Goal: Transaction & Acquisition: Purchase product/service

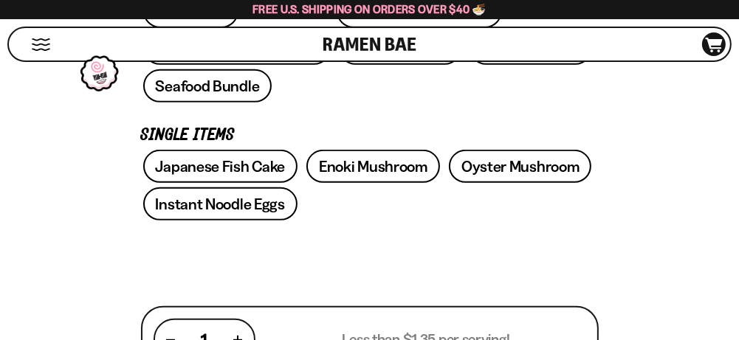
scroll to position [615, 0]
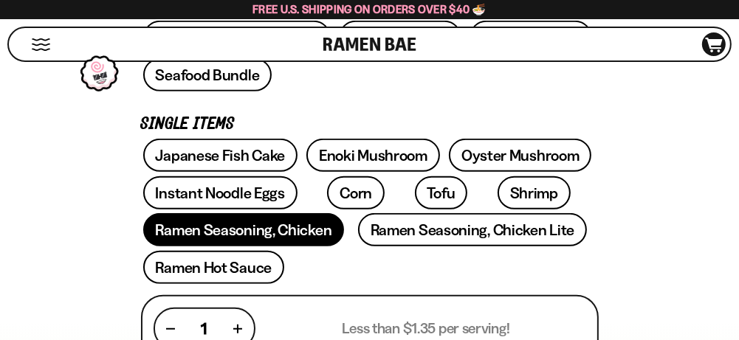
click at [297, 213] on link "Ramen Seasoning, Chicken" at bounding box center [244, 229] width 202 height 33
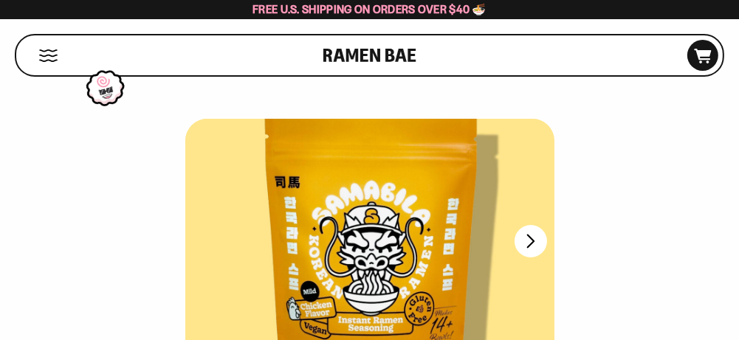
click at [41, 49] on button "Mobile Menu Trigger" at bounding box center [48, 55] width 20 height 13
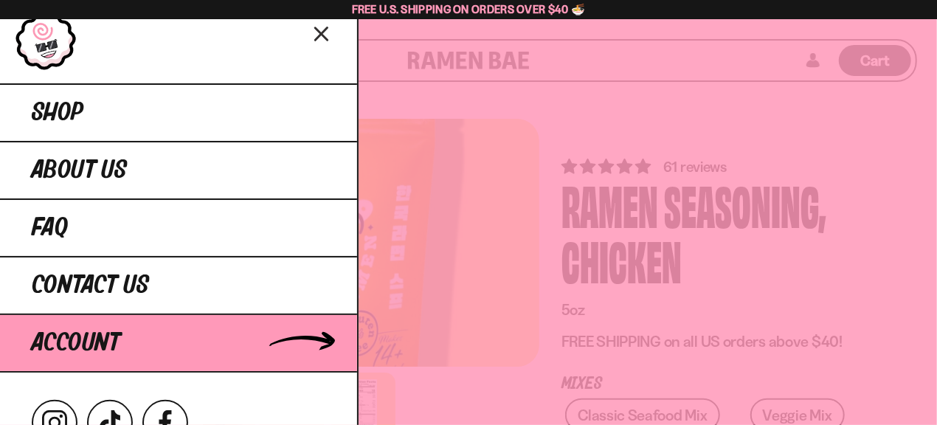
click at [109, 314] on link "Account" at bounding box center [178, 343] width 357 height 59
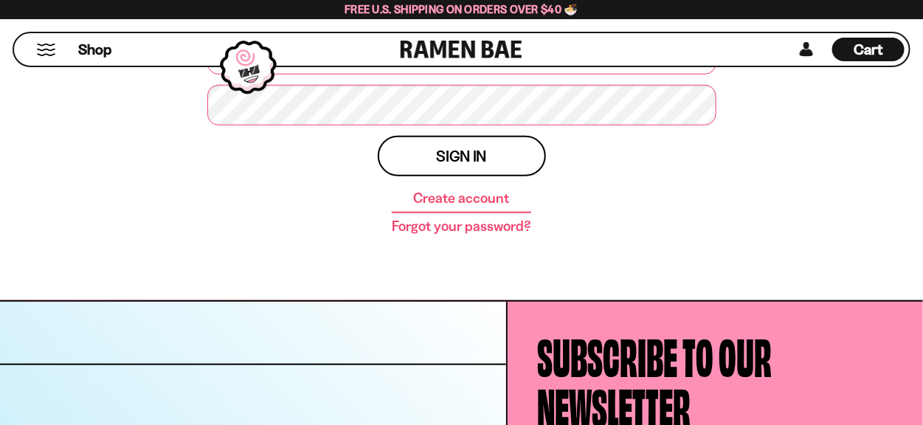
scroll to position [308, 0]
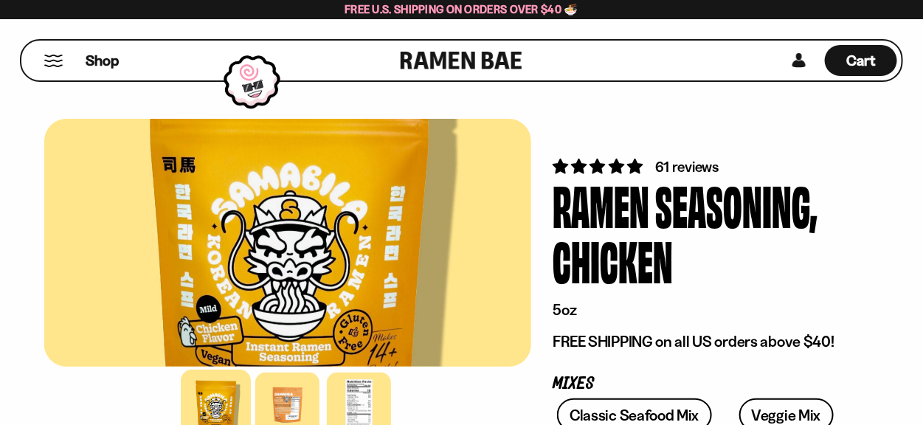
click at [57, 63] on button "Mobile Menu Trigger" at bounding box center [54, 61] width 20 height 13
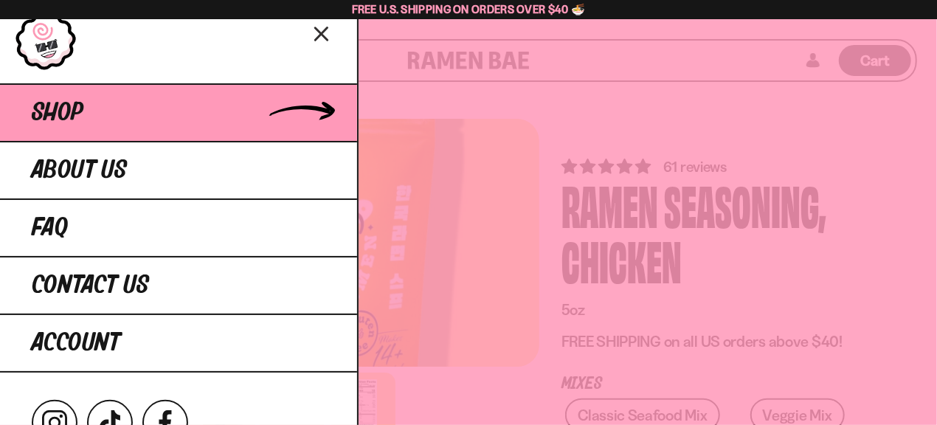
click at [58, 114] on span "Shop" at bounding box center [58, 113] width 52 height 27
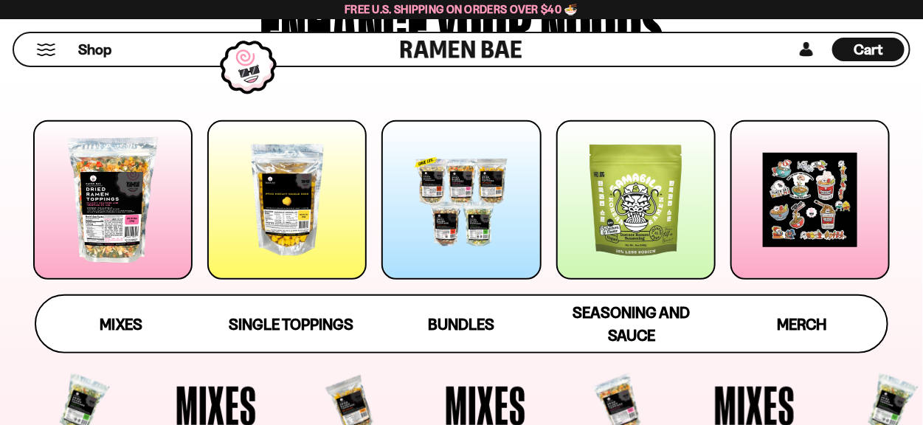
scroll to position [154, 0]
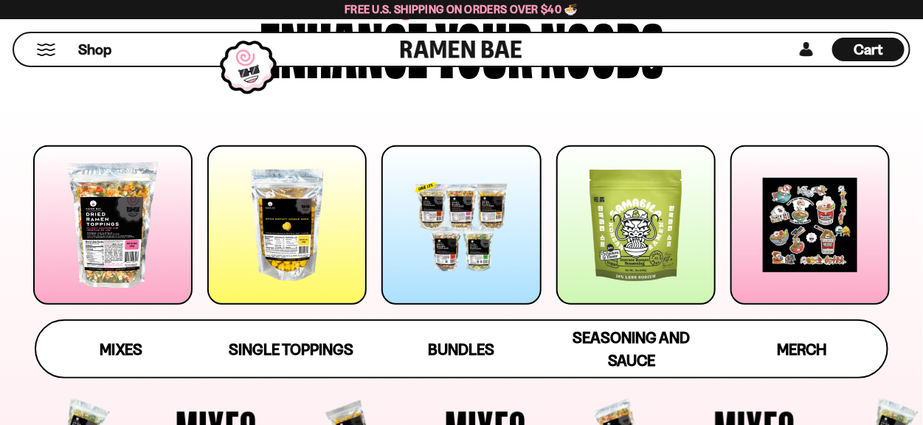
click at [497, 260] on div at bounding box center [461, 224] width 159 height 159
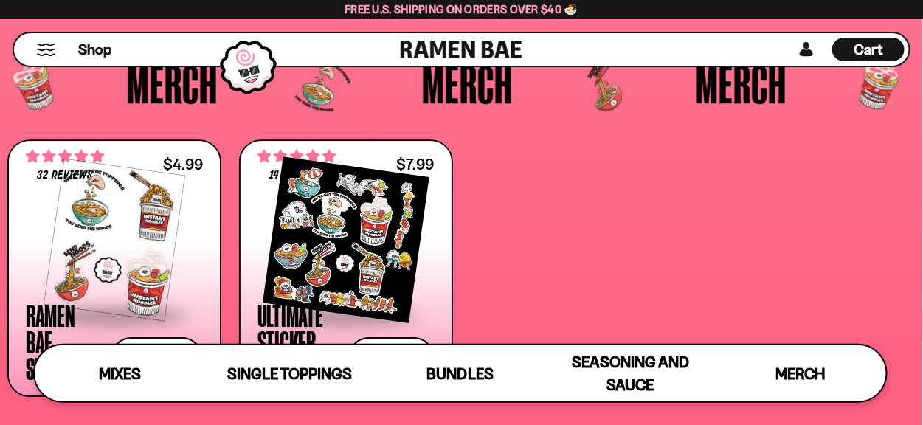
scroll to position [3067, 0]
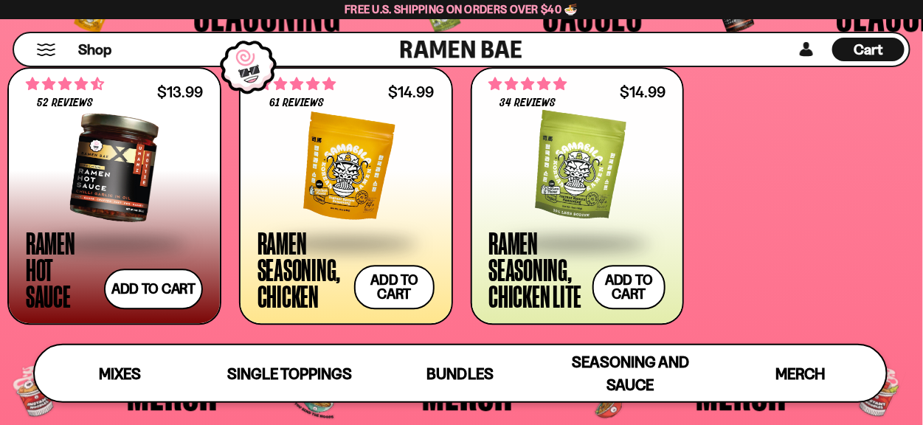
click at [407, 168] on div at bounding box center [346, 168] width 177 height 148
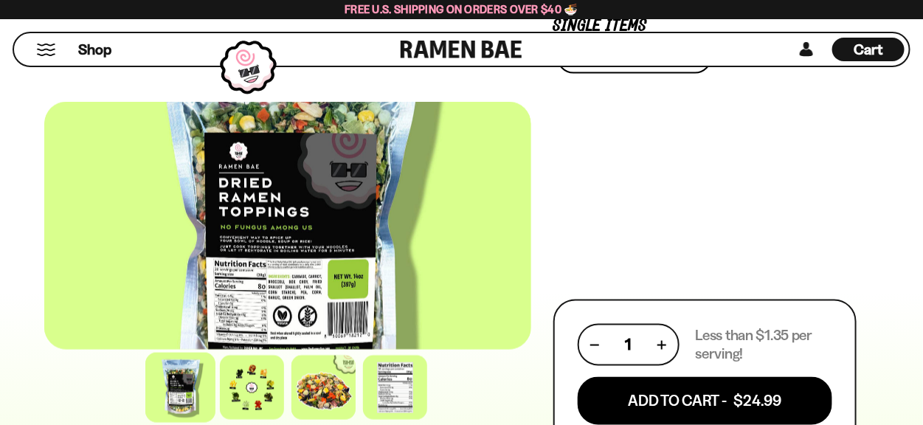
scroll to position [768, 0]
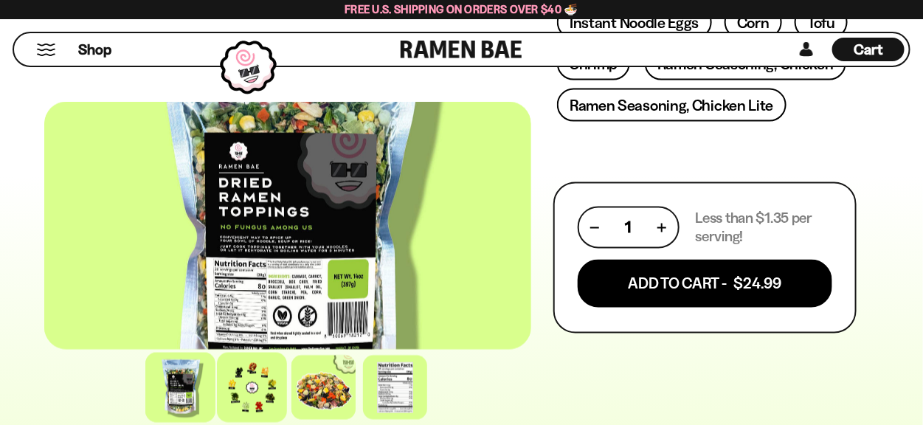
click at [257, 393] on div at bounding box center [252, 388] width 70 height 70
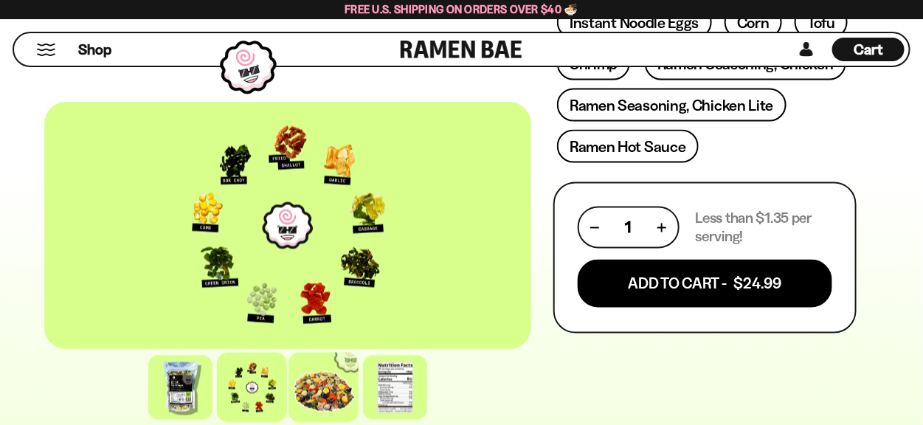
click at [315, 400] on div at bounding box center [324, 388] width 70 height 70
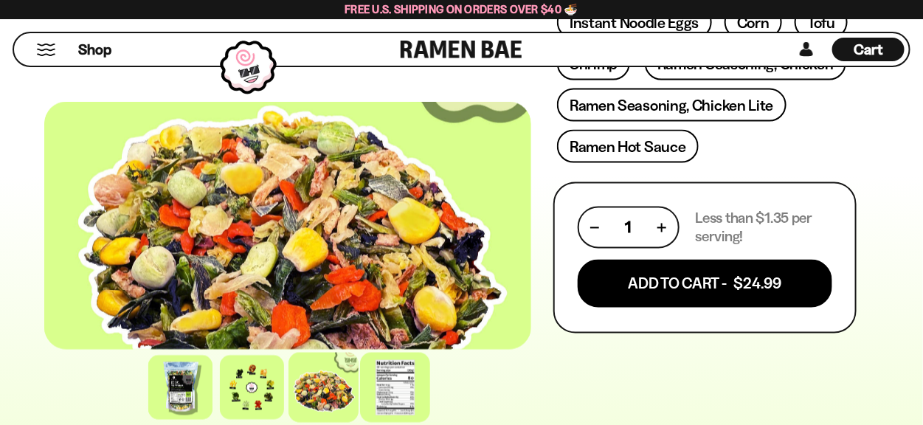
click at [373, 396] on div at bounding box center [395, 388] width 70 height 70
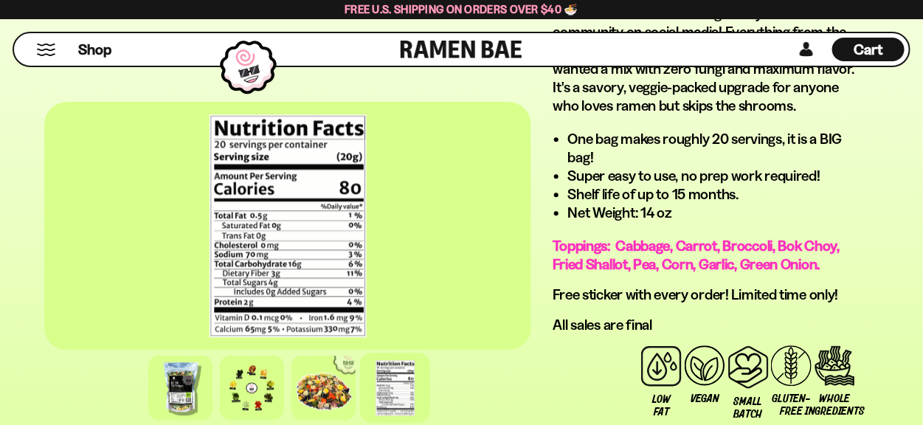
scroll to position [1230, 0]
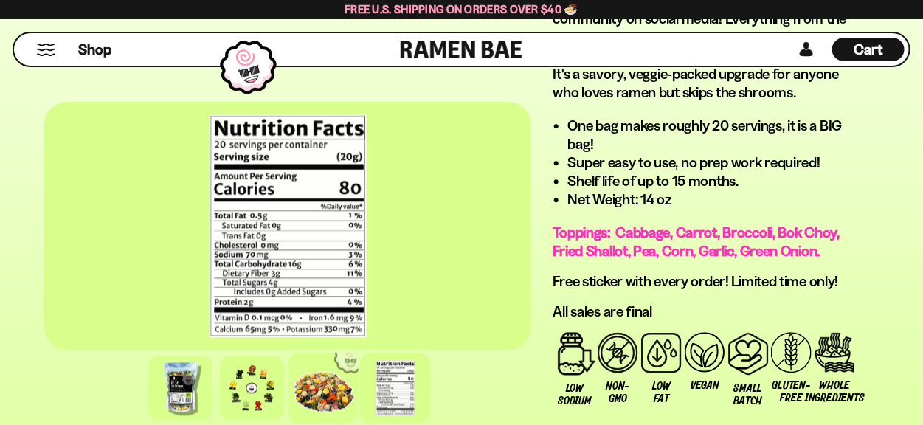
click at [340, 369] on div at bounding box center [324, 388] width 70 height 70
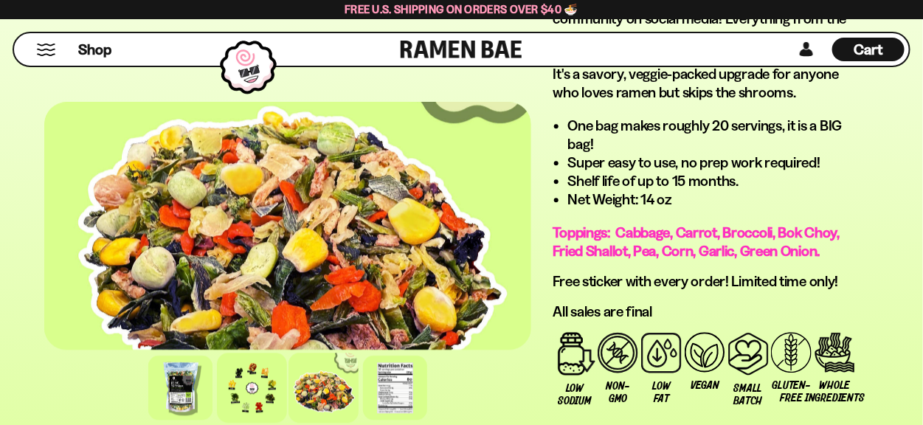
click at [255, 390] on div at bounding box center [252, 388] width 70 height 70
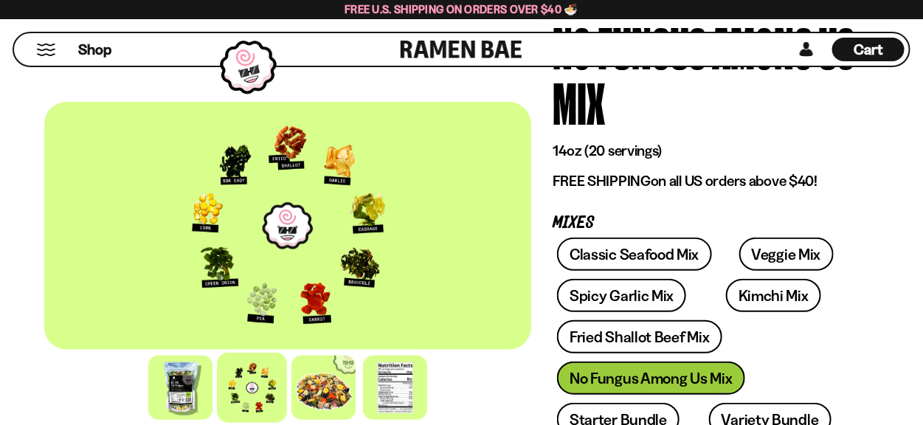
scroll to position [154, 0]
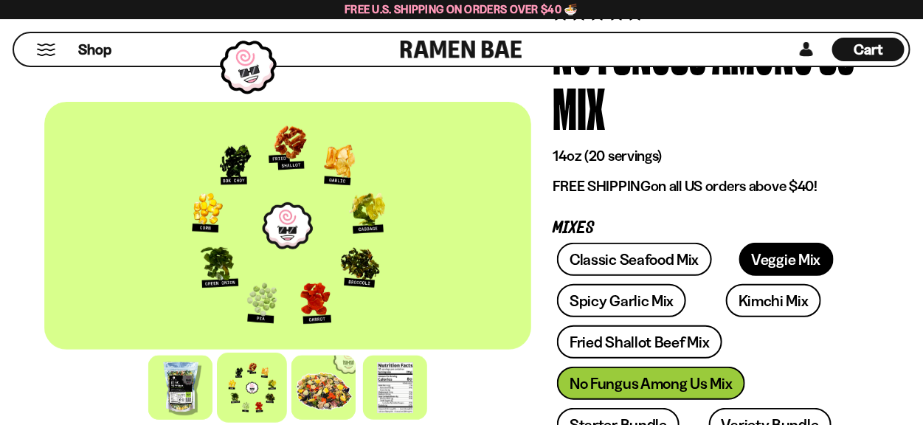
click at [740, 261] on link "Veggie Mix" at bounding box center [787, 259] width 94 height 33
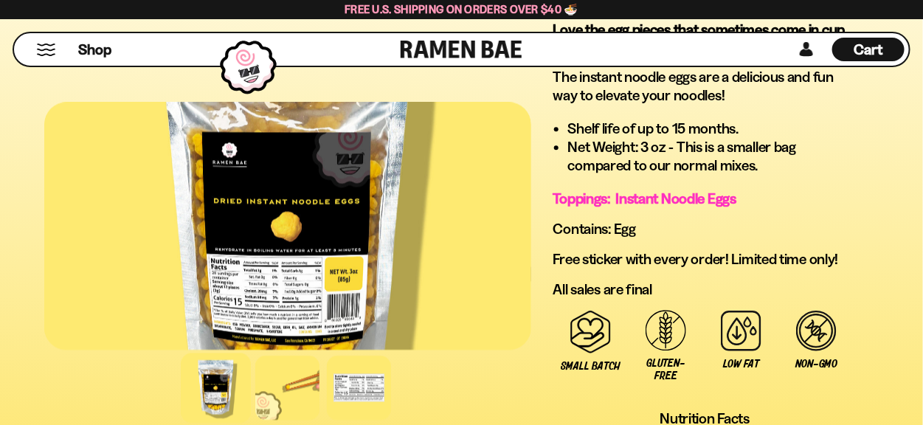
scroll to position [923, 0]
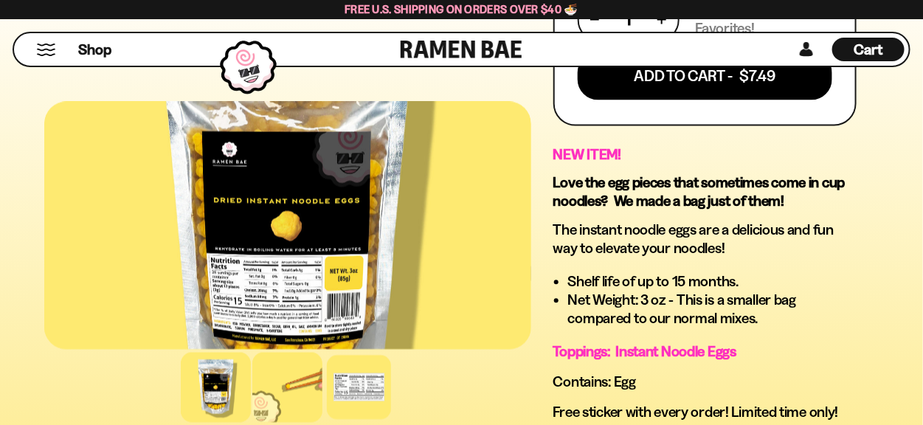
click at [280, 369] on div at bounding box center [287, 388] width 70 height 70
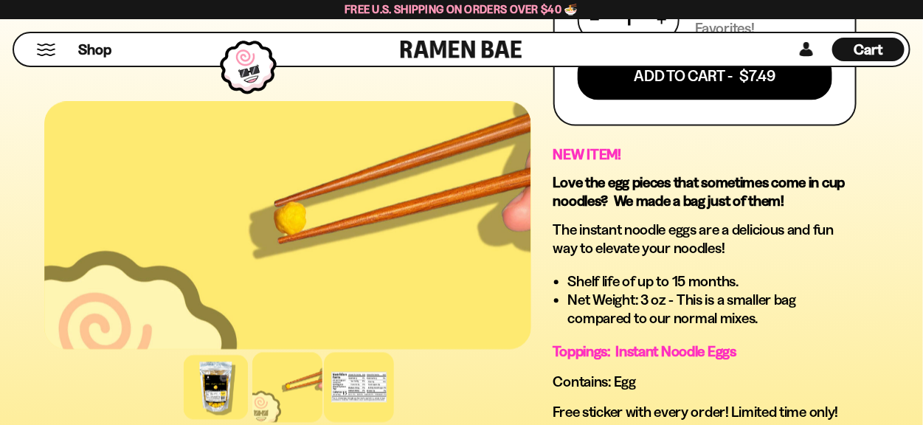
click at [362, 379] on div at bounding box center [359, 388] width 70 height 70
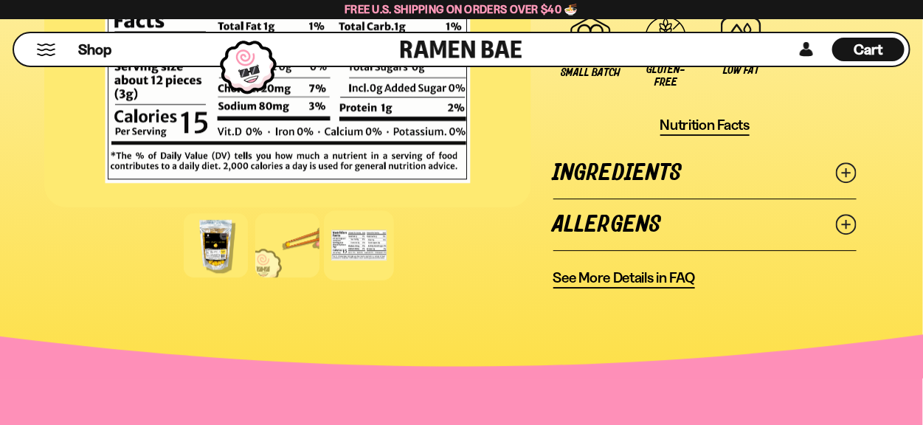
scroll to position [1384, 0]
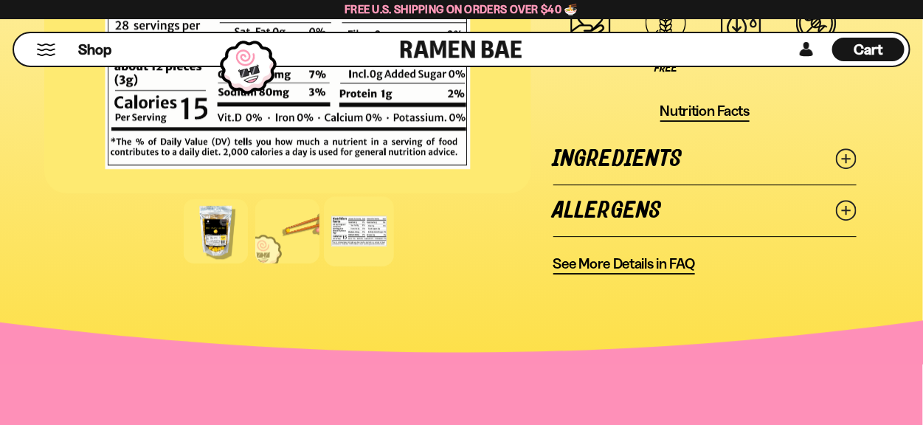
click at [854, 146] on link "Ingredients" at bounding box center [705, 159] width 303 height 51
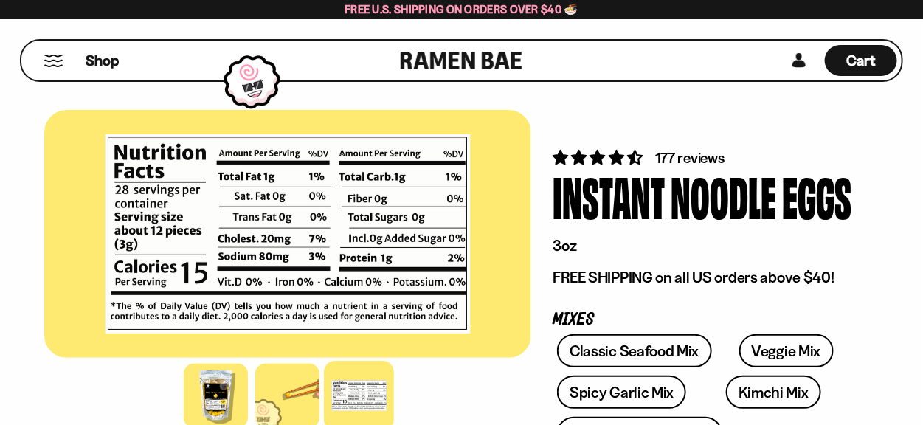
scroll to position [0, 0]
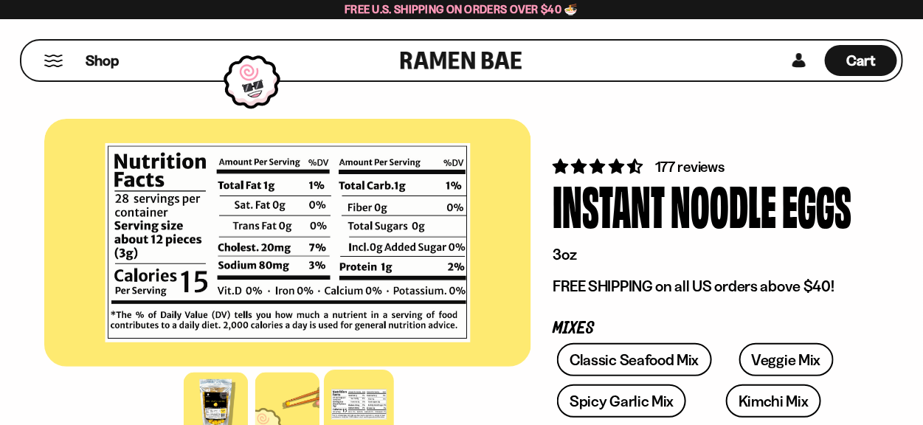
click at [668, 160] on span "177 reviews" at bounding box center [689, 167] width 69 height 18
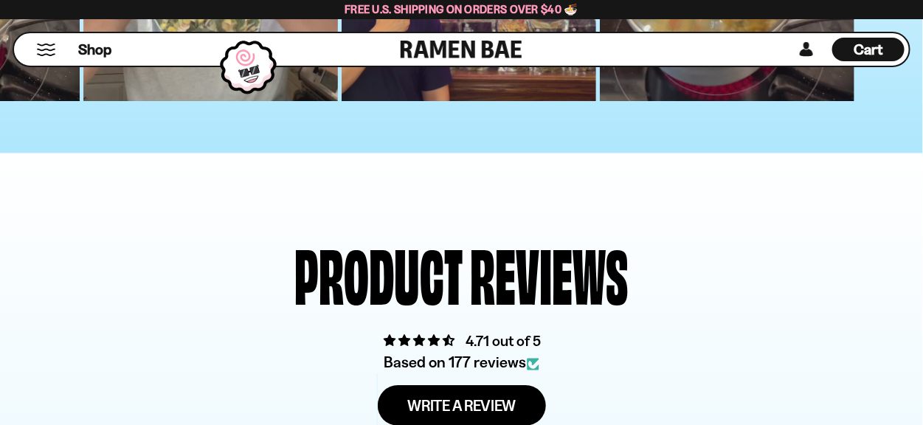
scroll to position [5677, 0]
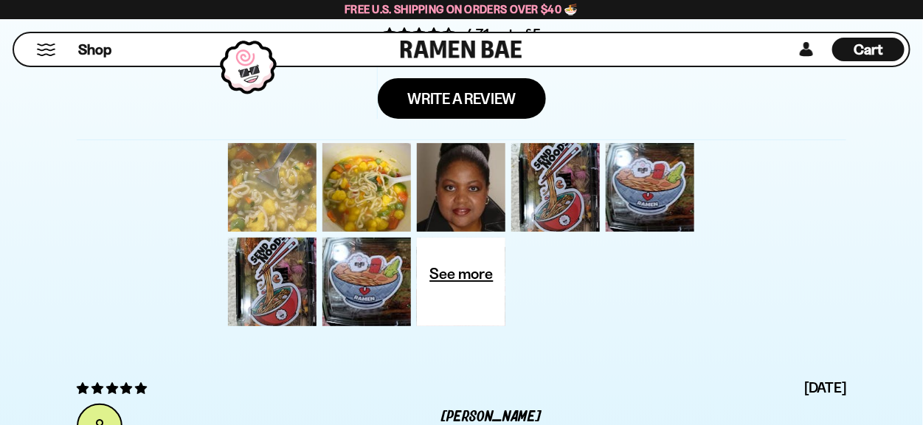
click at [277, 193] on div at bounding box center [272, 187] width 94 height 94
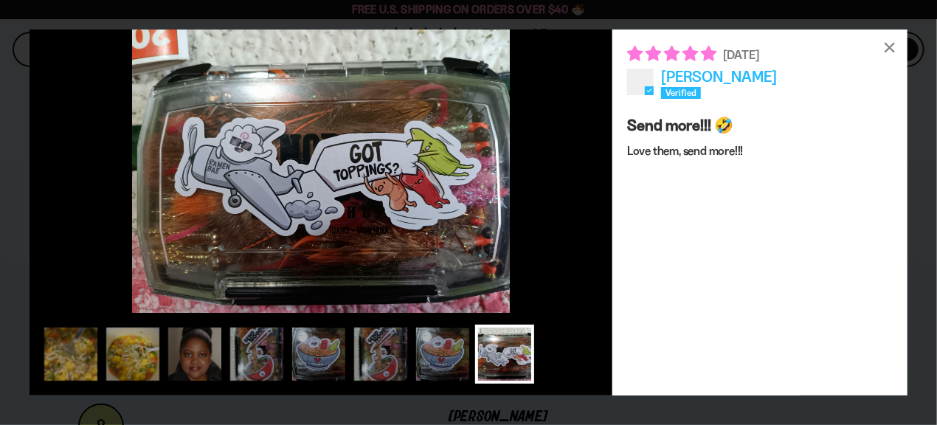
click at [732, 197] on div "Send more!!! 🤣 Love them, send more!!!" at bounding box center [706, 247] width 159 height 267
click at [478, 198] on figure at bounding box center [321, 171] width 583 height 283
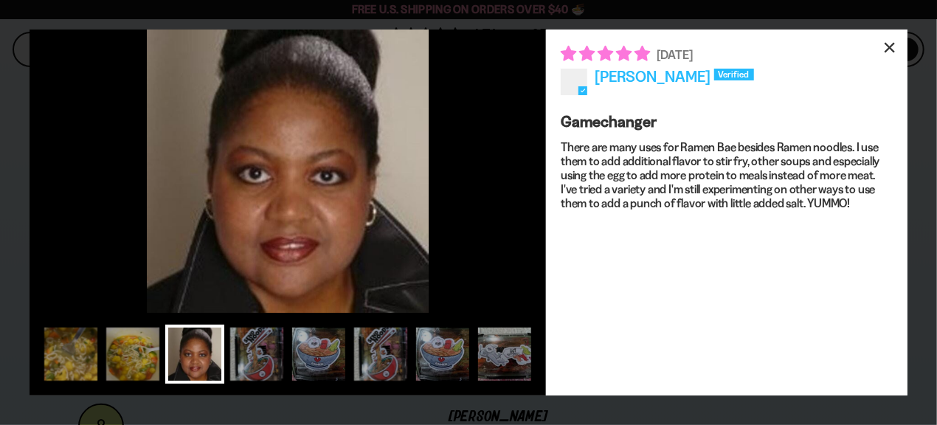
click at [892, 41] on div "×" at bounding box center [890, 47] width 35 height 35
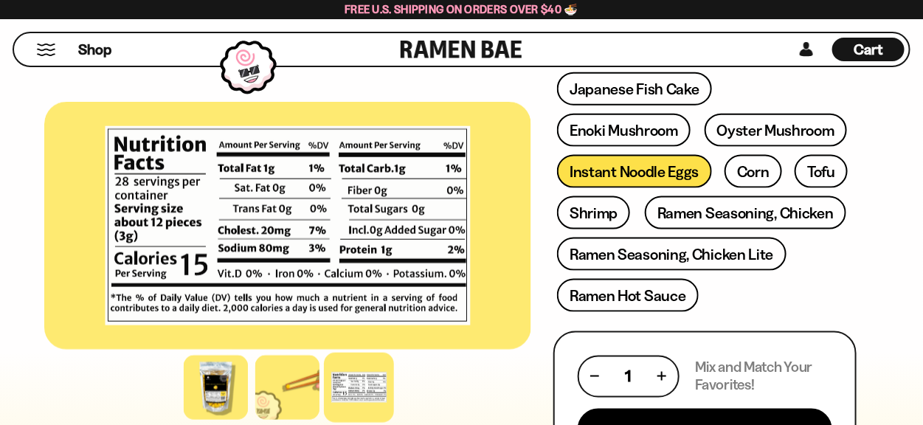
scroll to position [602, 0]
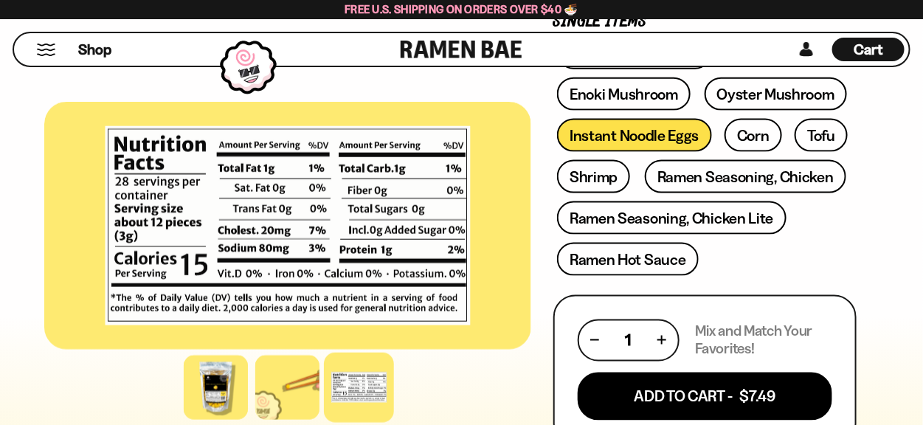
click at [354, 399] on div at bounding box center [359, 388] width 70 height 70
click at [264, 402] on div at bounding box center [287, 388] width 70 height 70
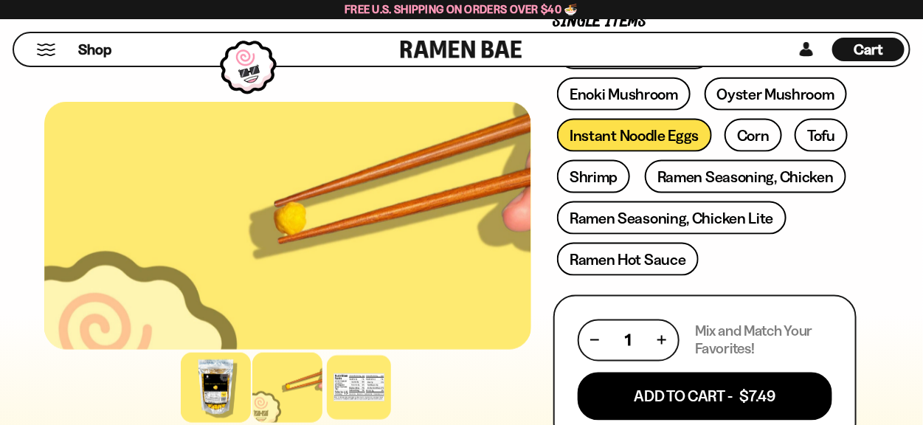
click at [224, 400] on div at bounding box center [216, 388] width 70 height 70
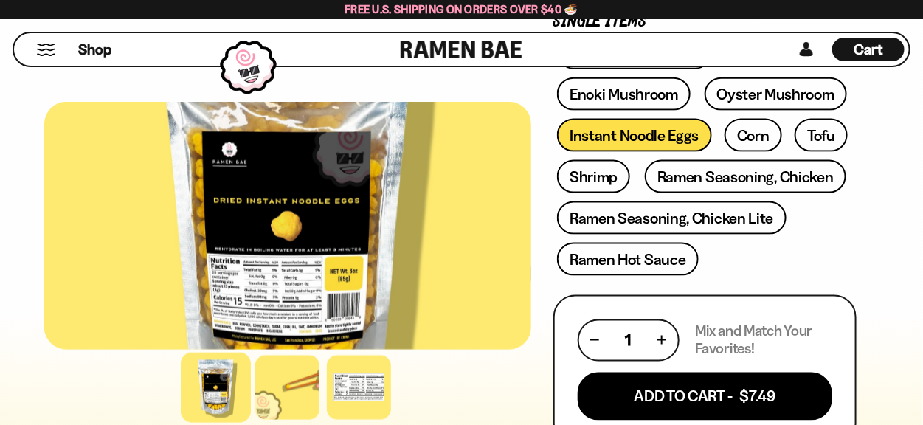
scroll to position [757, 0]
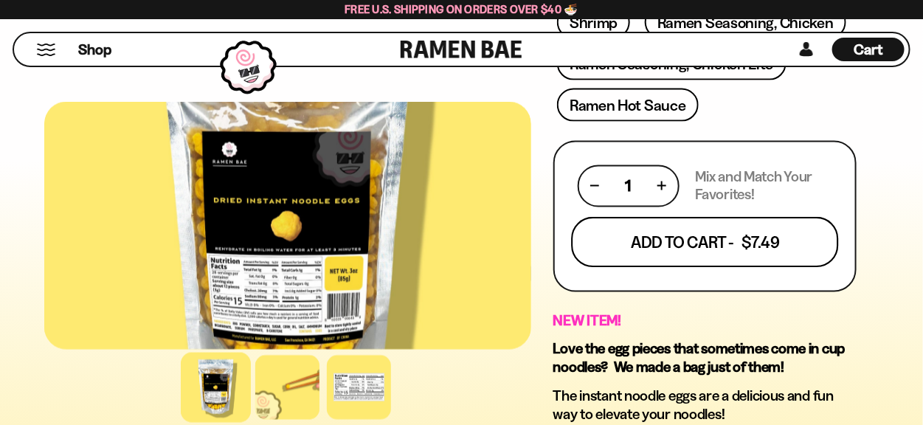
click at [684, 241] on button "Add To Cart - $7.49" at bounding box center [705, 242] width 268 height 50
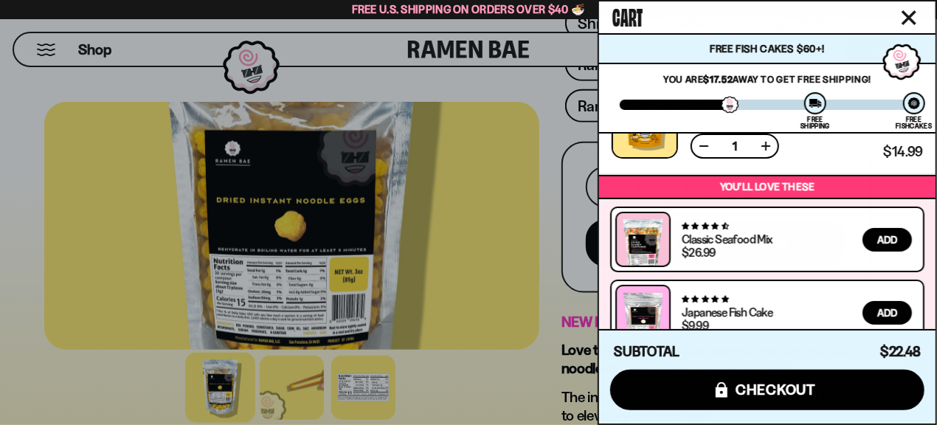
scroll to position [0, 0]
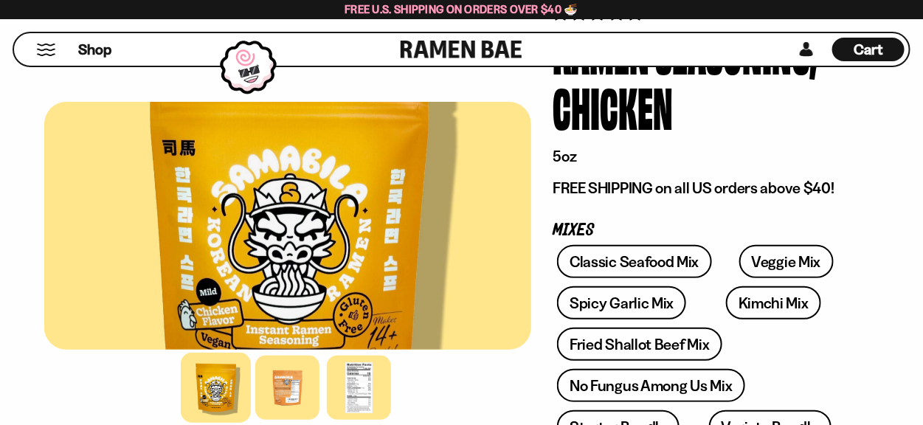
scroll to position [461, 0]
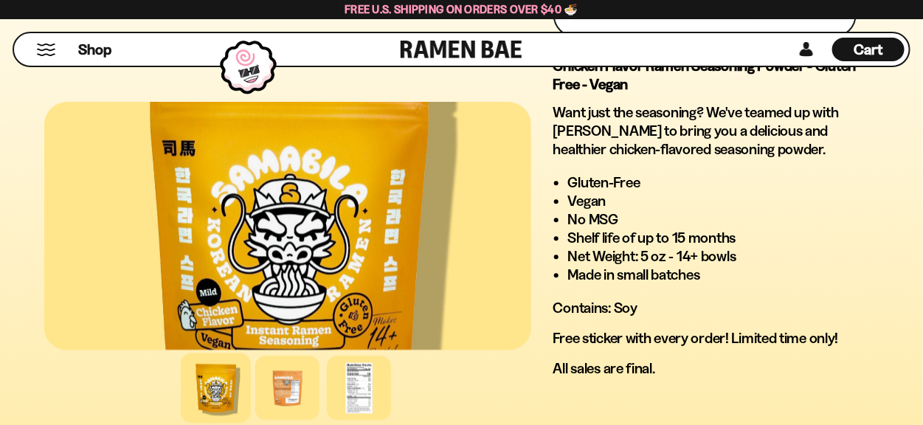
scroll to position [1076, 0]
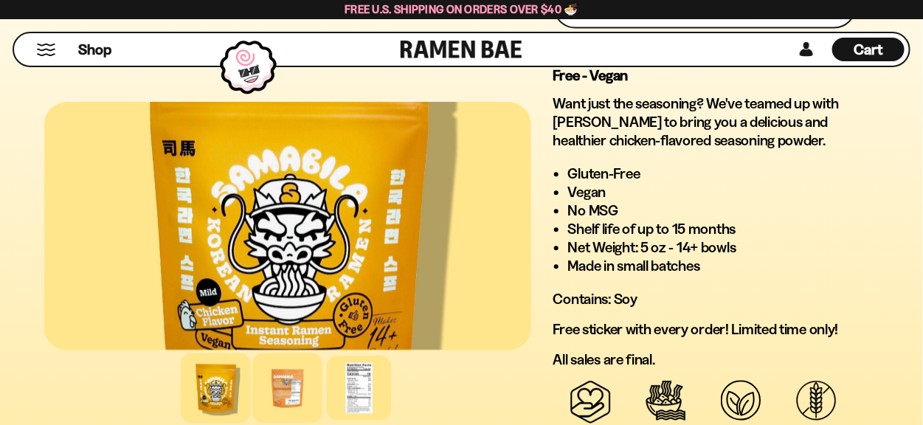
click at [307, 376] on div at bounding box center [287, 388] width 70 height 70
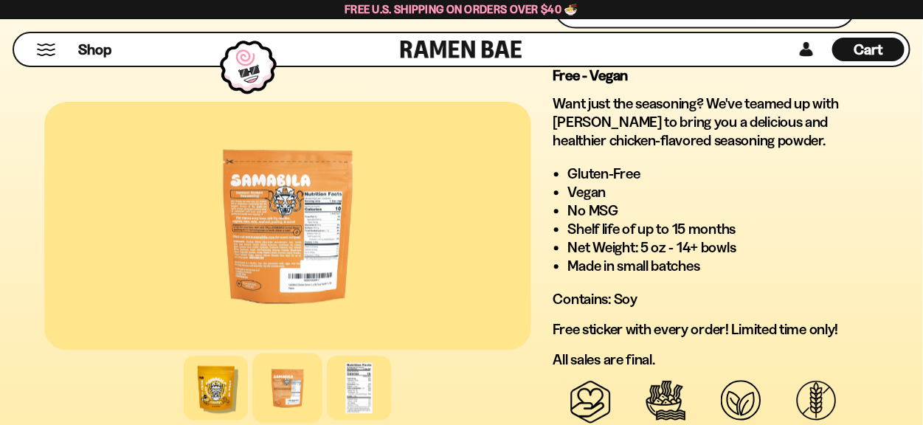
click at [301, 218] on div at bounding box center [287, 226] width 487 height 248
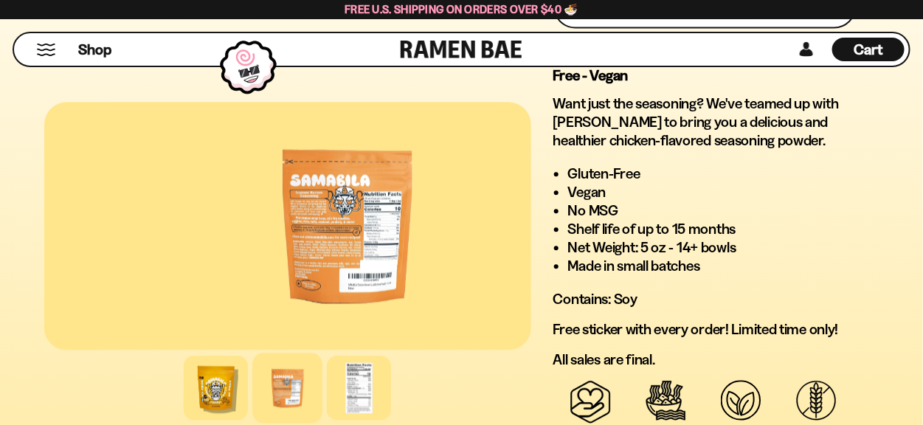
click at [341, 184] on div at bounding box center [347, 226] width 487 height 248
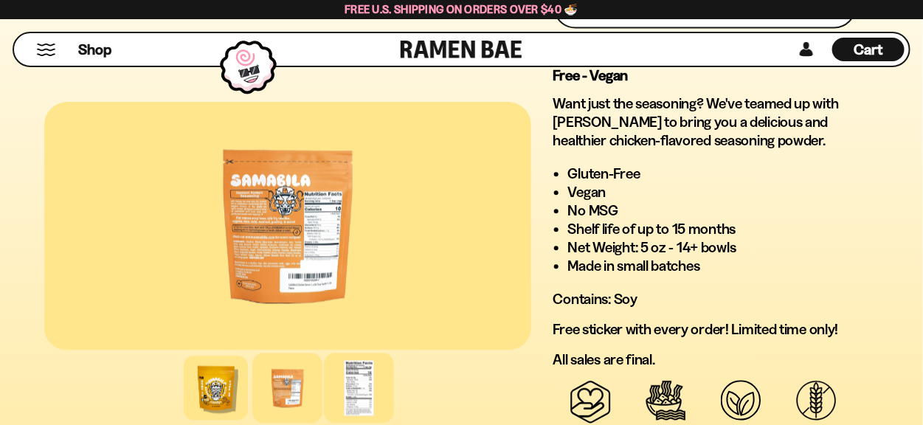
click at [370, 357] on div at bounding box center [359, 388] width 70 height 70
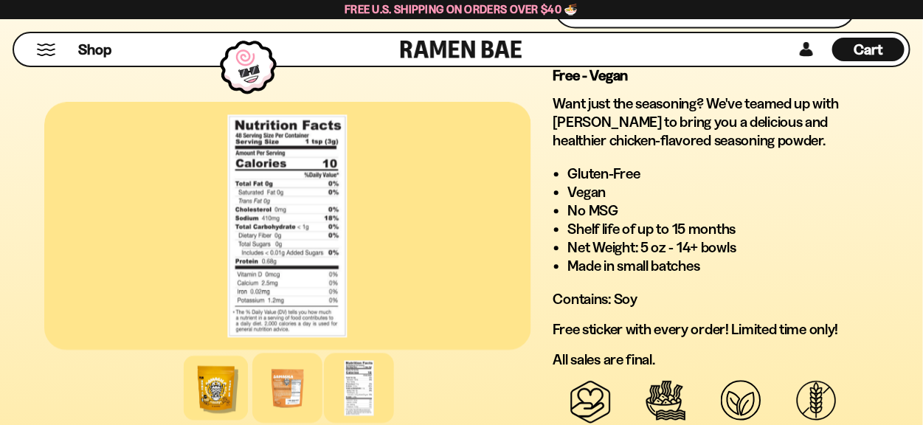
click at [292, 382] on div at bounding box center [287, 388] width 70 height 70
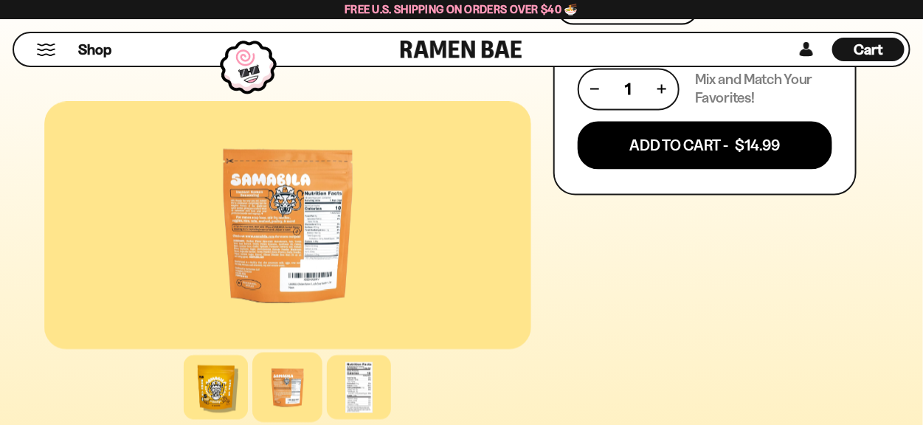
scroll to position [923, 0]
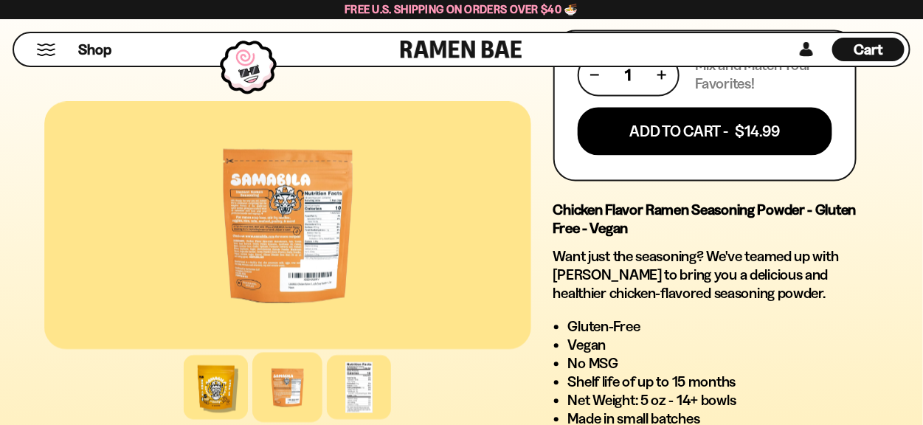
click at [289, 249] on div at bounding box center [287, 226] width 487 height 248
click at [268, 257] on div at bounding box center [287, 226] width 487 height 248
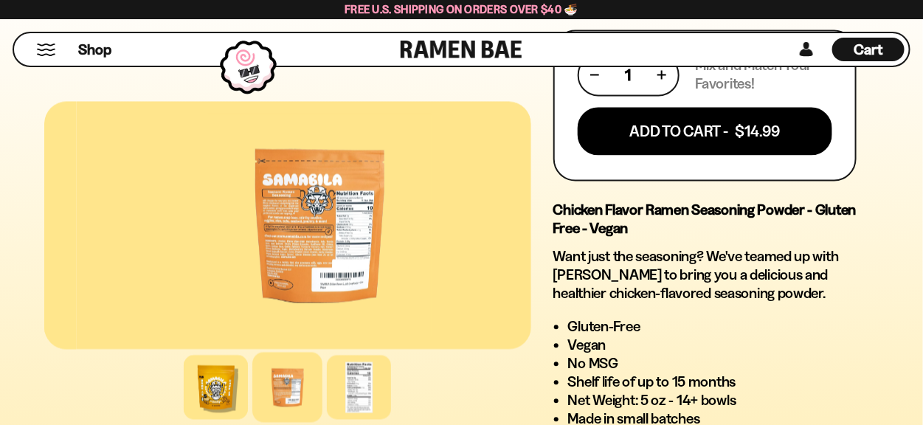
click at [410, 224] on div at bounding box center [319, 226] width 487 height 248
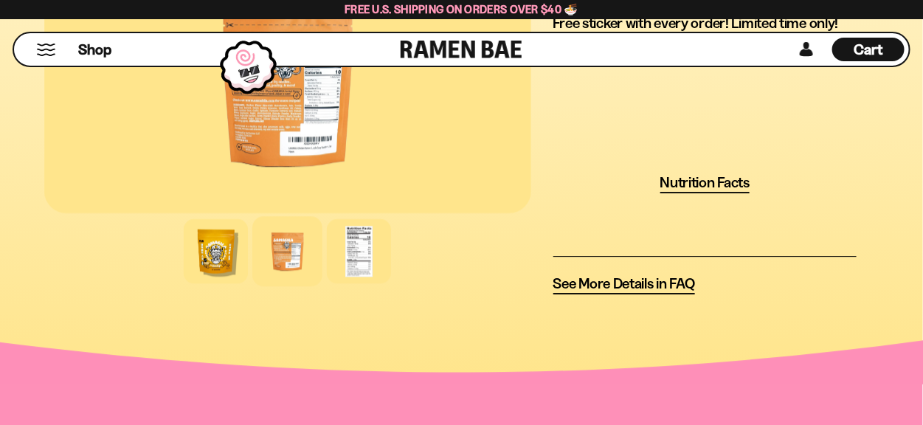
scroll to position [1384, 0]
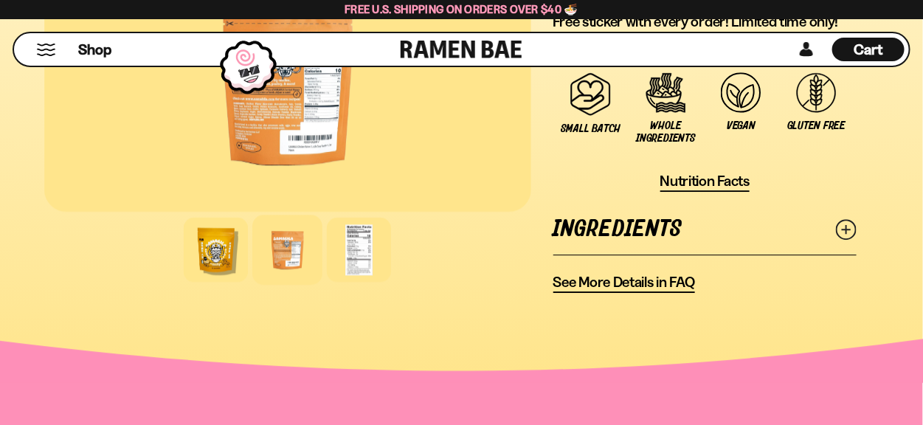
click at [844, 232] on icon at bounding box center [846, 229] width 21 height 21
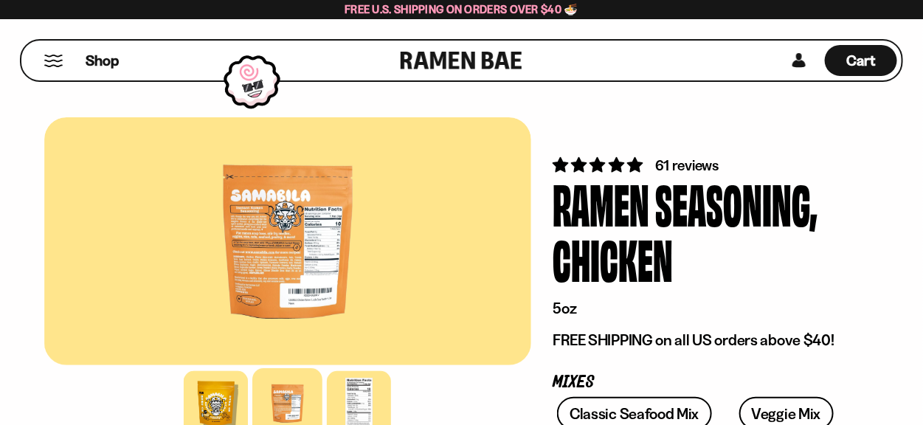
scroll to position [0, 0]
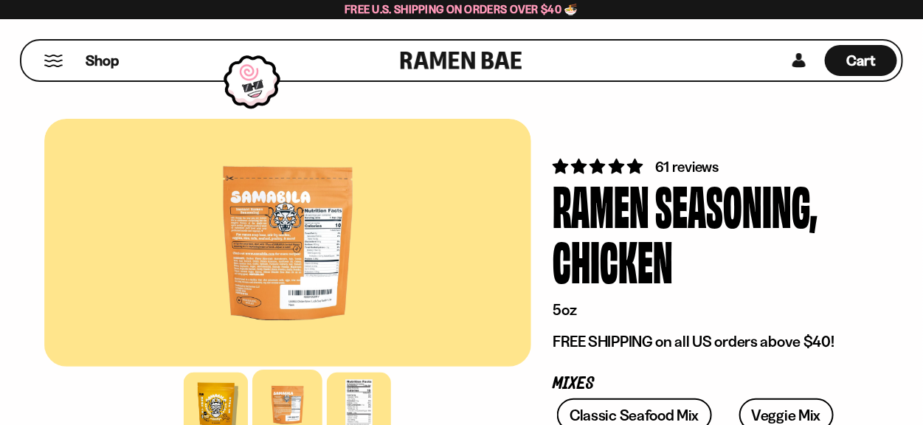
click at [692, 162] on span "61 reviews" at bounding box center [686, 167] width 63 height 18
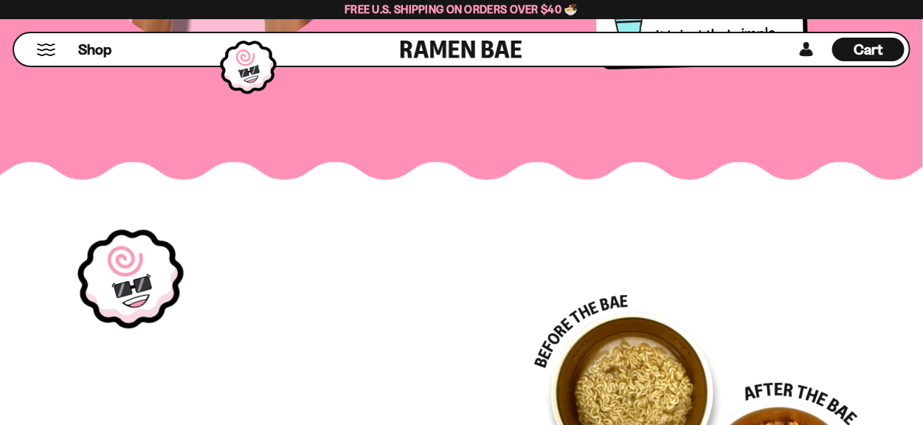
scroll to position [4977, 0]
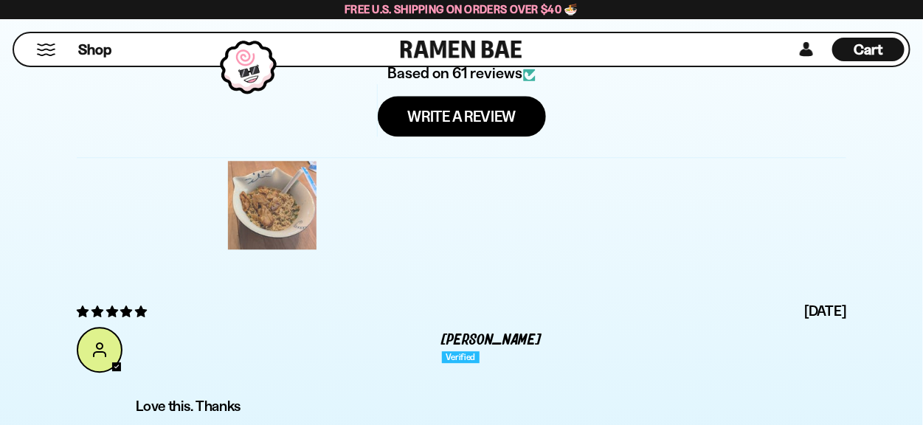
click at [277, 196] on div at bounding box center [272, 205] width 94 height 94
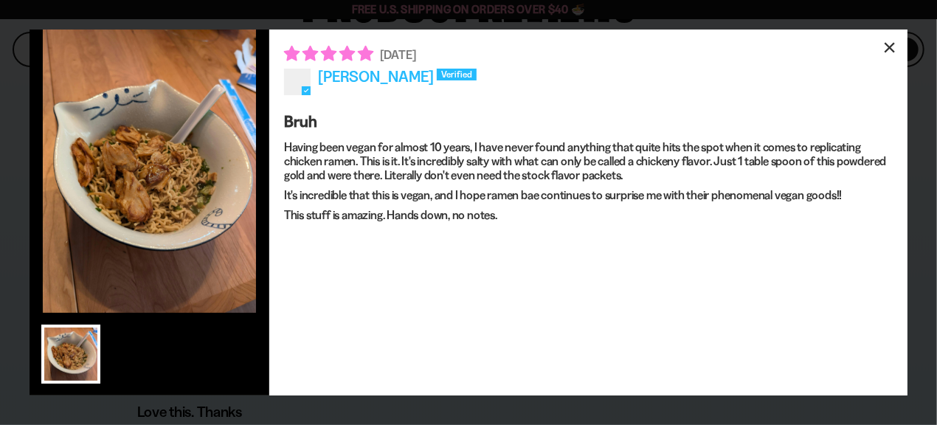
click at [889, 52] on div "×" at bounding box center [890, 47] width 35 height 35
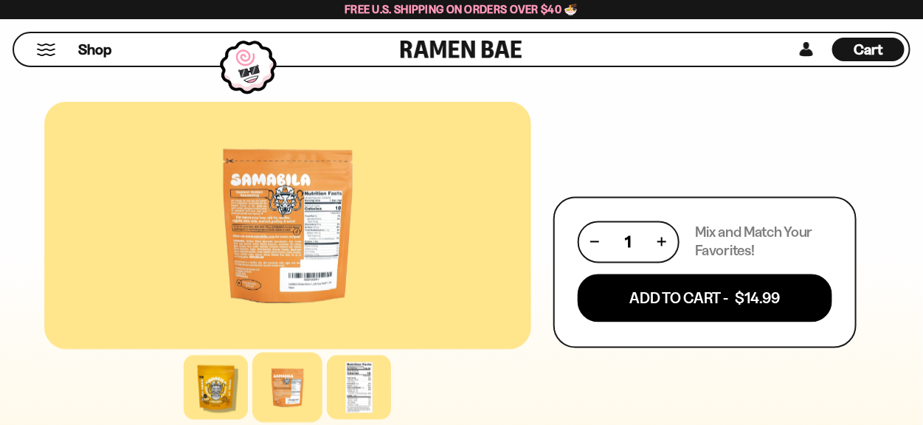
scroll to position [768, 0]
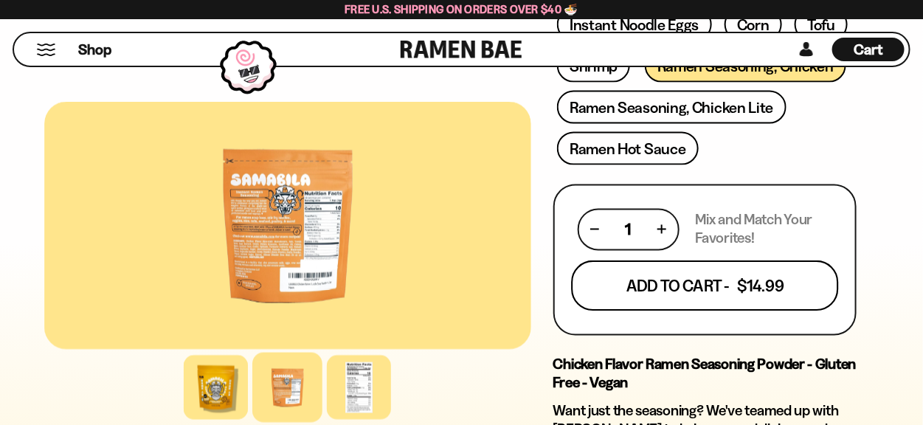
click at [766, 292] on button "Add To Cart - $14.99" at bounding box center [705, 286] width 268 height 50
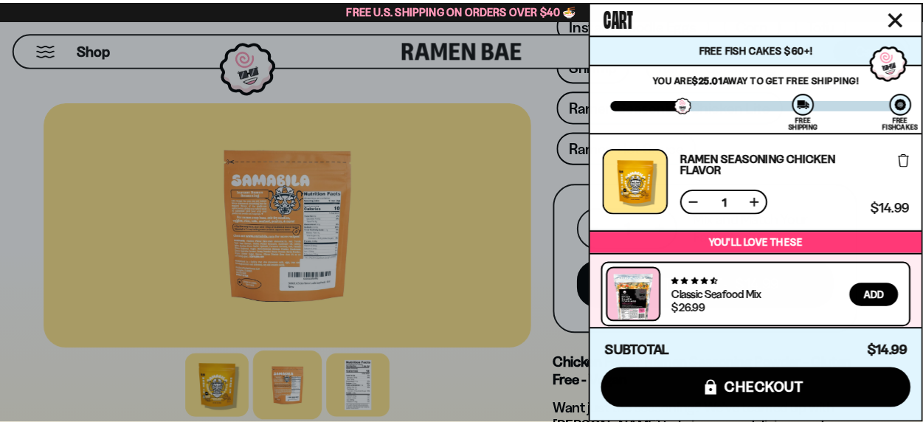
scroll to position [155, 0]
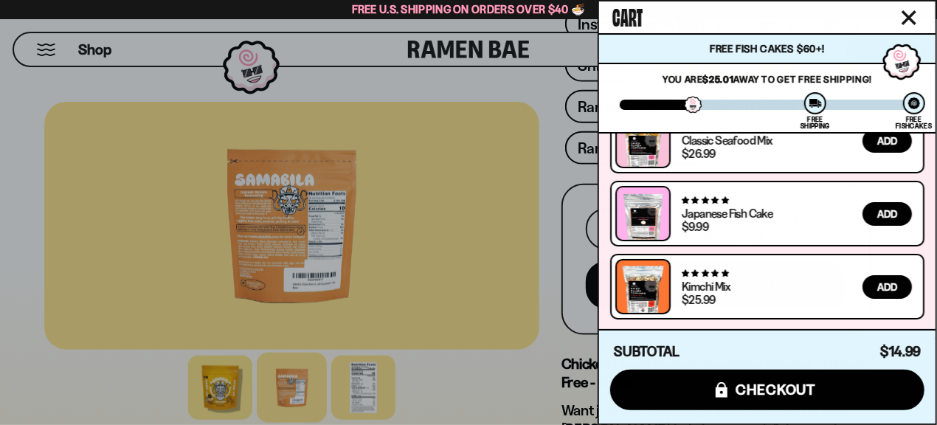
click at [514, 82] on div at bounding box center [468, 212] width 937 height 425
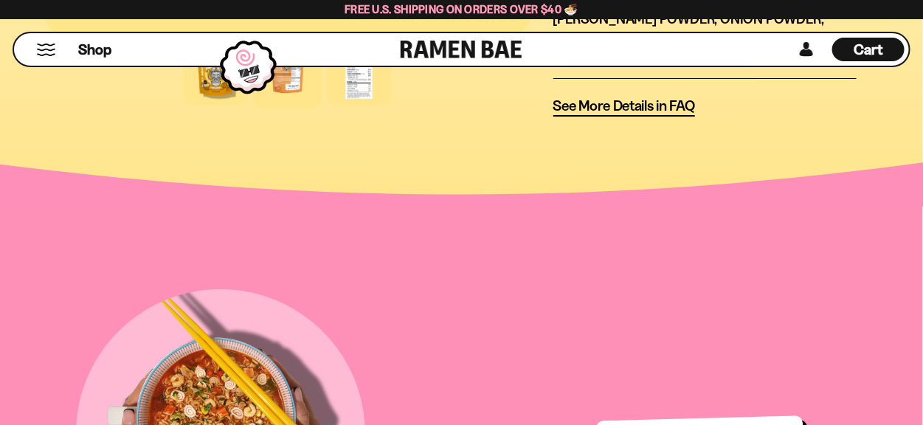
scroll to position [1999, 0]
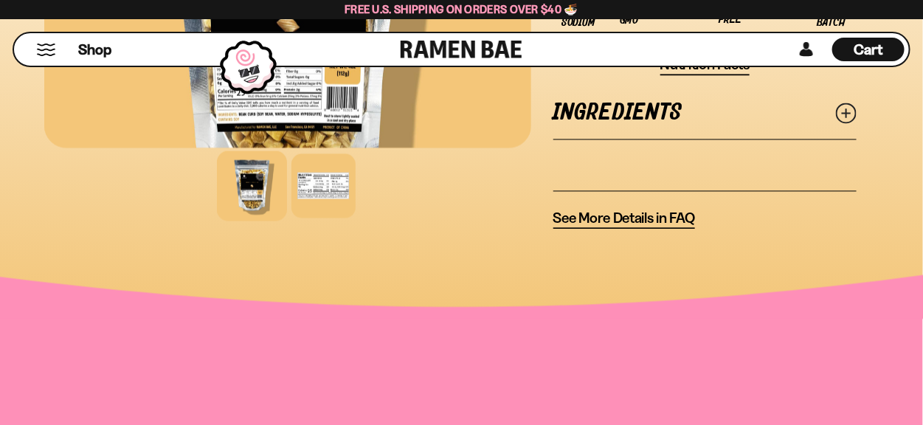
scroll to position [923, 0]
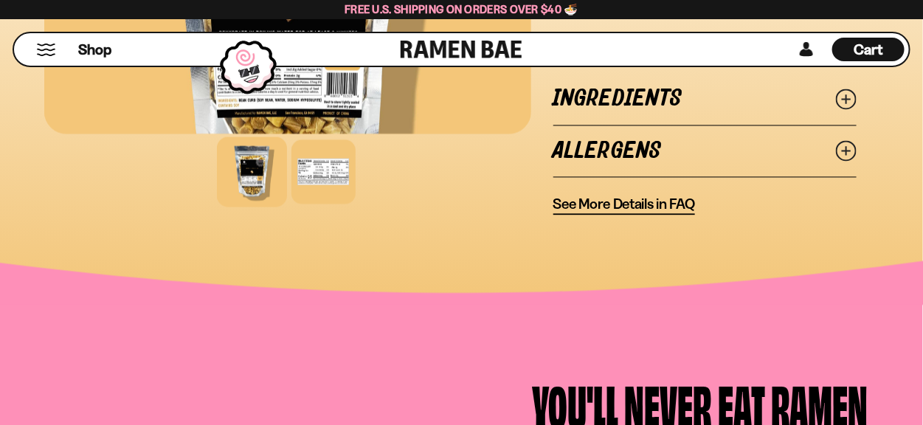
click at [824, 86] on link "Ingredients" at bounding box center [705, 99] width 303 height 51
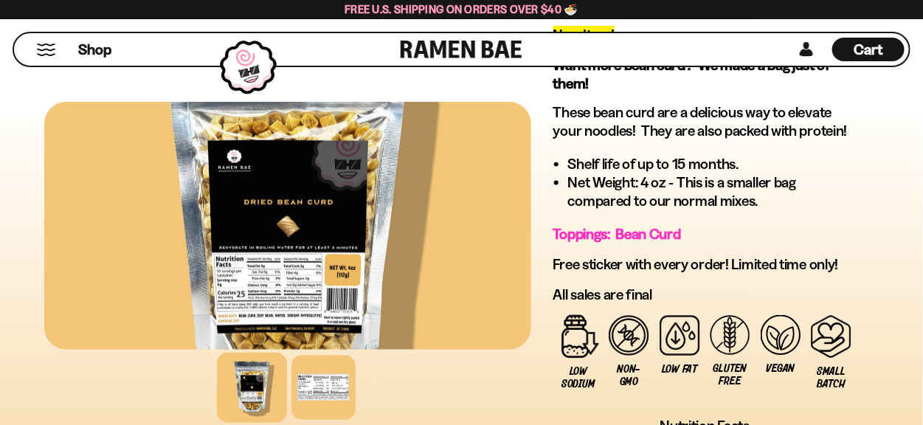
scroll to position [307, 0]
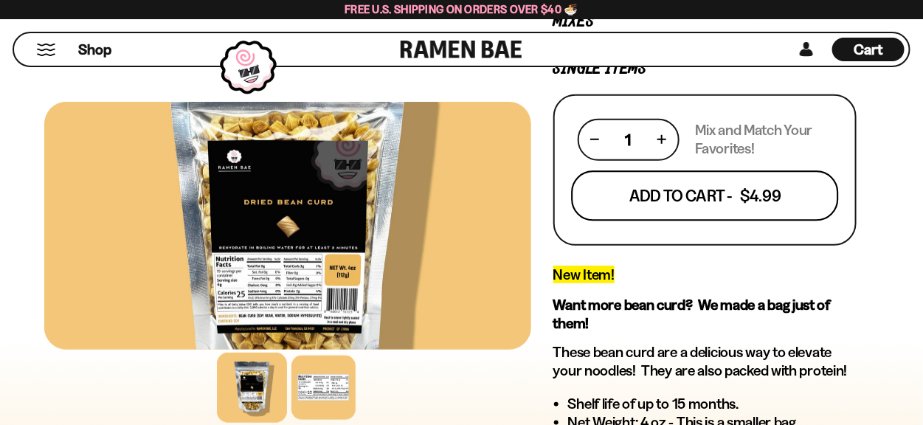
click at [744, 211] on button "Add To Cart - $4.99" at bounding box center [705, 196] width 268 height 50
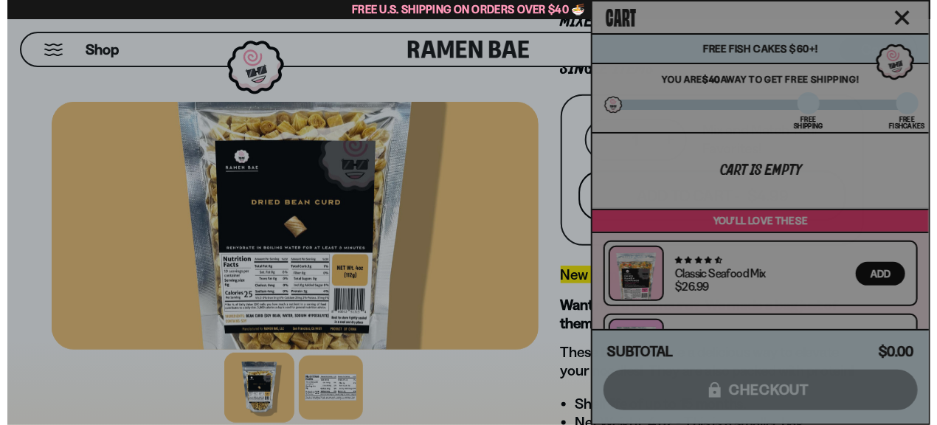
scroll to position [308, 0]
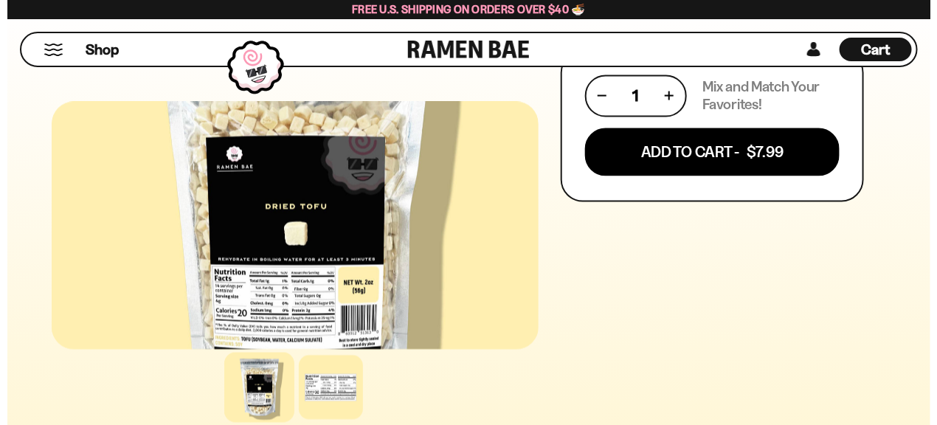
scroll to position [923, 0]
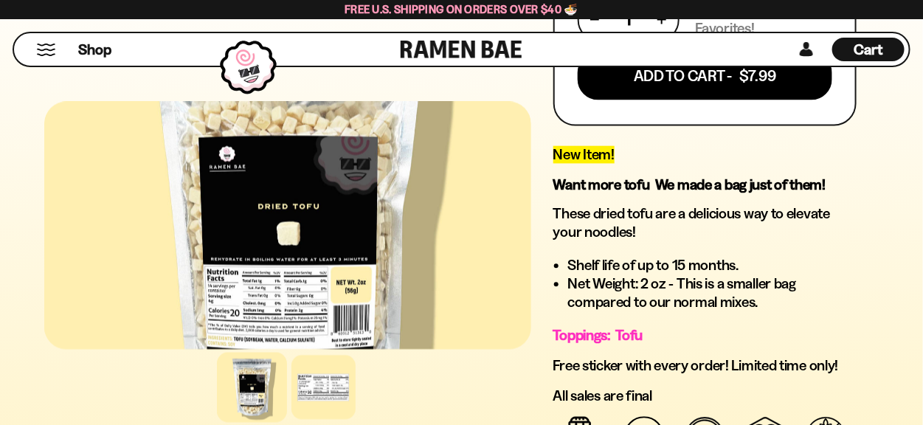
click at [764, 74] on div "Shop Cart D0381C2F-513E-4F90-8A41-6F0A75DCBAAA" at bounding box center [461, 49] width 923 height 61
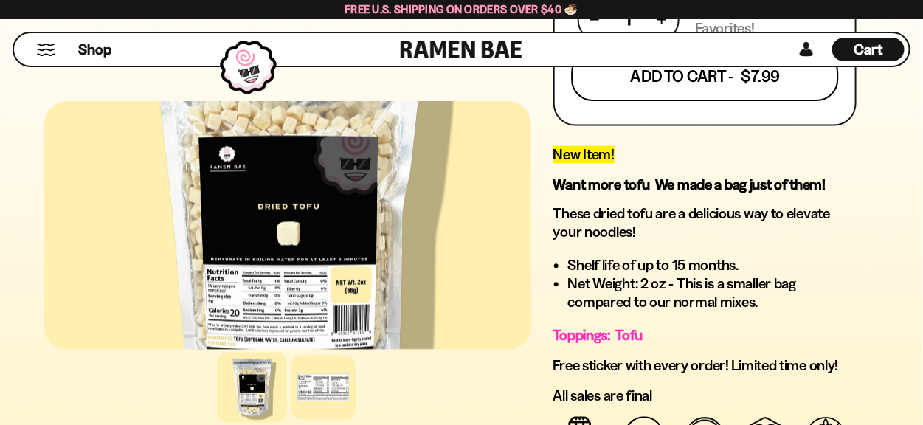
click at [734, 89] on button "Add To Cart - $7.99" at bounding box center [705, 76] width 268 height 50
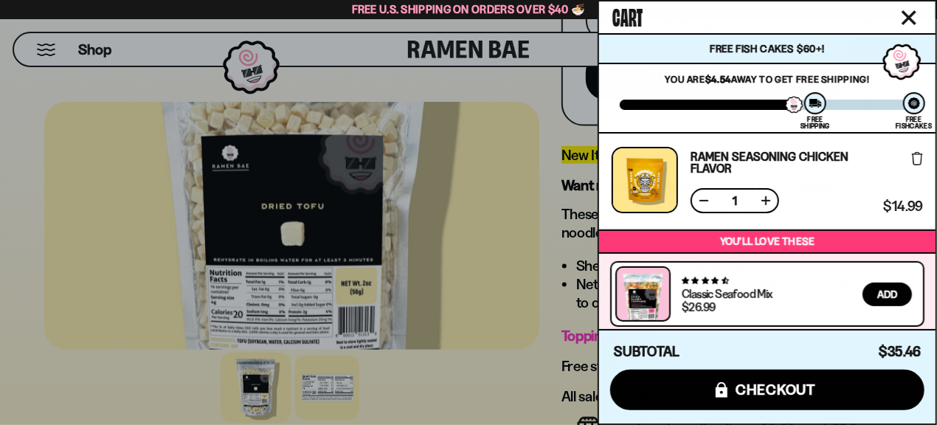
scroll to position [447, 0]
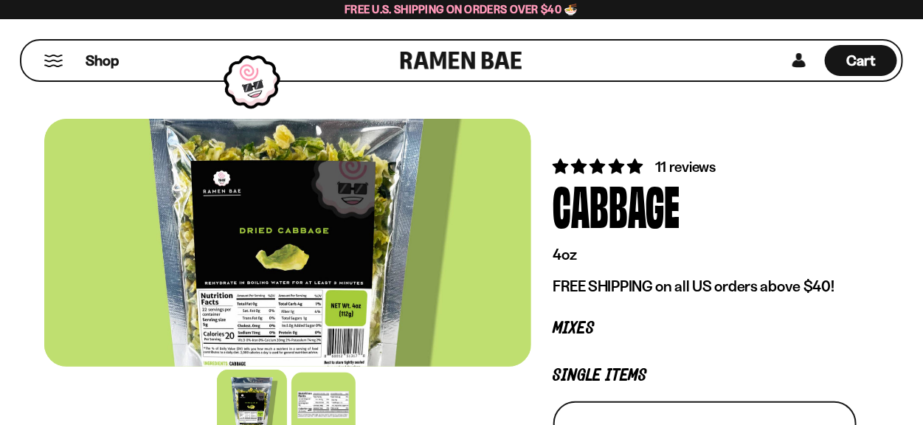
scroll to position [154, 0]
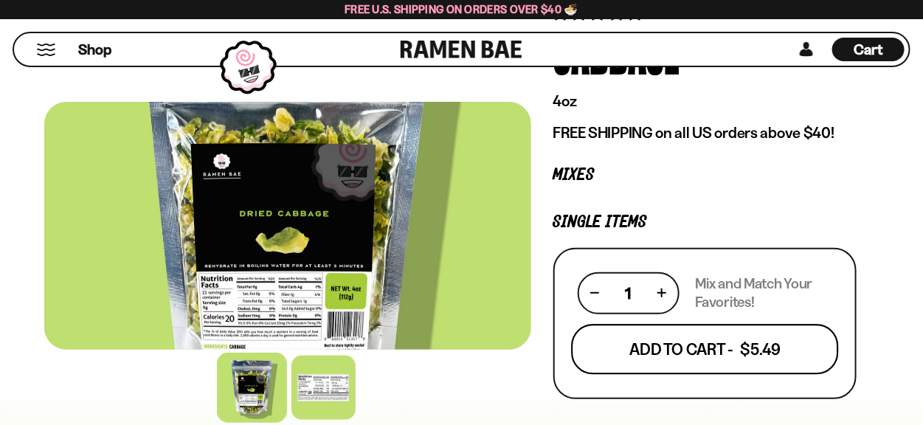
click at [695, 343] on button "Add To Cart - $5.49" at bounding box center [705, 349] width 268 height 50
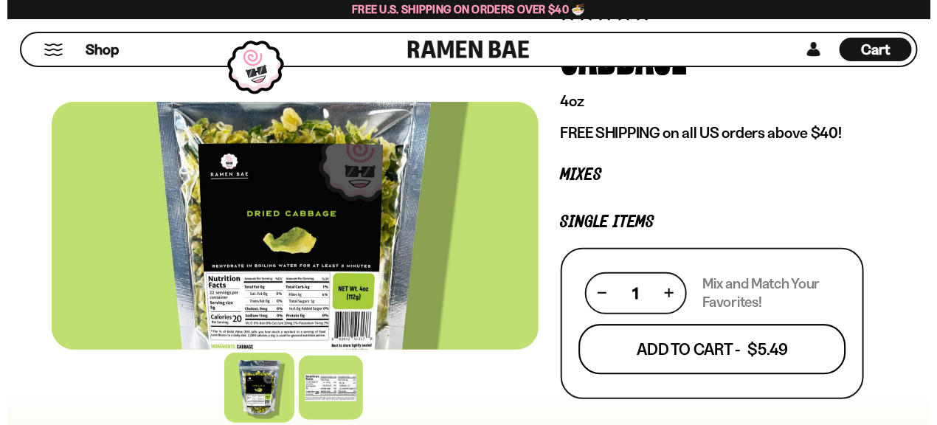
scroll to position [153, 0]
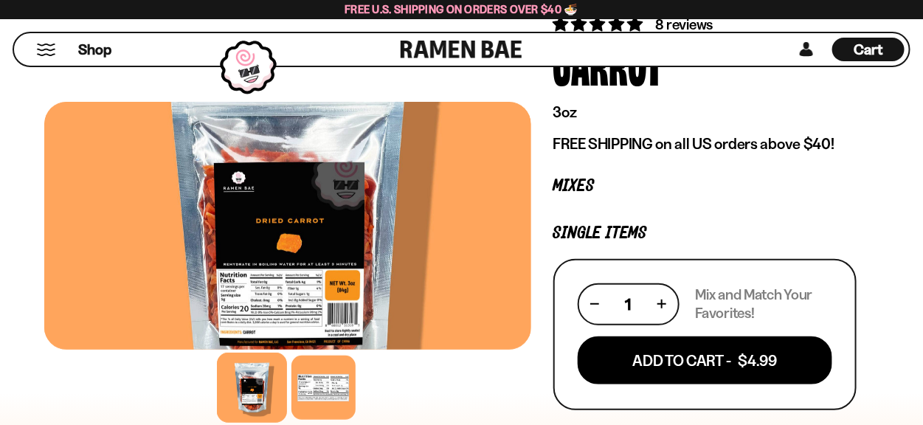
scroll to position [154, 0]
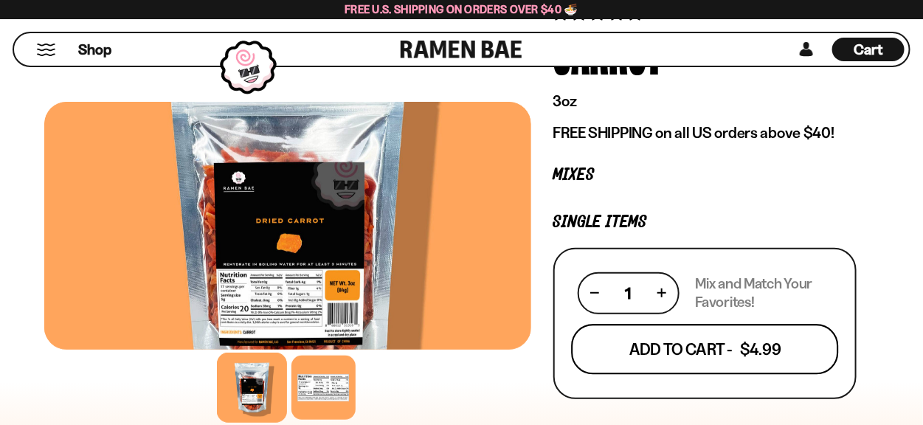
click at [695, 347] on button "Add To Cart - $4.99" at bounding box center [705, 349] width 268 height 50
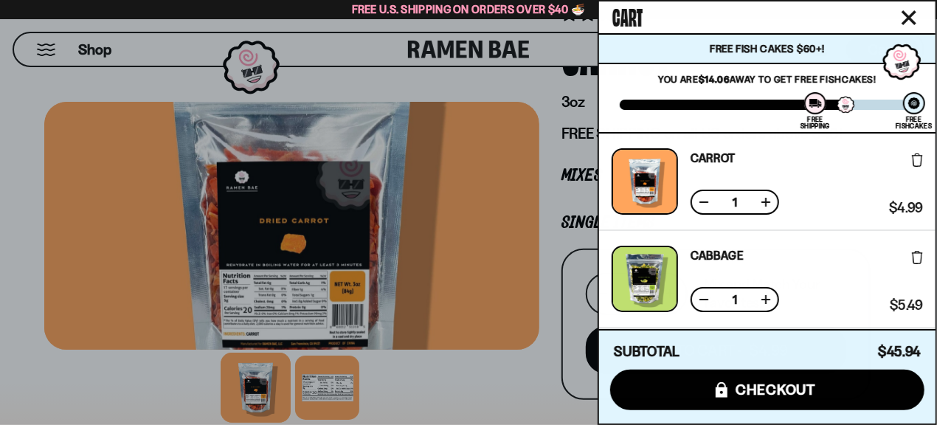
scroll to position [0, 0]
click at [904, 13] on icon "Close cart" at bounding box center [909, 17] width 13 height 13
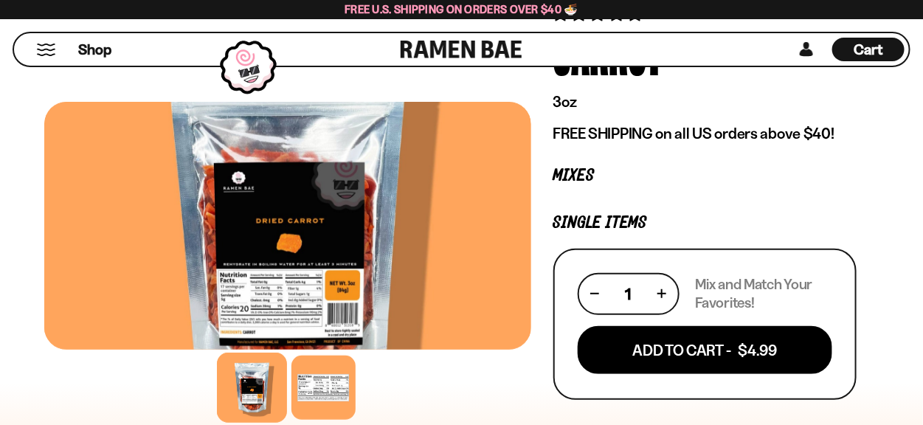
click at [872, 55] on span "Cart" at bounding box center [869, 50] width 29 height 18
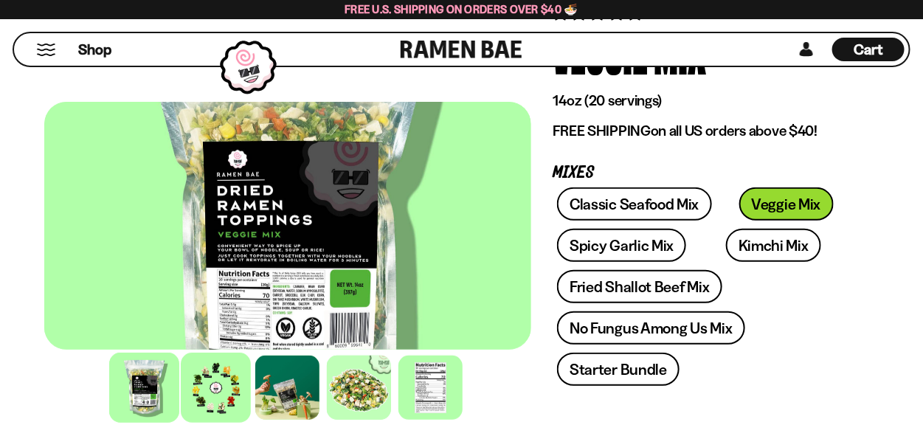
scroll to position [153, 0]
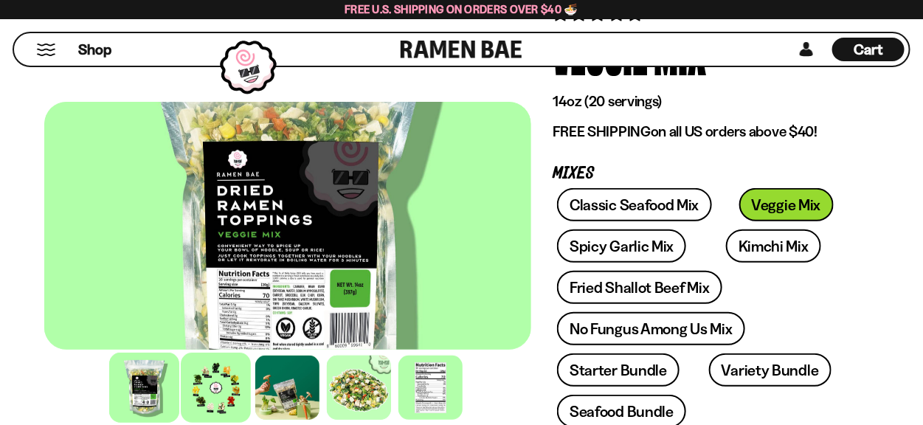
click at [228, 377] on div at bounding box center [216, 388] width 70 height 70
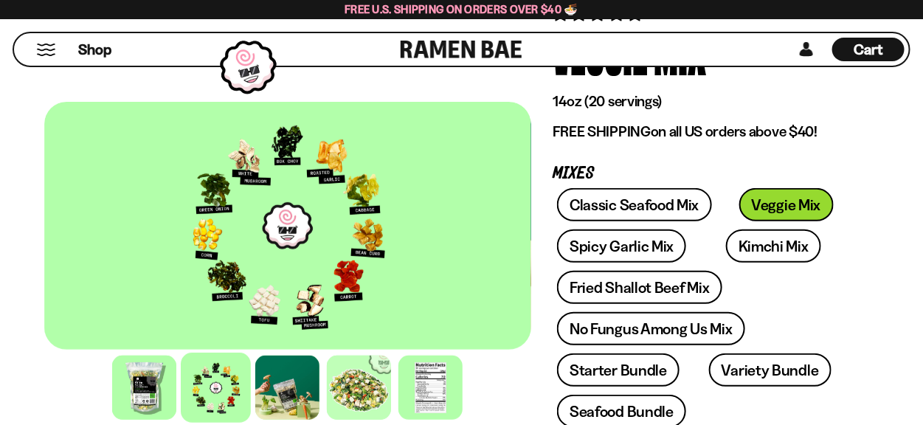
click at [151, 147] on div at bounding box center [287, 226] width 487 height 248
click at [236, 207] on div at bounding box center [287, 226] width 487 height 248
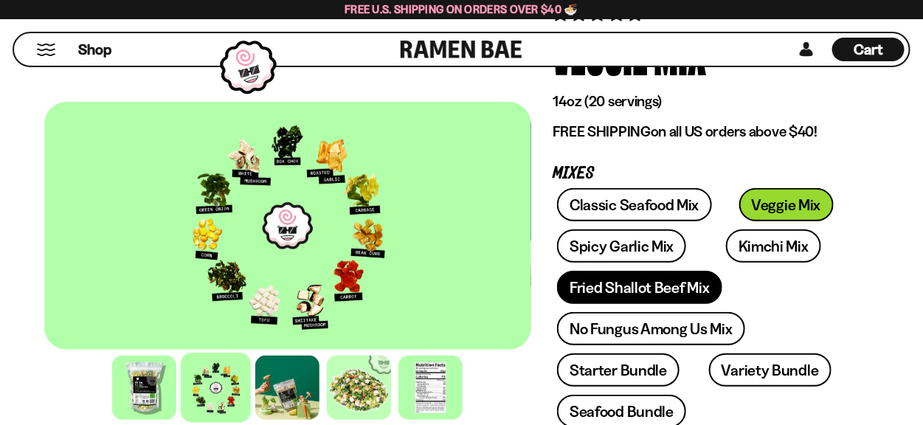
click at [686, 289] on link "Fried Shallot Beef Mix" at bounding box center [639, 287] width 165 height 33
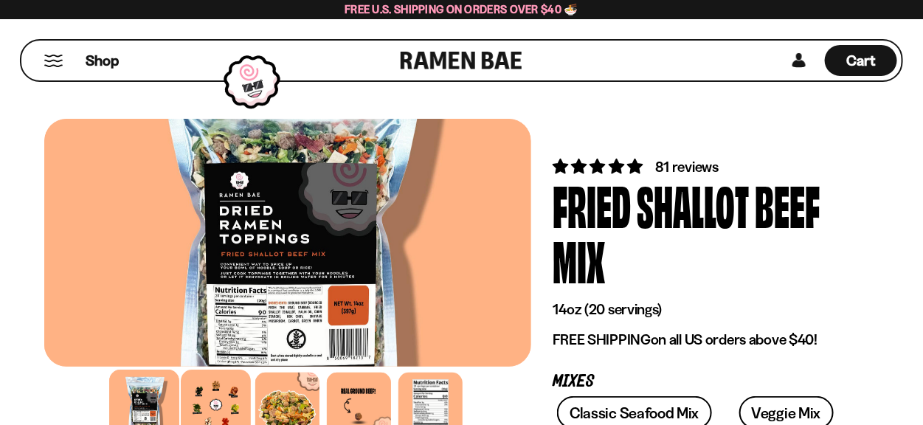
click at [233, 386] on div at bounding box center [216, 405] width 70 height 70
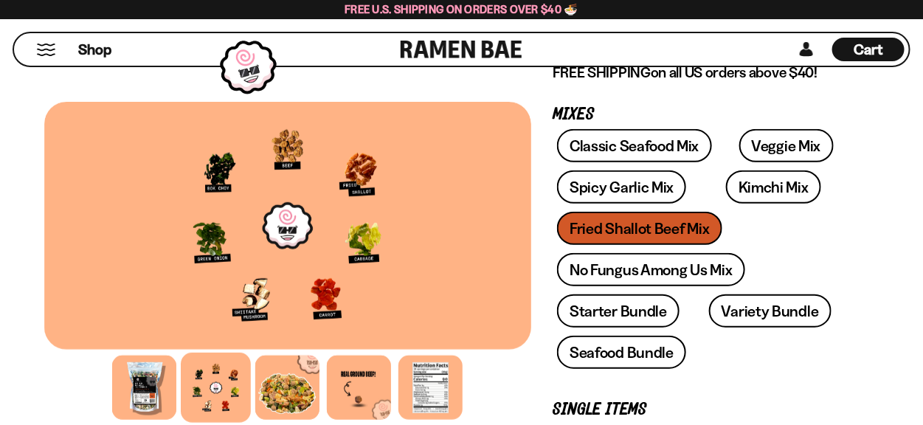
scroll to position [307, 0]
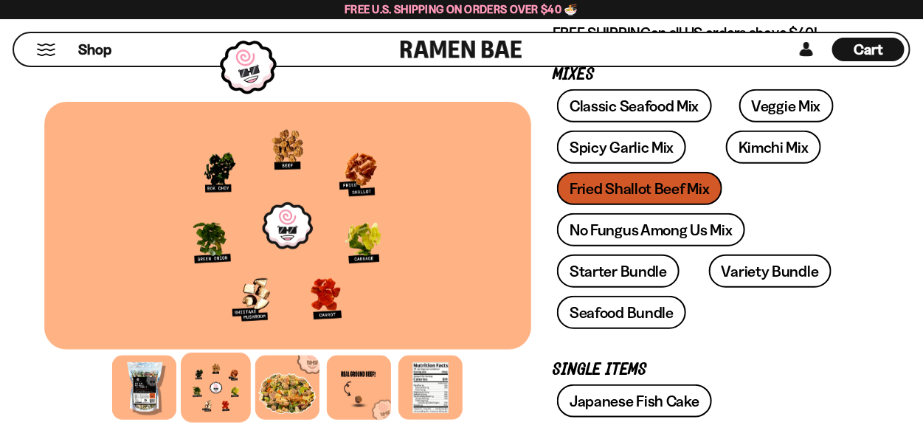
click at [299, 200] on div at bounding box center [287, 226] width 487 height 248
click at [263, 213] on div at bounding box center [287, 226] width 487 height 248
drag, startPoint x: 213, startPoint y: 389, endPoint x: 847, endPoint y: 214, distance: 657.8
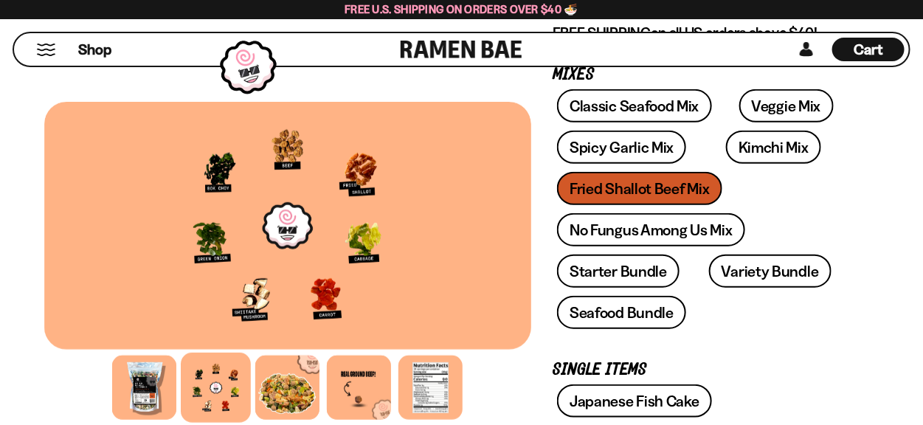
click at [847, 214] on div "Classic Seafood Mix Veggie Mix Spicy Garlic Mix Kimchi Mix Fried Shallot Beef M…" at bounding box center [705, 213] width 303 height 248
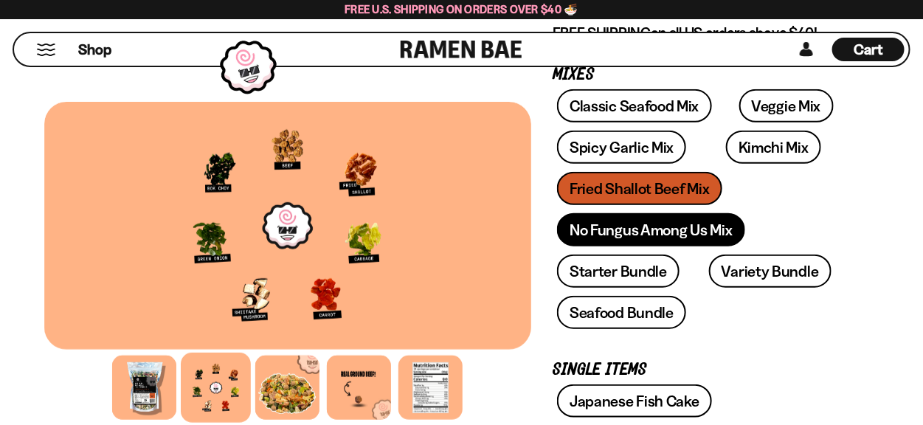
click at [660, 230] on link "No Fungus Among Us Mix" at bounding box center [650, 229] width 187 height 33
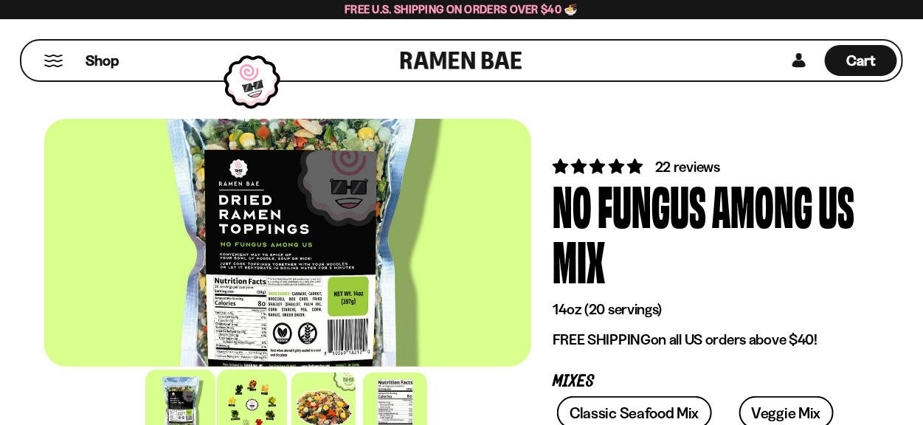
click at [237, 410] on div at bounding box center [252, 405] width 70 height 70
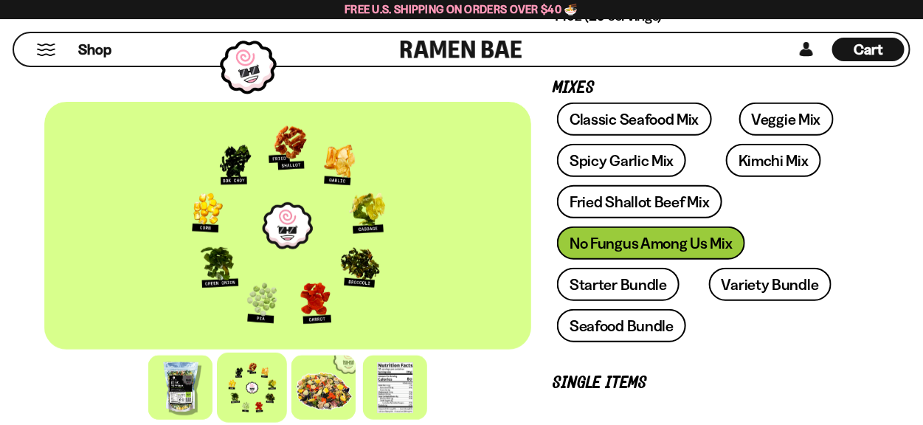
scroll to position [307, 0]
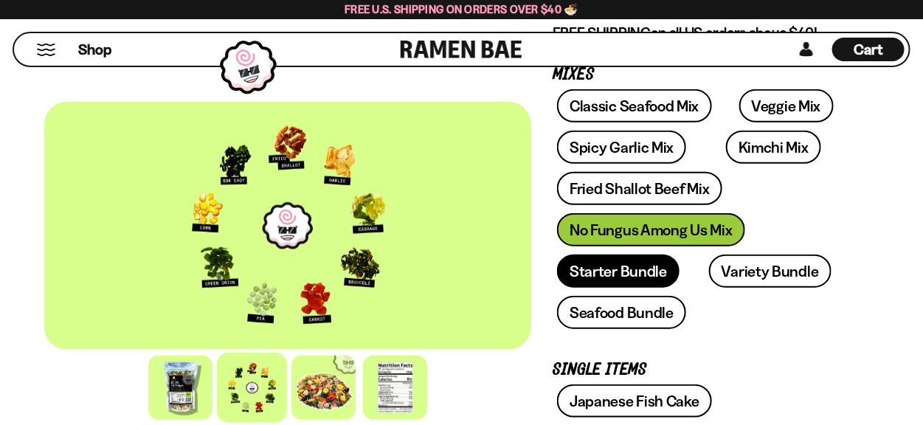
click at [627, 271] on link "Starter Bundle" at bounding box center [618, 271] width 123 height 33
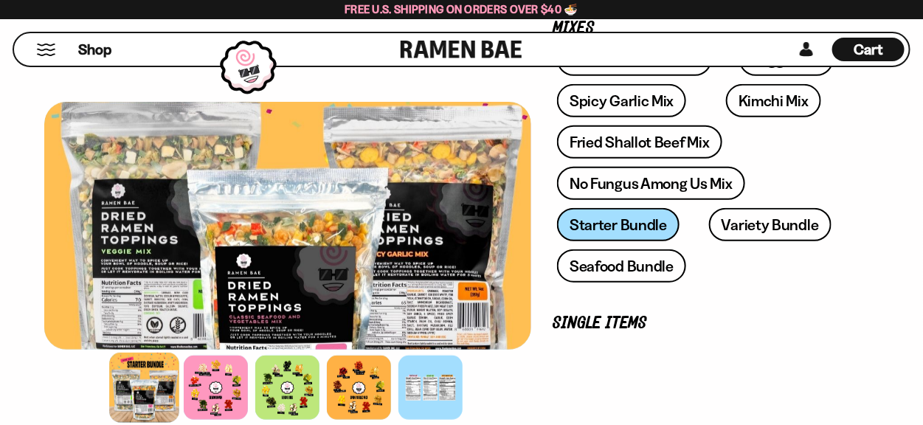
scroll to position [307, 0]
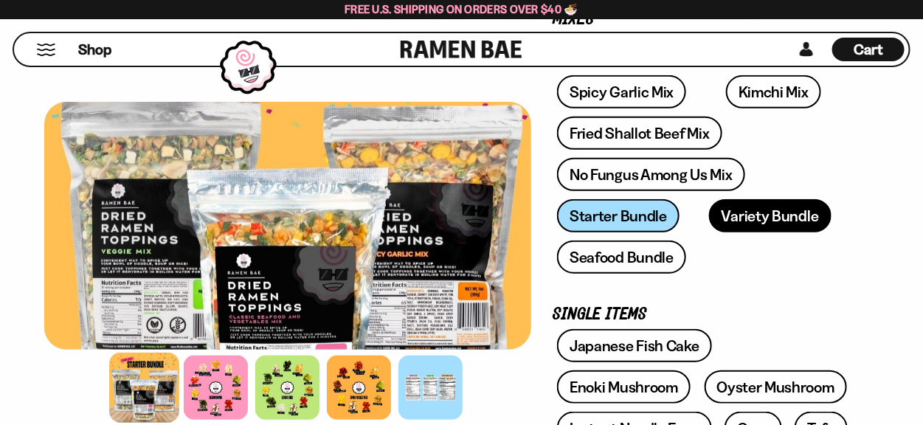
click at [764, 204] on link "Variety Bundle" at bounding box center [770, 215] width 123 height 33
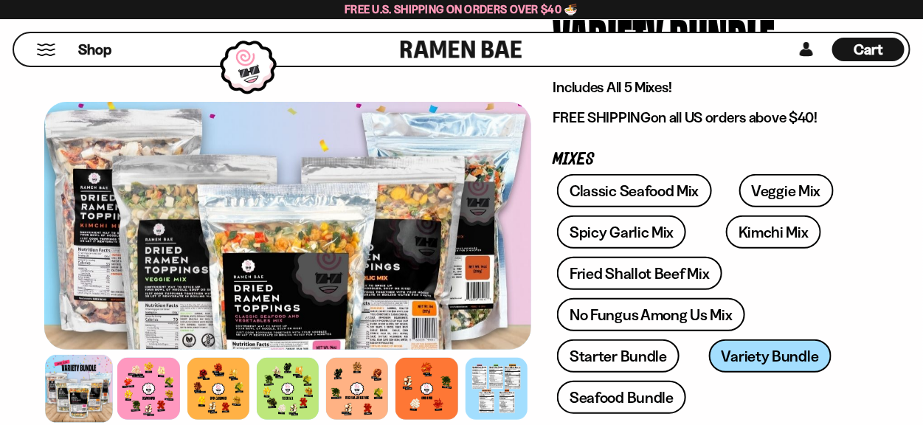
scroll to position [153, 0]
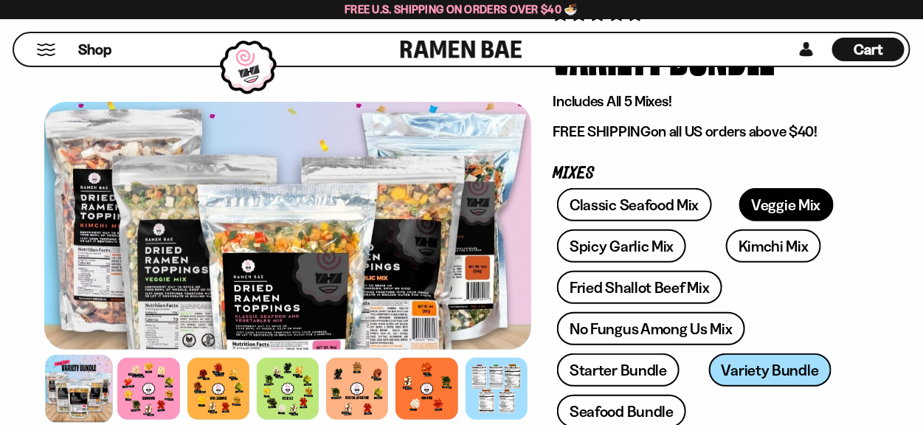
click at [757, 191] on link "Veggie Mix" at bounding box center [787, 204] width 94 height 33
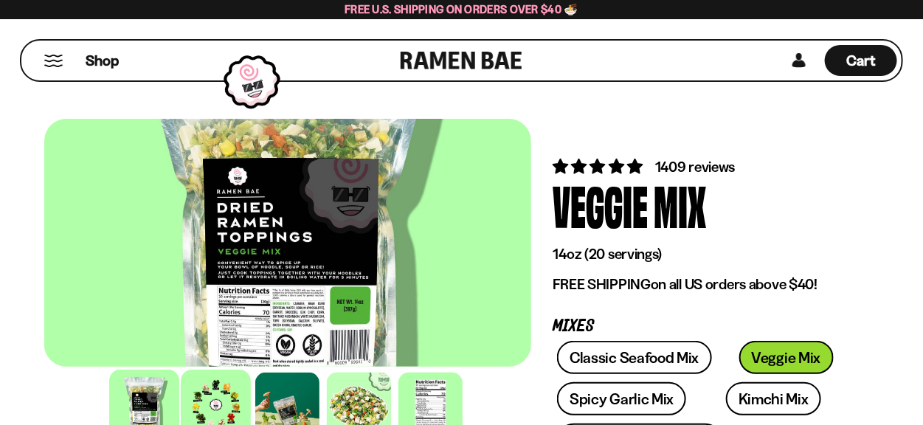
click at [219, 400] on div at bounding box center [216, 405] width 70 height 70
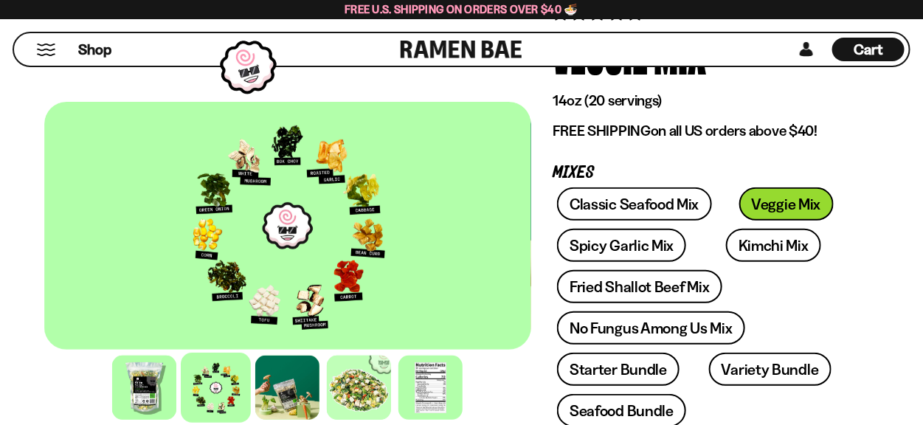
scroll to position [153, 0]
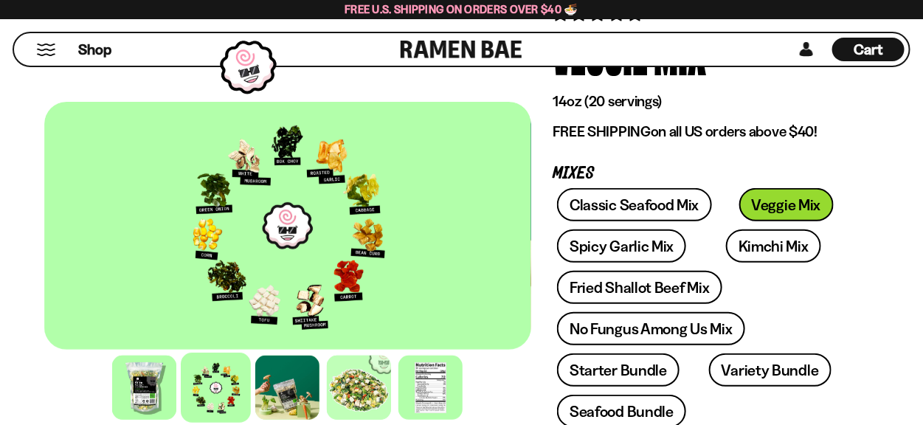
click at [310, 207] on div at bounding box center [287, 226] width 487 height 248
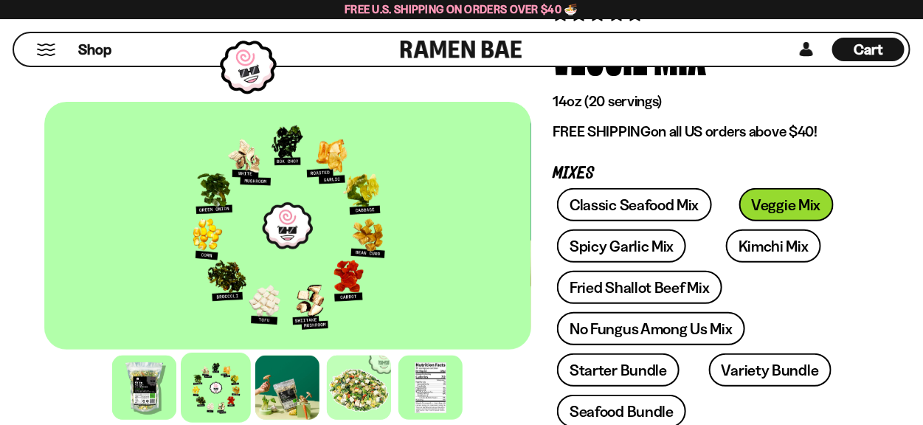
drag, startPoint x: 223, startPoint y: 386, endPoint x: 765, endPoint y: -80, distance: 715.5
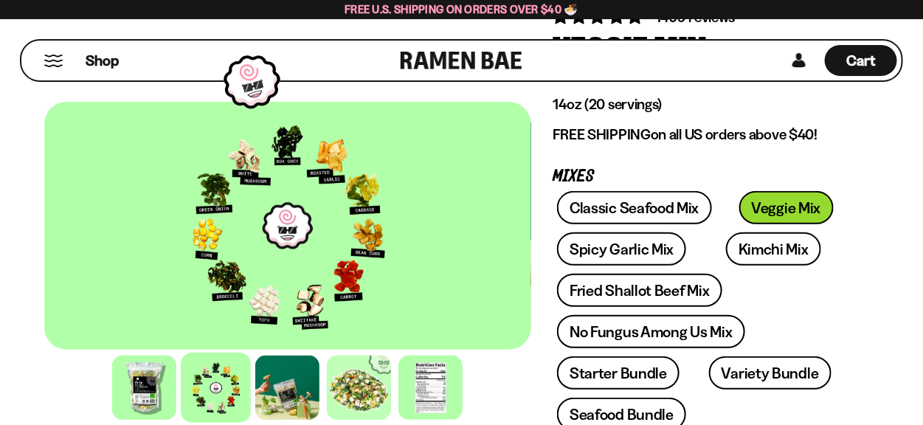
scroll to position [0, 0]
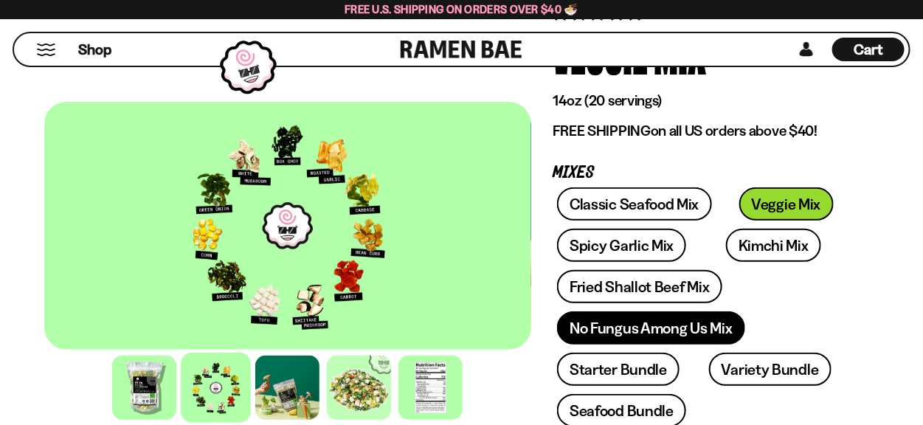
click at [628, 325] on link "No Fungus Among Us Mix" at bounding box center [650, 328] width 187 height 33
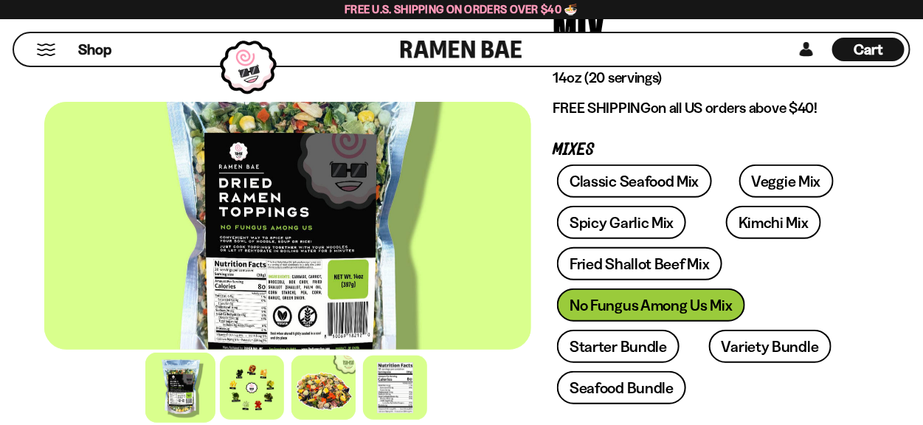
scroll to position [307, 0]
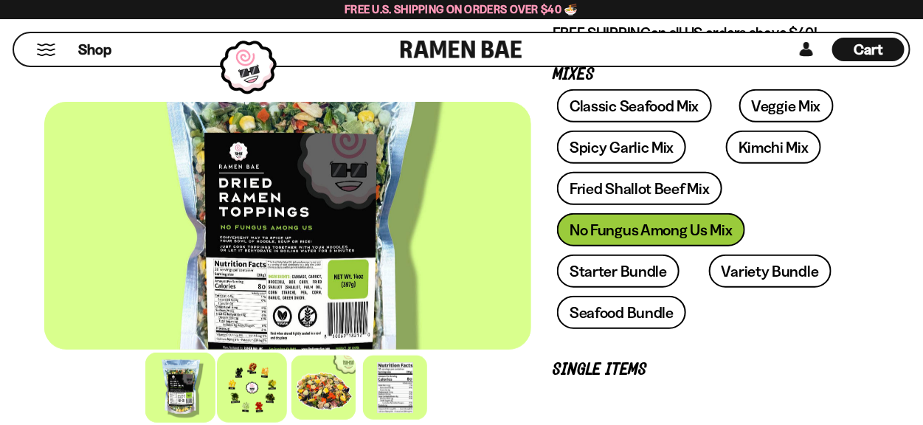
click at [247, 388] on div at bounding box center [252, 388] width 70 height 70
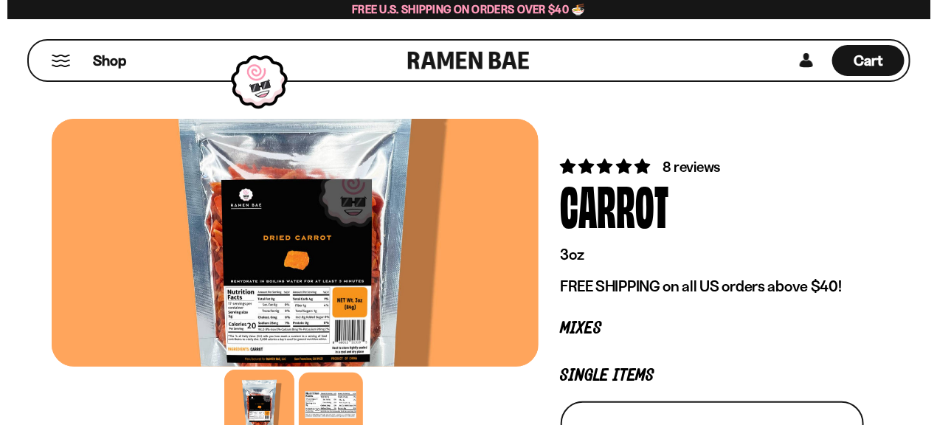
scroll to position [153, 0]
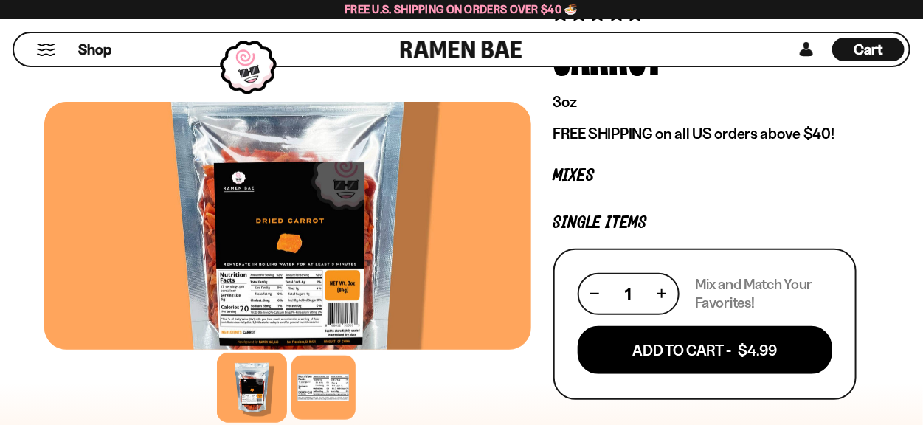
click at [840, 46] on div "Cart D0381C2F-513E-4F90-8A41-6F0A75DCBAAA" at bounding box center [869, 50] width 72 height 24
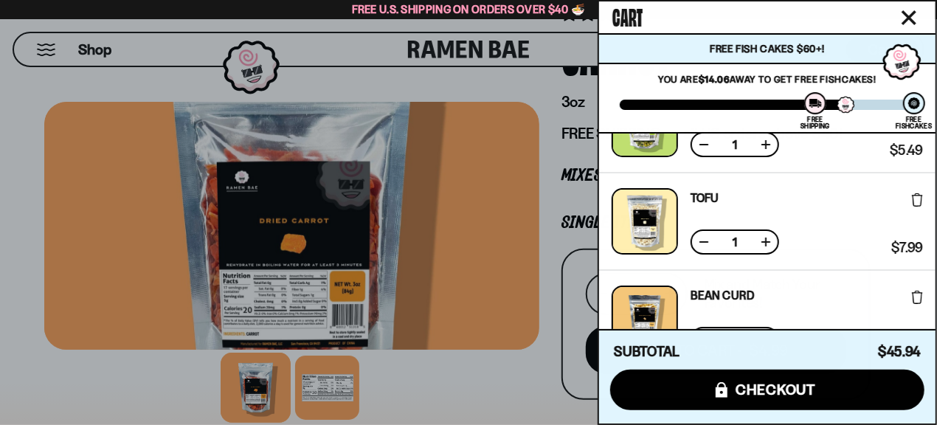
scroll to position [463, 0]
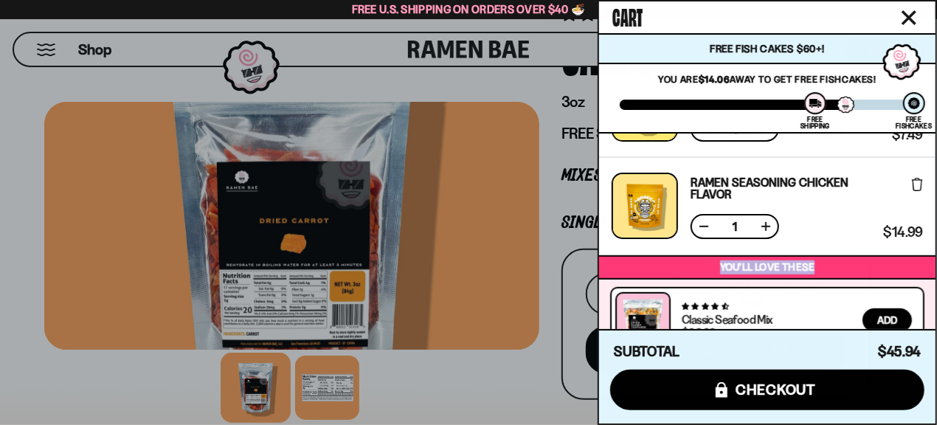
drag, startPoint x: 937, startPoint y: 273, endPoint x: 933, endPoint y: 245, distance: 28.3
click at [923, 245] on div "Cart Free Fish Cakes $60+! You are $14.06 away to get Free Fishcakes! You've un…" at bounding box center [768, 212] width 340 height 425
click at [898, 269] on p "You’ll love these" at bounding box center [767, 268] width 329 height 14
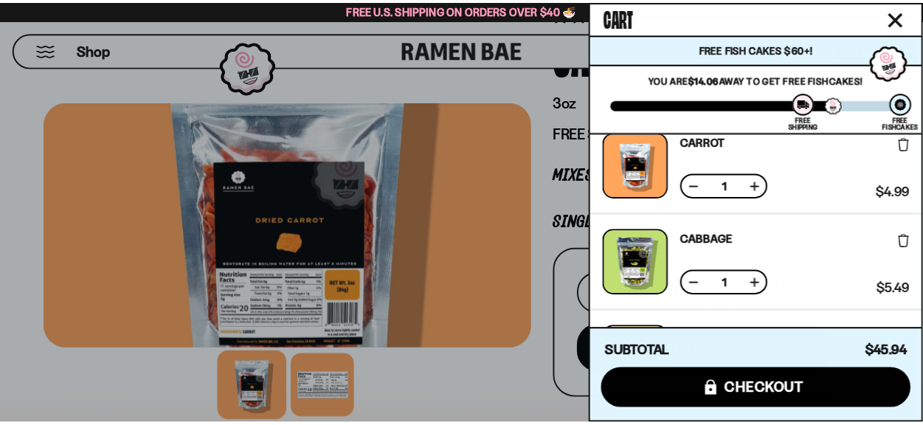
scroll to position [0, 0]
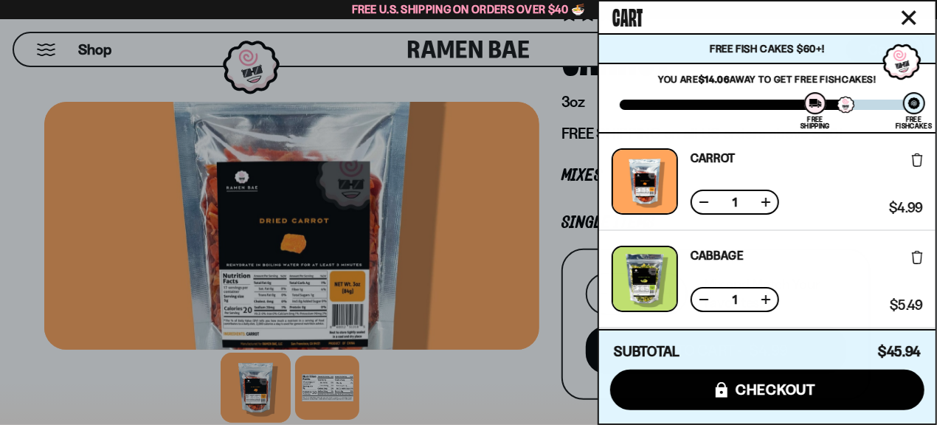
click at [568, 138] on div at bounding box center [468, 212] width 937 height 425
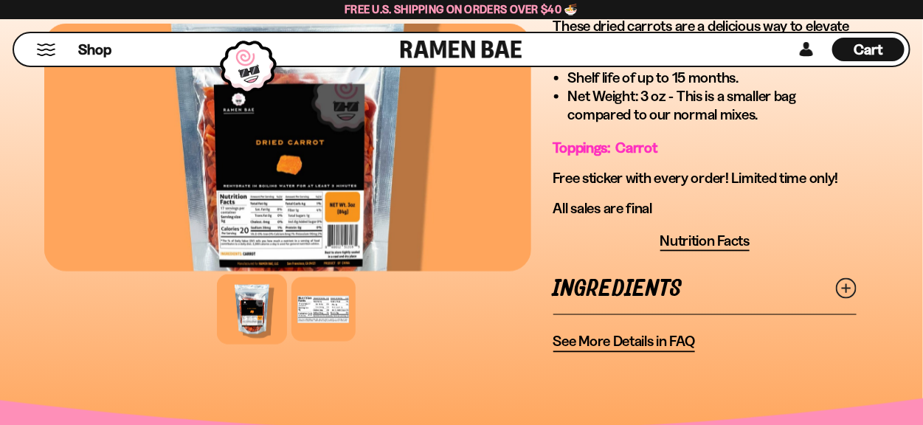
click at [712, 286] on link "Ingredients" at bounding box center [705, 289] width 303 height 51
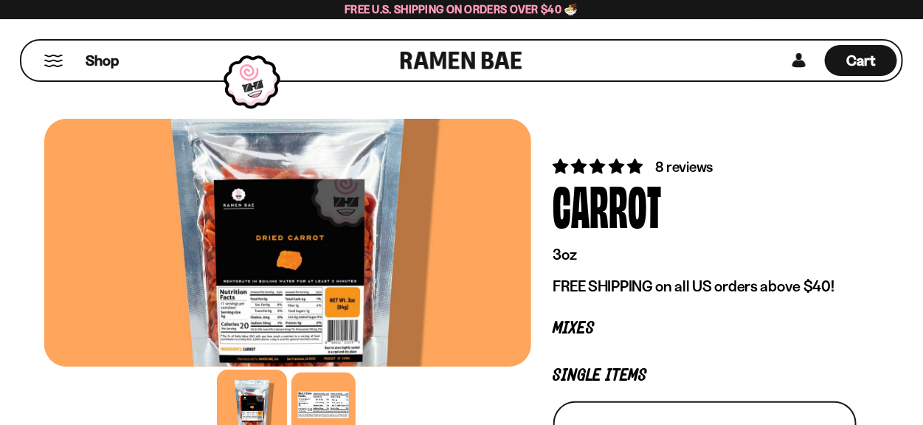
click at [47, 56] on button "Mobile Menu Trigger" at bounding box center [54, 61] width 20 height 13
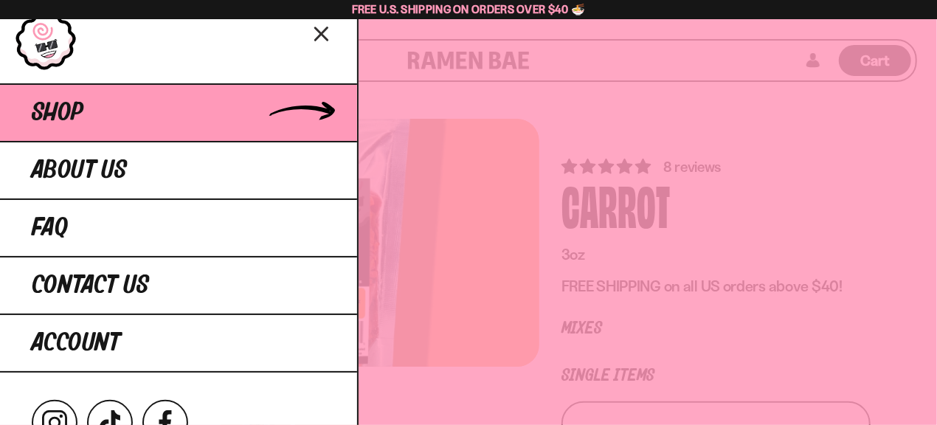
click at [156, 111] on link "Shop" at bounding box center [178, 112] width 357 height 58
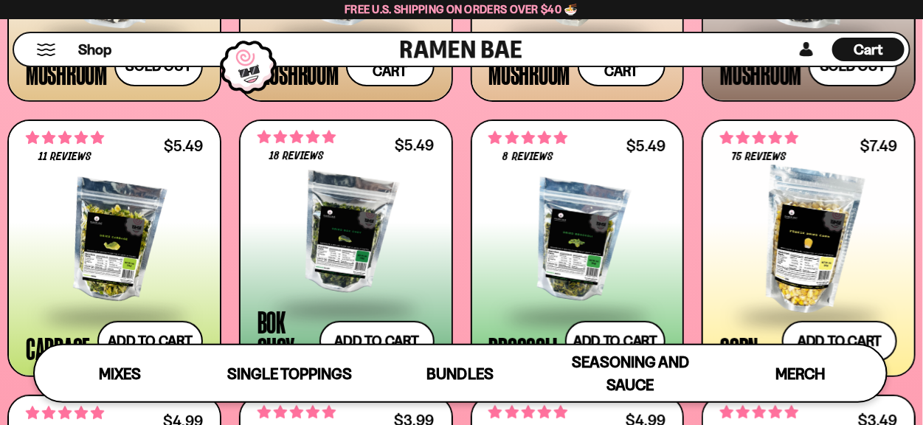
scroll to position [2135, 0]
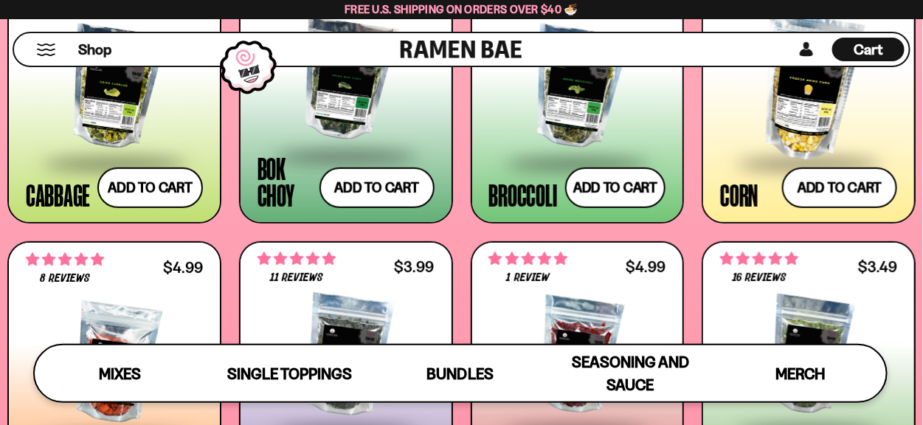
click at [859, 49] on span "Cart" at bounding box center [869, 50] width 29 height 18
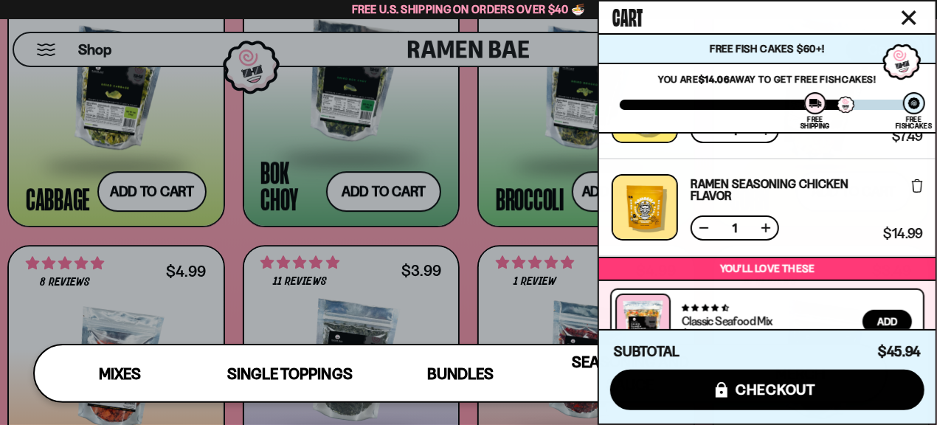
scroll to position [616, 0]
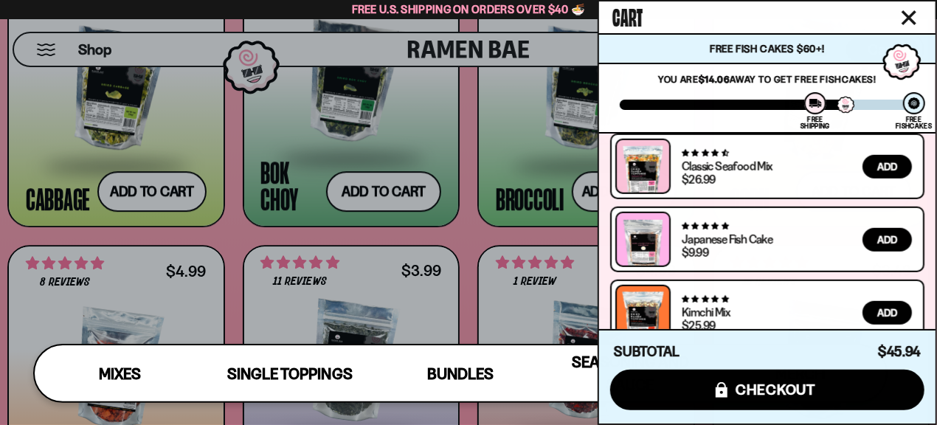
click at [909, 11] on icon "Close cart" at bounding box center [909, 17] width 15 height 15
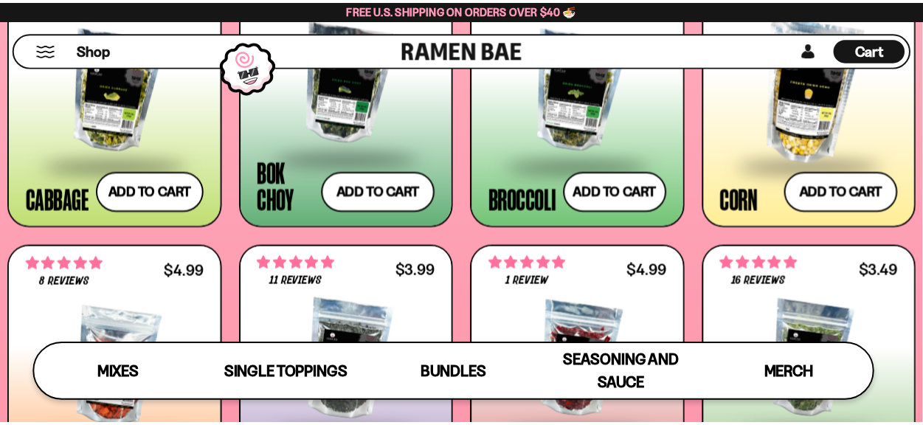
scroll to position [2135, 0]
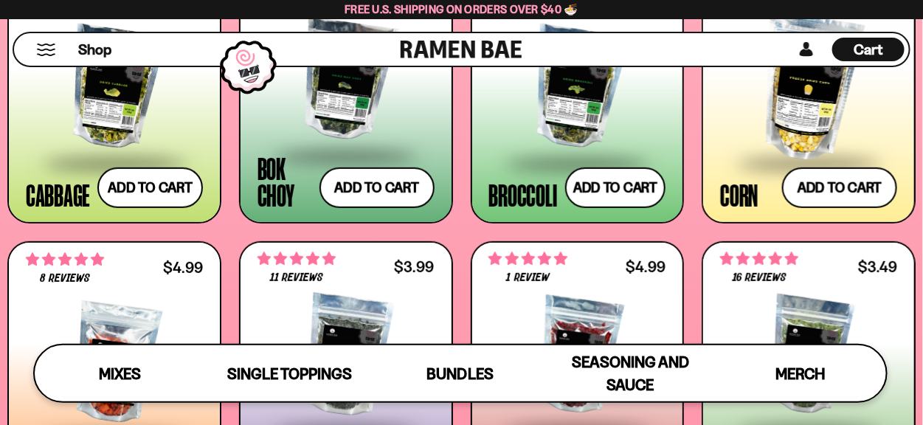
click at [849, 57] on div "Cart D0381C2F-513E-4F90-8A41-6F0A75DCBAAA" at bounding box center [869, 50] width 72 height 24
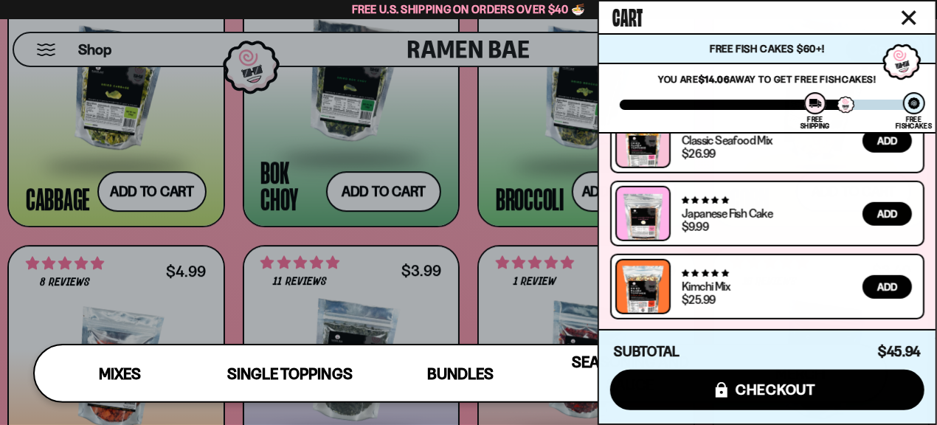
scroll to position [642, 0]
click at [906, 18] on icon "Close cart" at bounding box center [909, 17] width 15 height 15
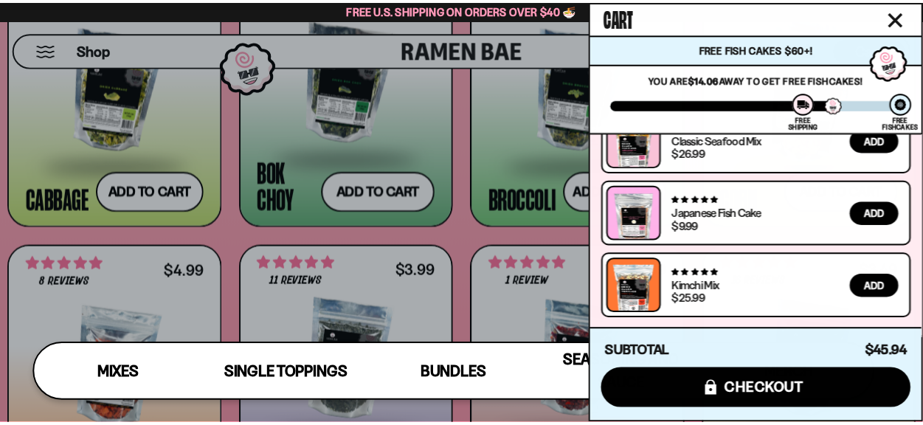
scroll to position [2135, 0]
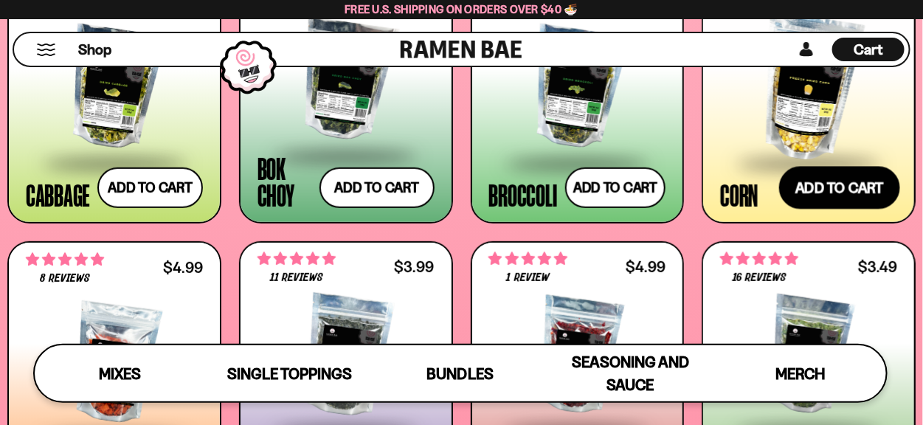
click at [828, 187] on button "Add to cart Add ― Regular price $7.49 Regular price Sale price $7.49 Unit price…" at bounding box center [840, 187] width 121 height 43
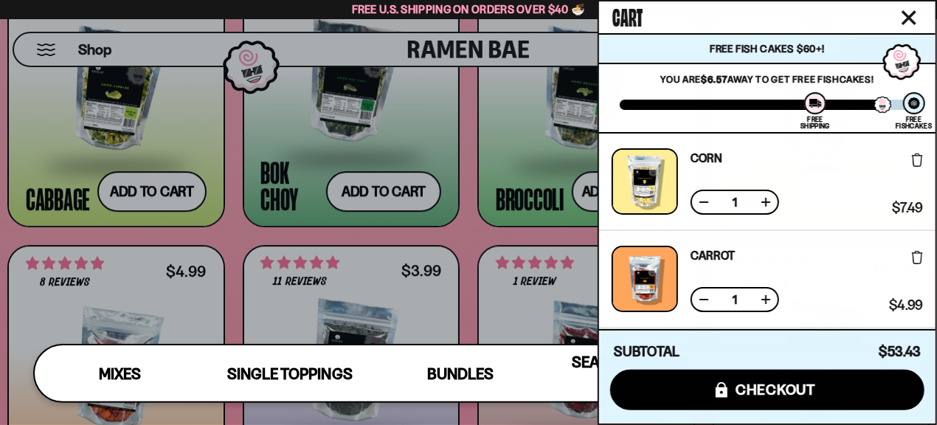
scroll to position [0, 0]
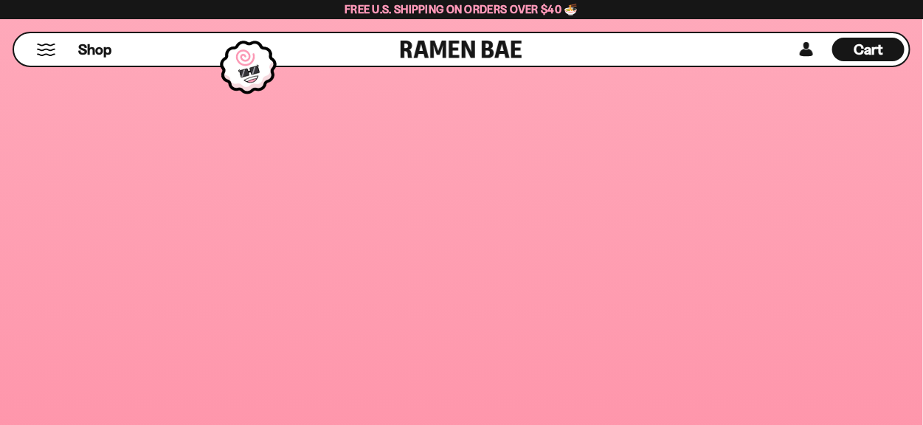
scroll to position [2140, 0]
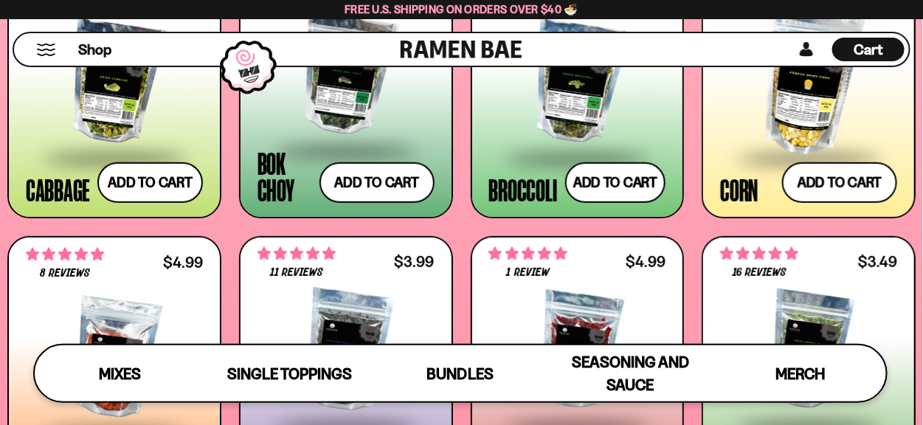
click at [884, 49] on div "Cart D0381C2F-513E-4F90-8A41-6F0A75DCBAAA" at bounding box center [869, 50] width 72 height 24
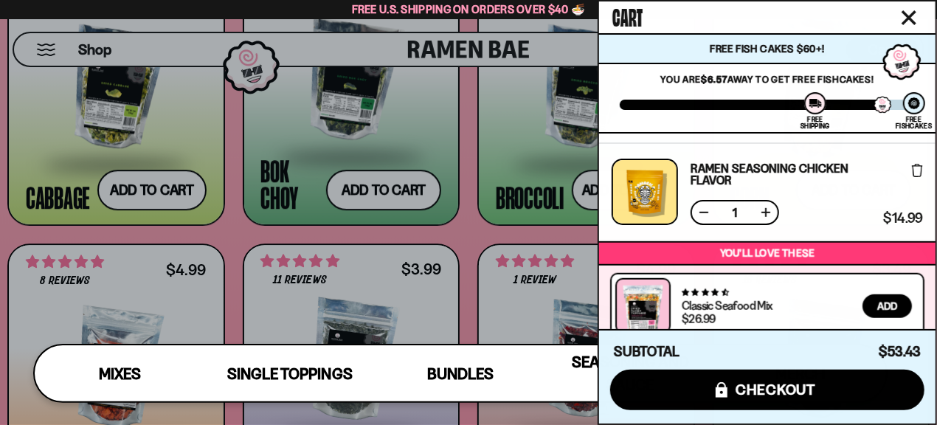
scroll to position [566, 0]
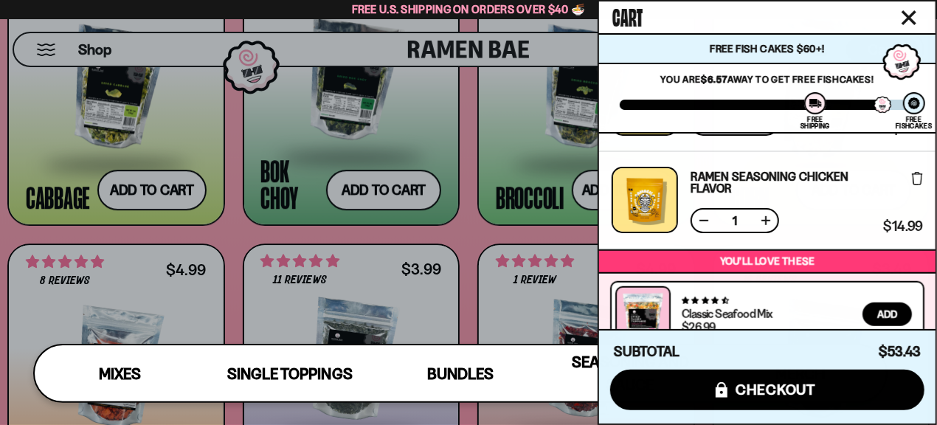
click at [911, 21] on icon "Close cart" at bounding box center [909, 17] width 13 height 13
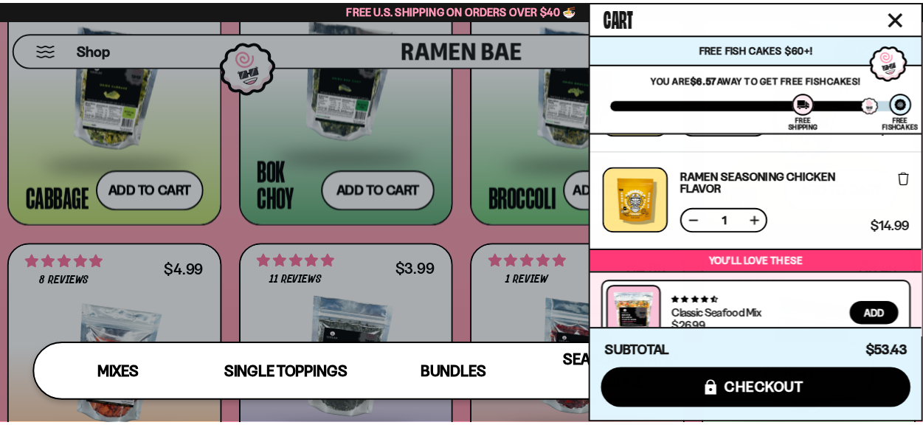
scroll to position [2136, 0]
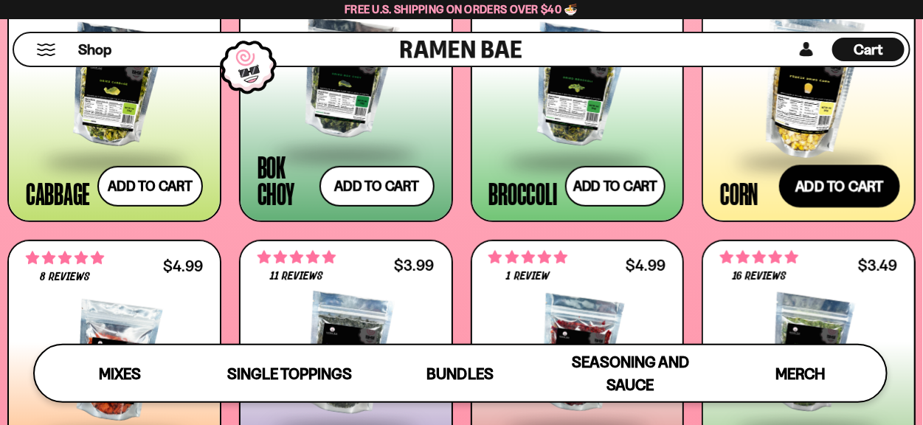
click at [824, 189] on button "Add to cart Add ― Regular price $7.49 Regular price Sale price $7.49 Unit price…" at bounding box center [840, 186] width 121 height 43
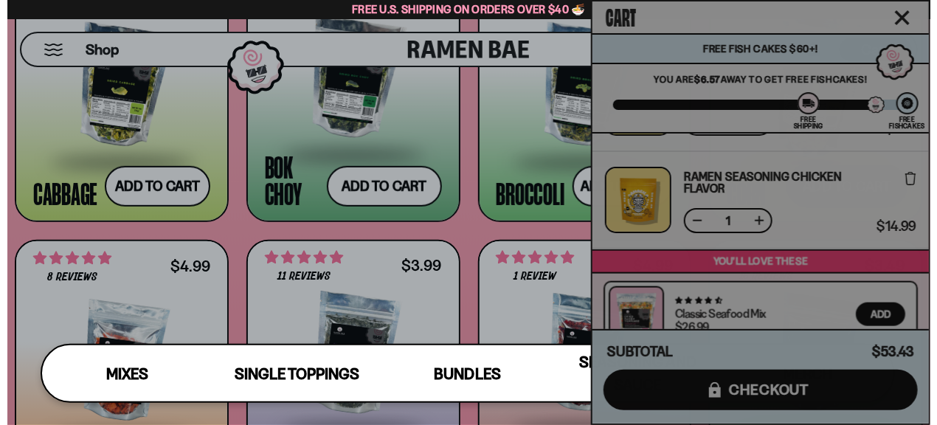
scroll to position [2161, 0]
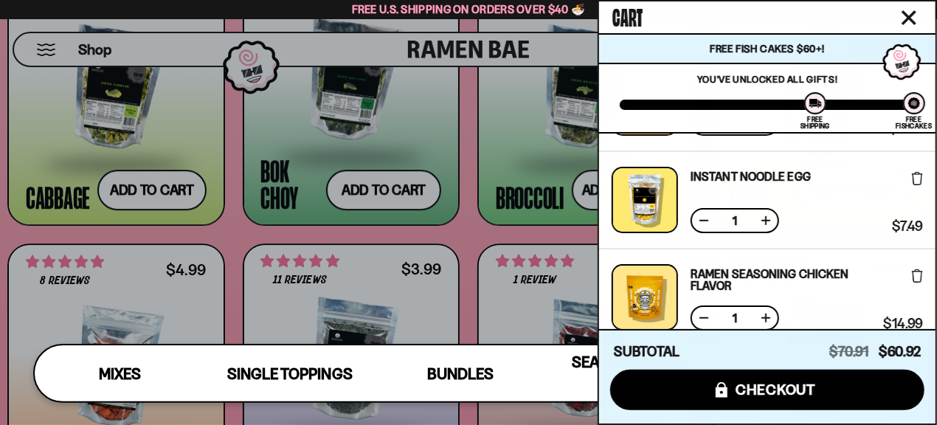
click at [901, 19] on button "Close cart" at bounding box center [909, 18] width 22 height 22
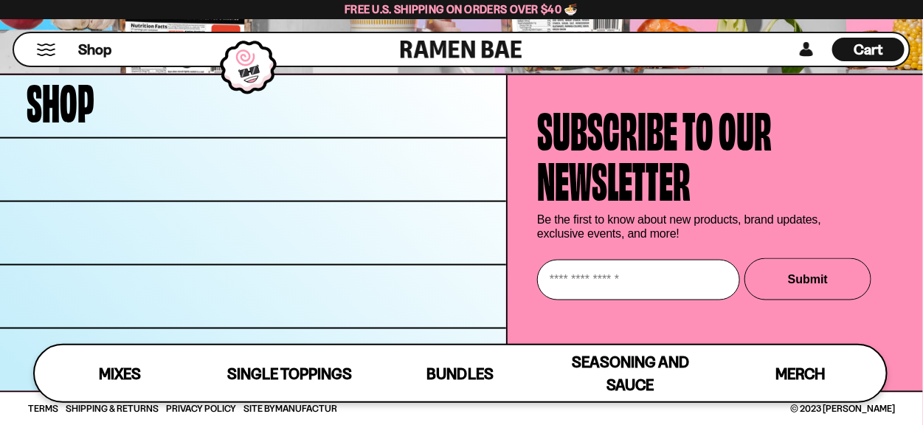
scroll to position [4351, 0]
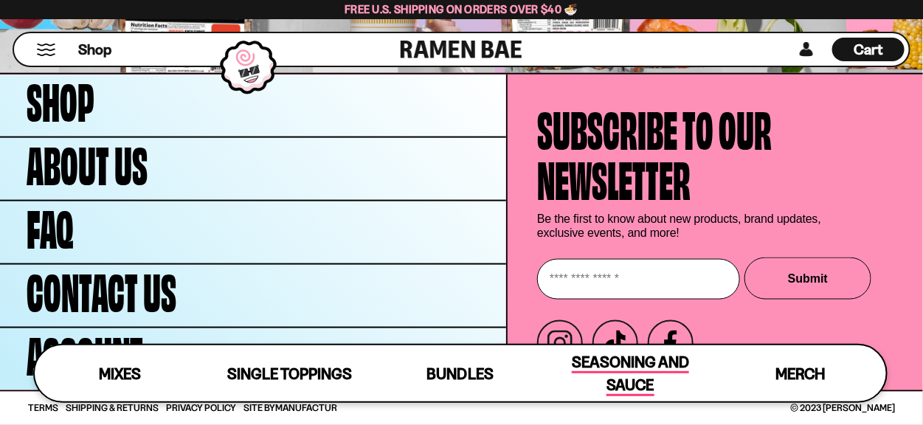
click at [684, 360] on span "Seasoning and Sauce" at bounding box center [630, 375] width 117 height 44
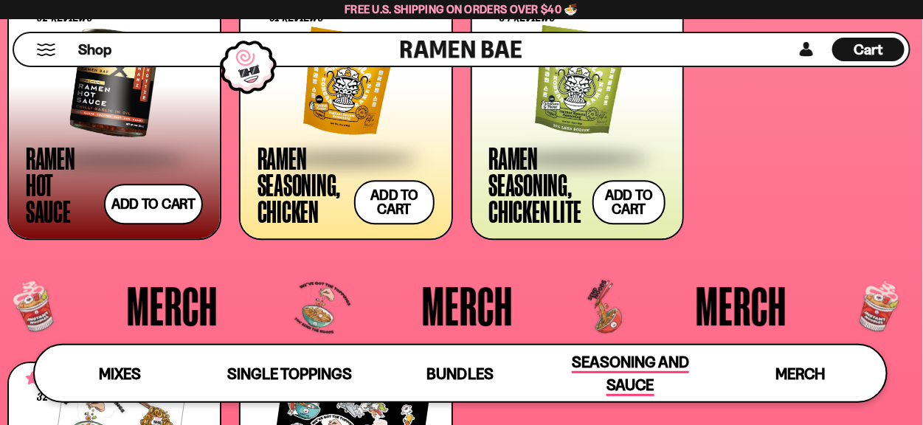
scroll to position [3120, 0]
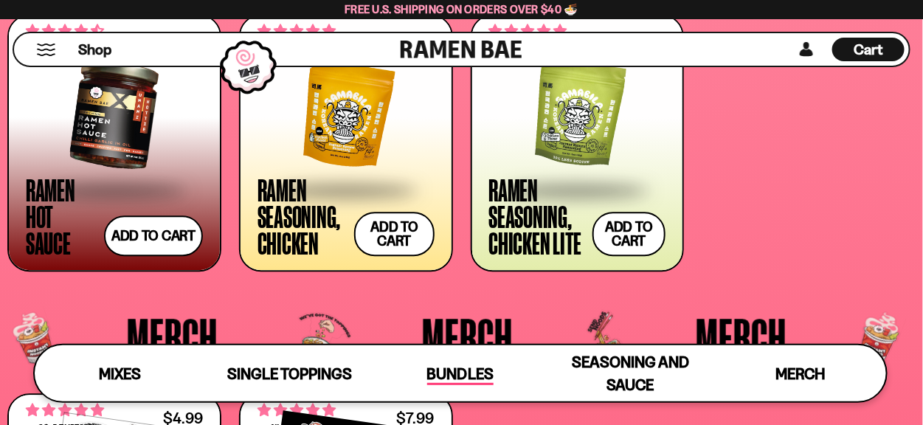
click at [433, 375] on span "Bundles" at bounding box center [460, 375] width 66 height 21
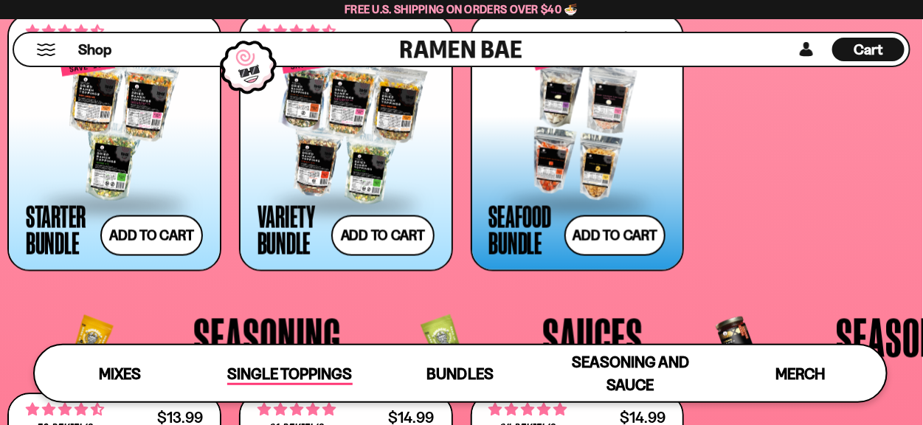
click at [355, 379] on link "Single Toppings" at bounding box center [290, 373] width 171 height 56
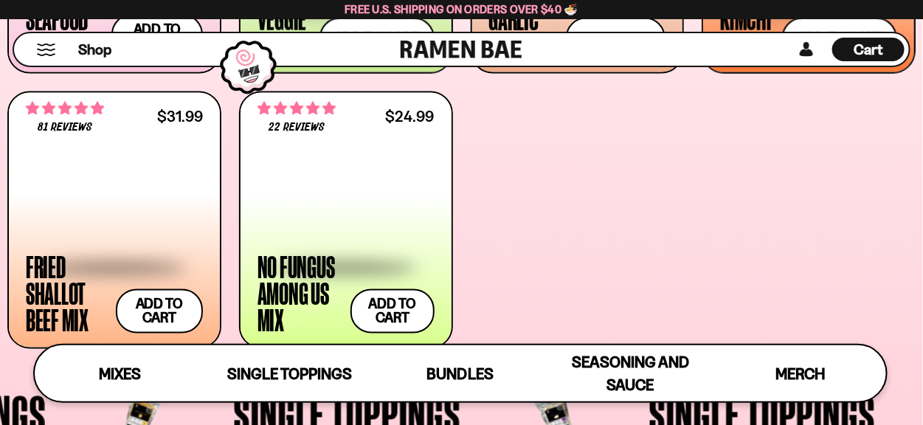
scroll to position [799, 0]
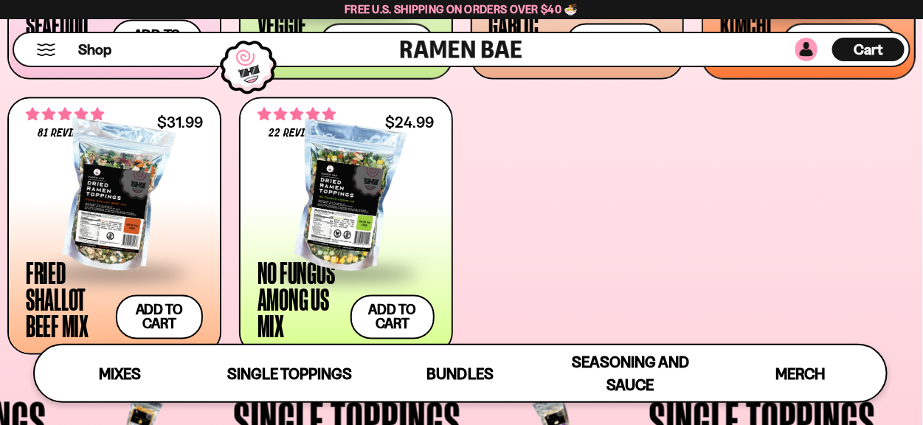
click at [808, 52] on link at bounding box center [807, 50] width 22 height 24
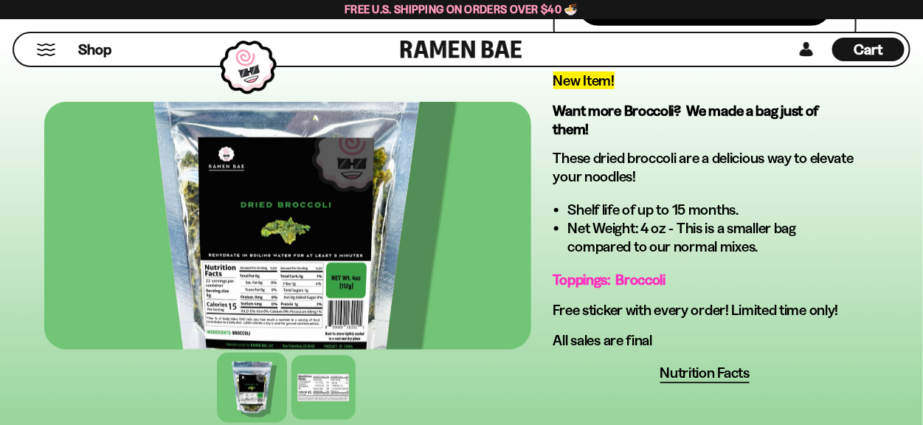
scroll to position [615, 0]
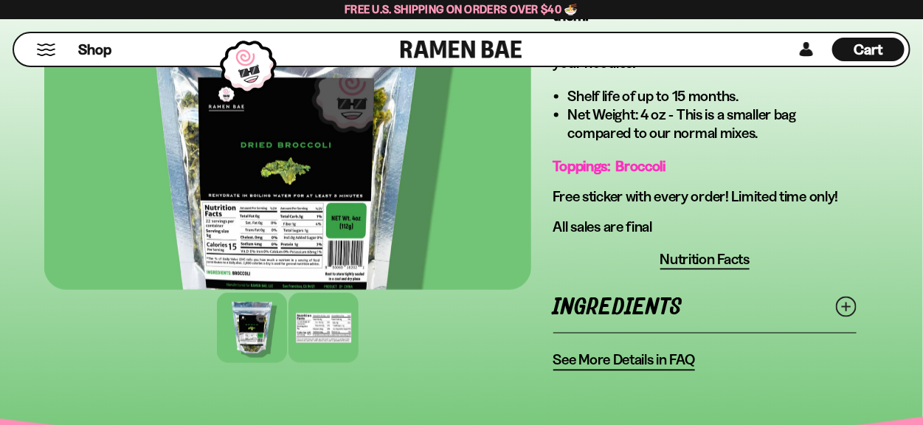
click at [311, 311] on div at bounding box center [324, 328] width 70 height 70
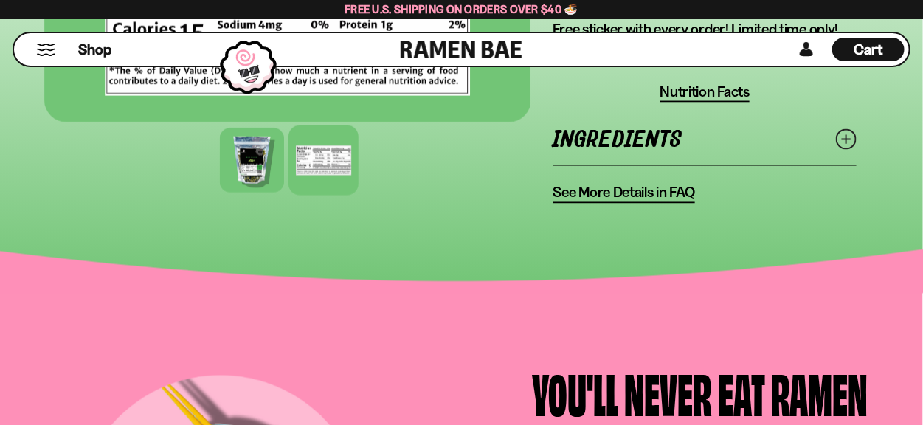
scroll to position [768, 0]
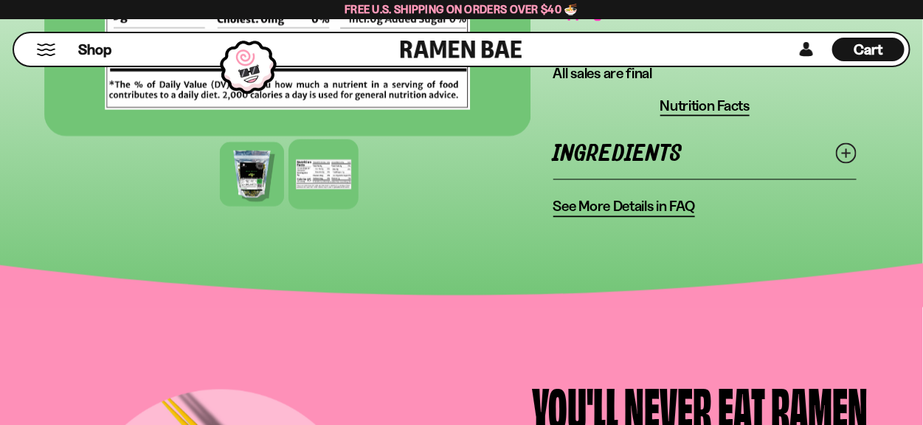
click at [687, 198] on span "See More Details in FAQ" at bounding box center [625, 207] width 142 height 18
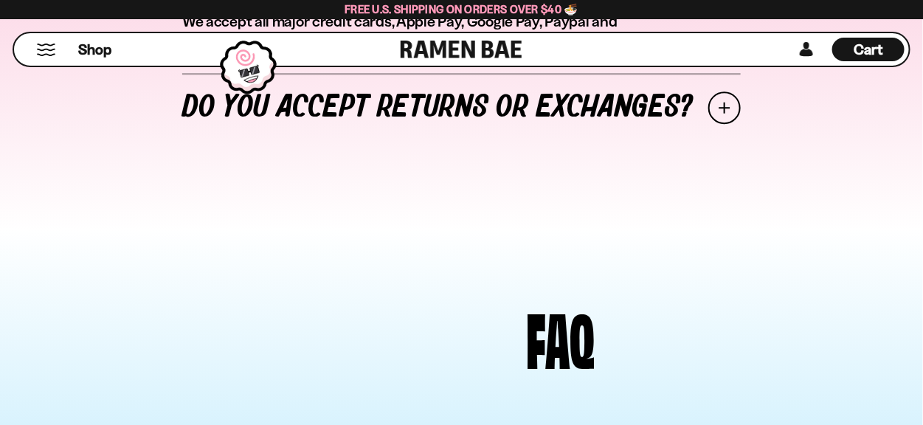
scroll to position [1230, 0]
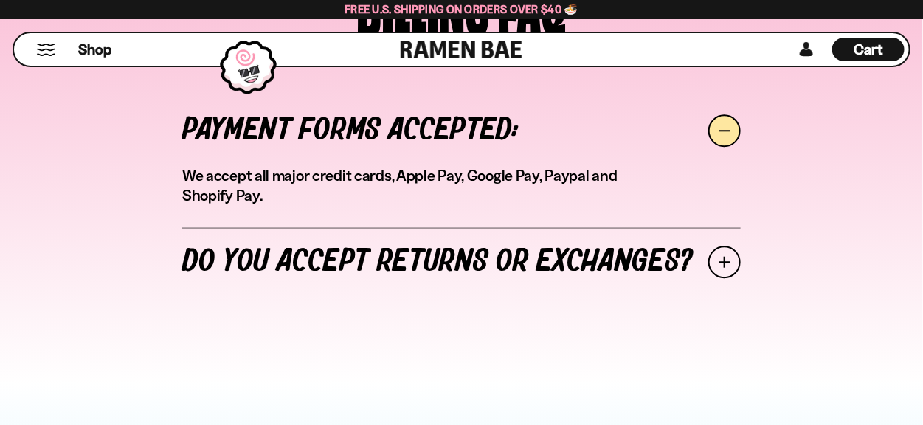
click at [681, 251] on link "Do you accept returns or exchanges?" at bounding box center [461, 261] width 559 height 69
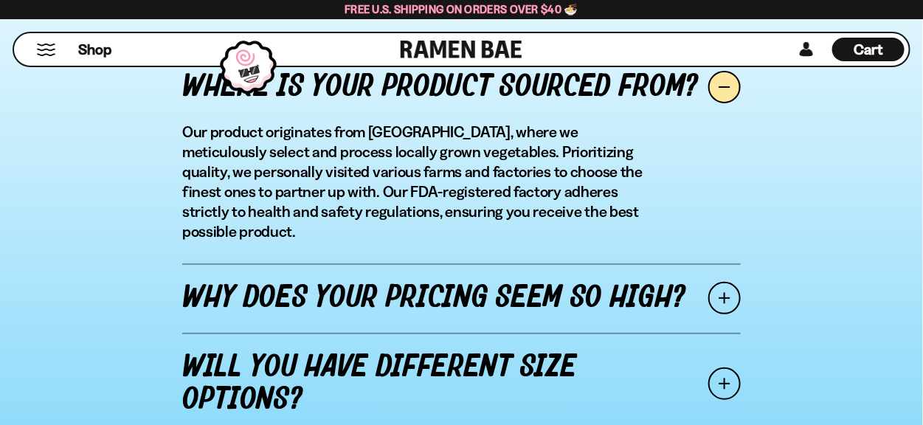
scroll to position [1999, 0]
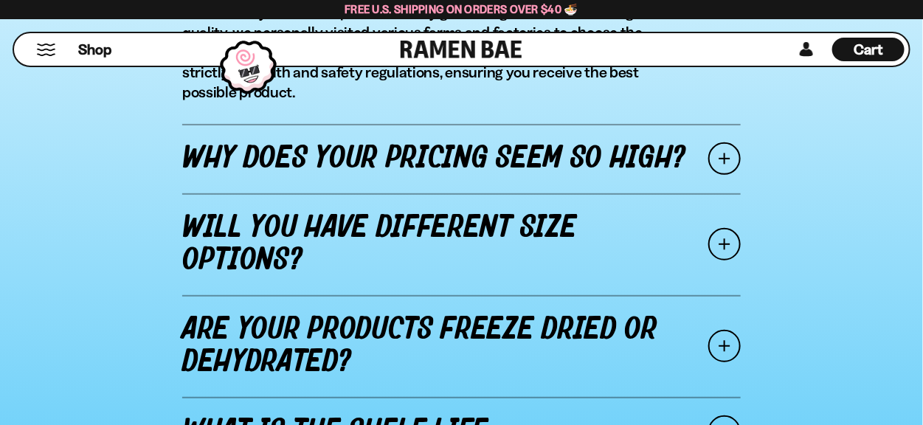
click at [724, 331] on span at bounding box center [725, 346] width 32 height 32
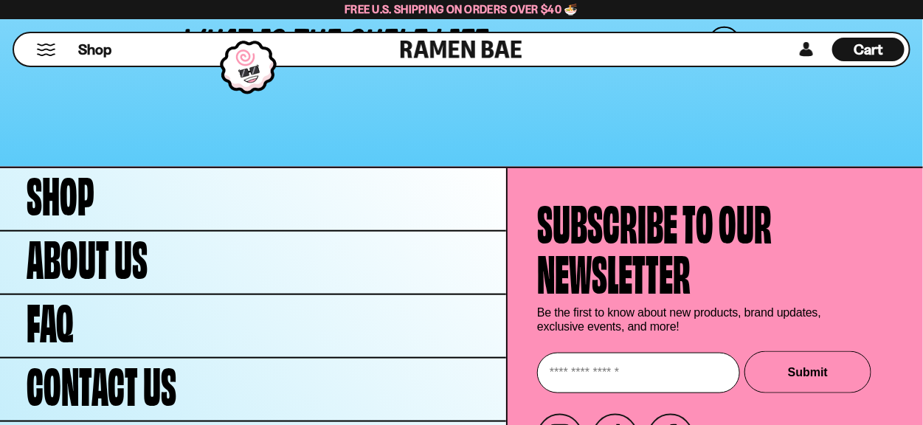
scroll to position [1981, 0]
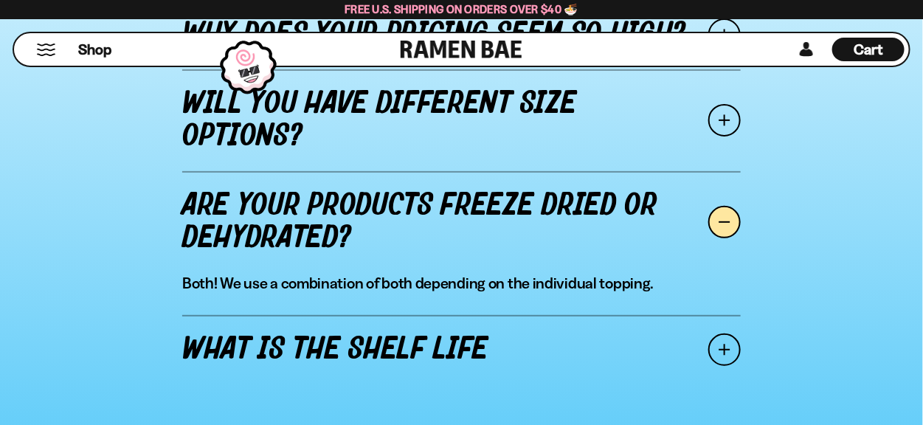
click at [708, 133] on link "Will you have different size options?" at bounding box center [461, 120] width 559 height 102
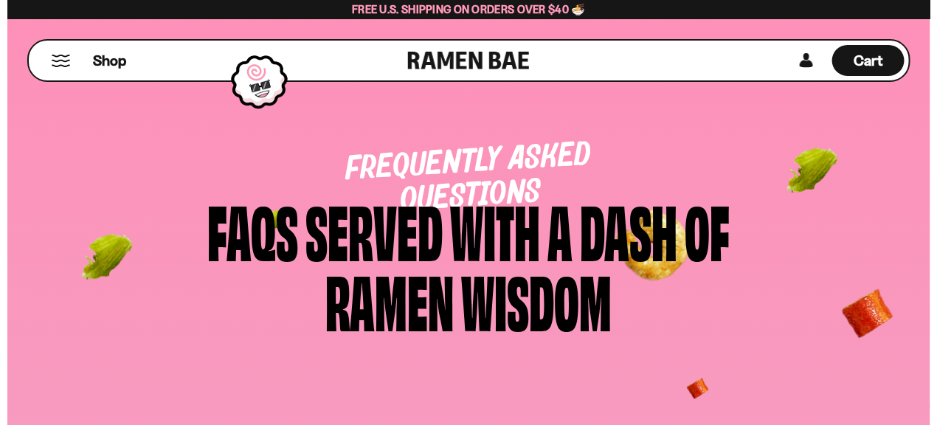
scroll to position [0, 0]
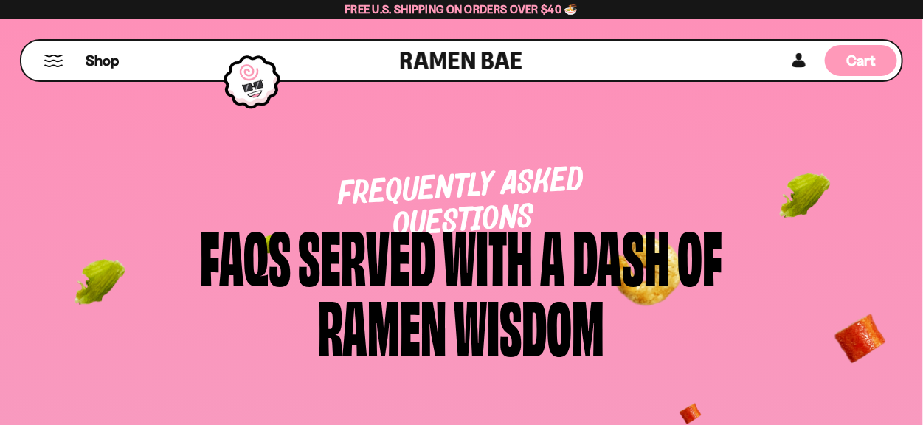
click at [863, 72] on div "Cart D0381C2F-513E-4F90-8A41-6F0A75DCBAAA" at bounding box center [861, 60] width 72 height 31
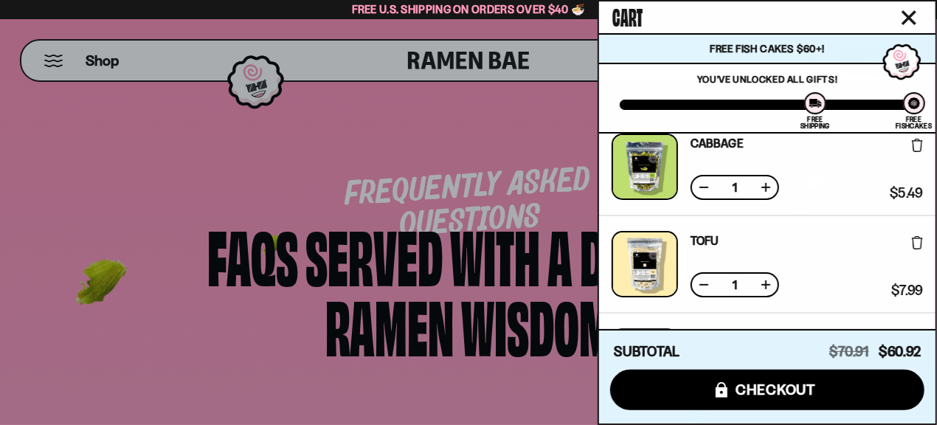
scroll to position [152, 0]
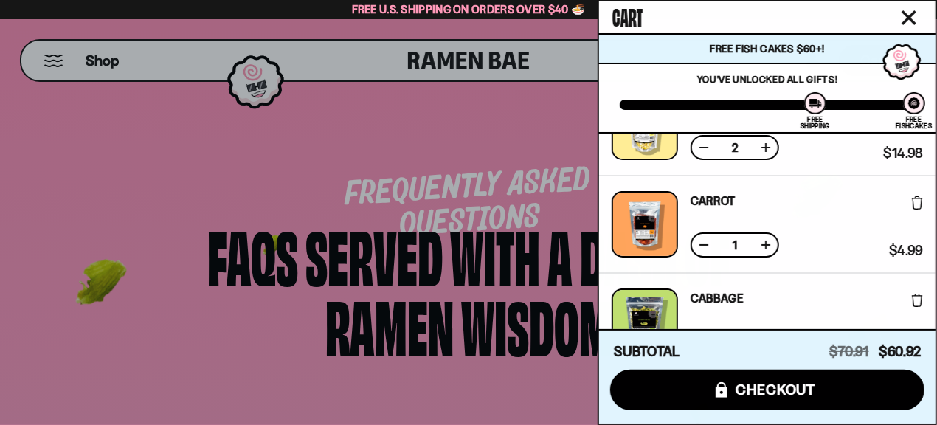
click at [710, 148] on button at bounding box center [704, 147] width 15 height 15
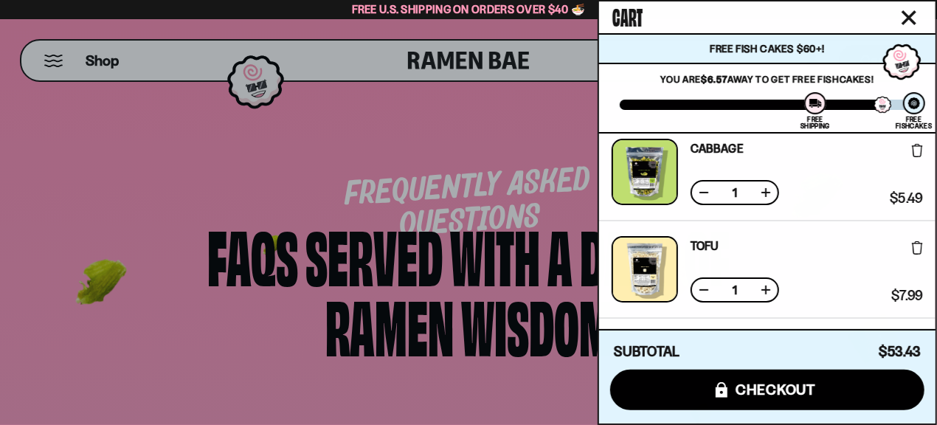
scroll to position [47, 0]
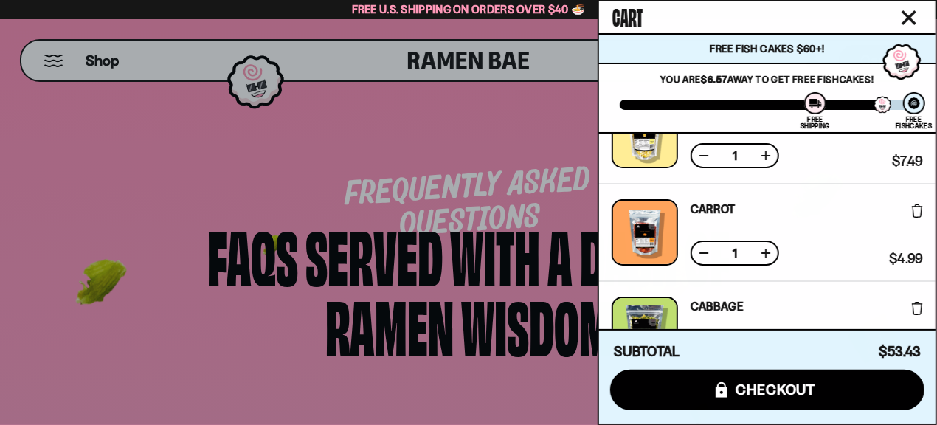
drag, startPoint x: 926, startPoint y: 181, endPoint x: 669, endPoint y: 16, distance: 305.1
click at [669, 16] on div "Cart" at bounding box center [767, 17] width 337 height 32
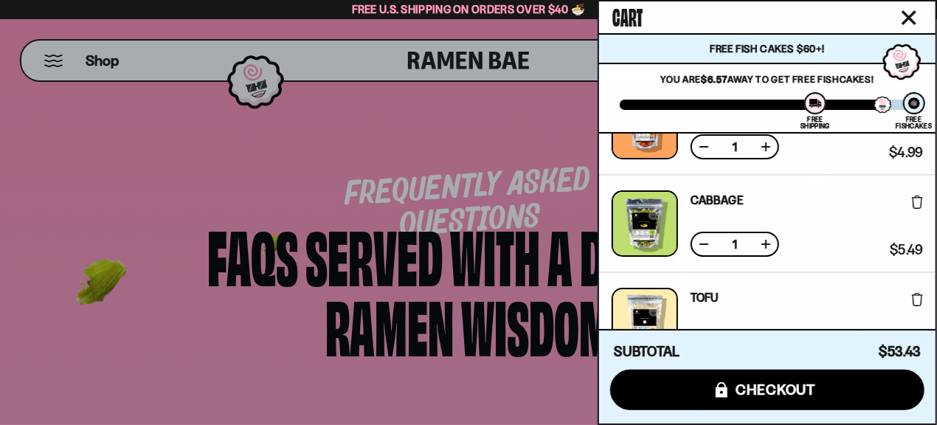
scroll to position [120, 0]
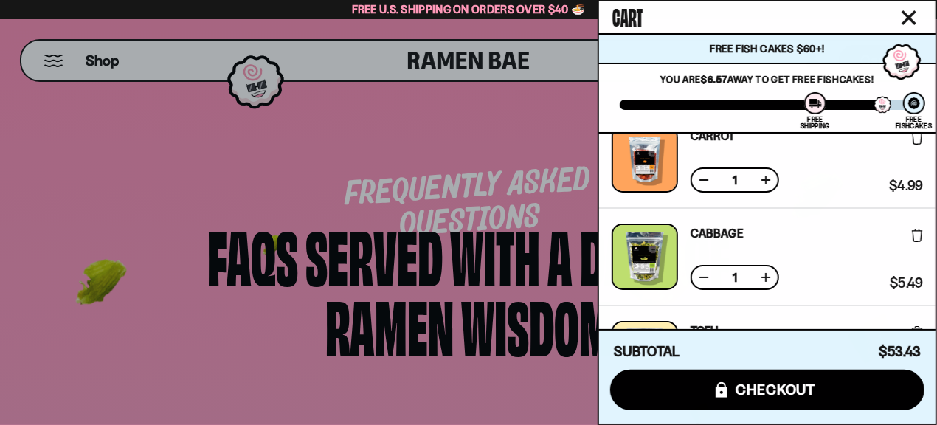
click at [699, 272] on button at bounding box center [704, 277] width 15 height 15
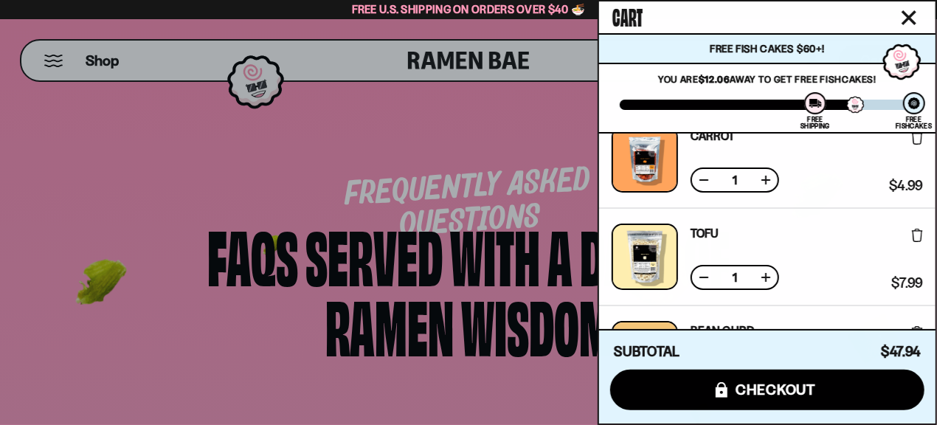
click at [709, 178] on button at bounding box center [704, 180] width 15 height 15
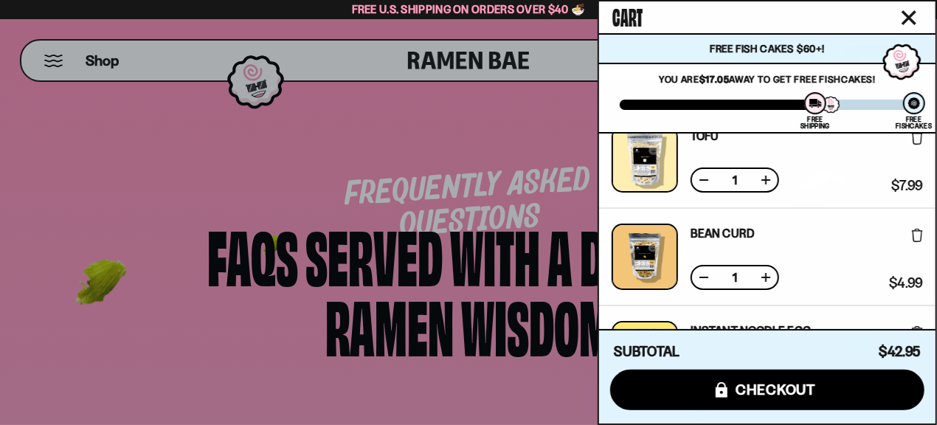
scroll to position [0, 0]
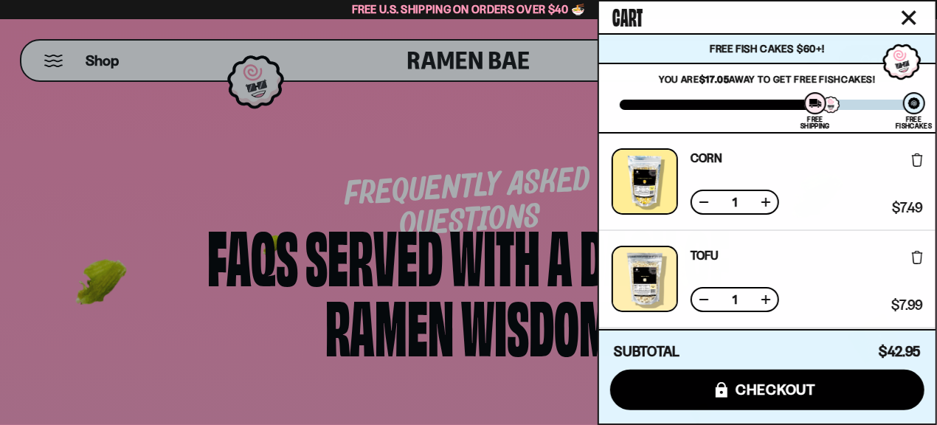
click at [706, 206] on button at bounding box center [704, 202] width 15 height 15
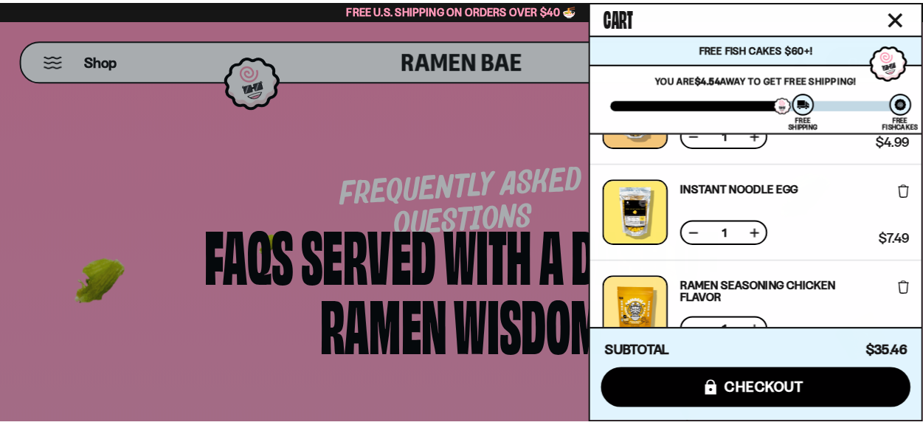
scroll to position [447, 0]
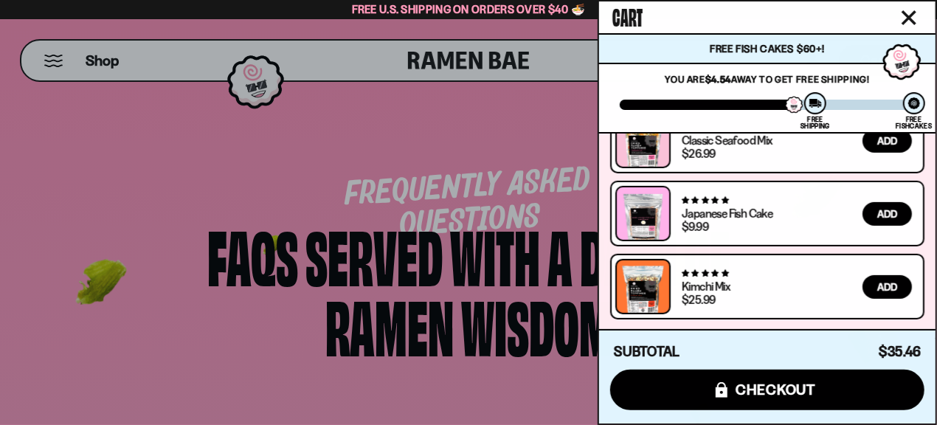
click at [905, 18] on icon "Close cart" at bounding box center [909, 17] width 15 height 15
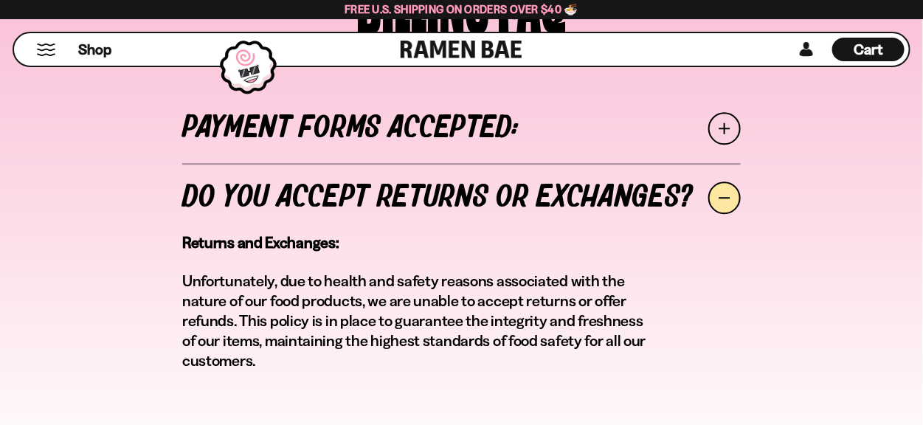
scroll to position [1230, 0]
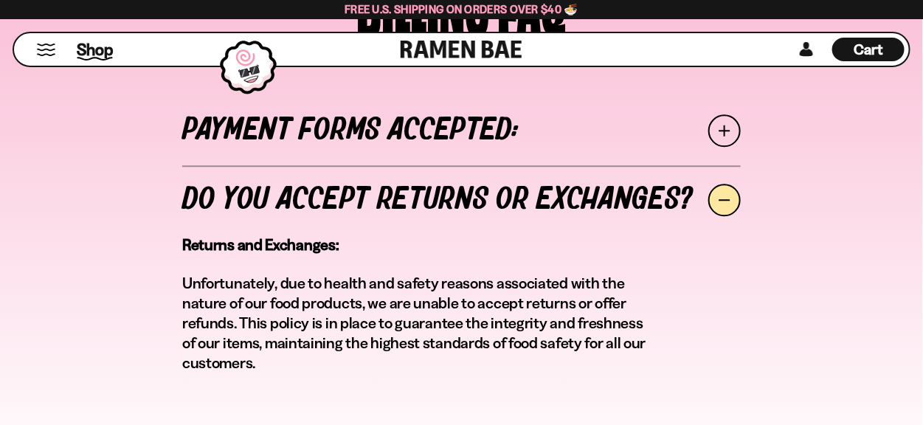
click at [110, 48] on span "Shop" at bounding box center [95, 49] width 36 height 22
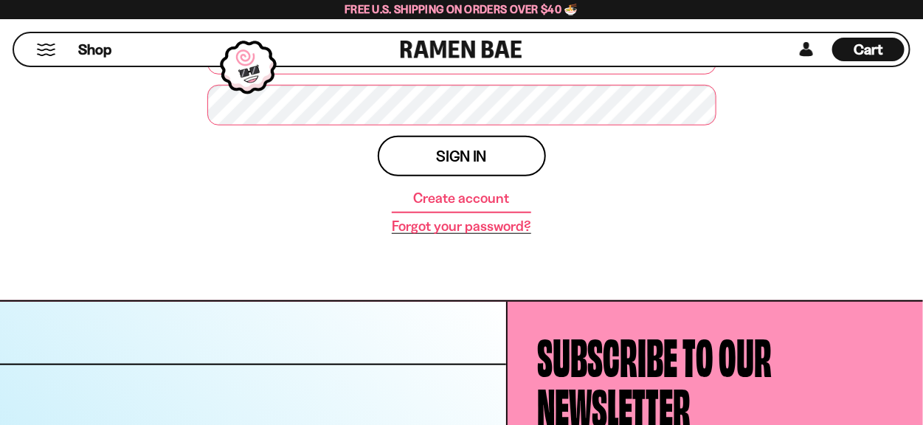
scroll to position [308, 0]
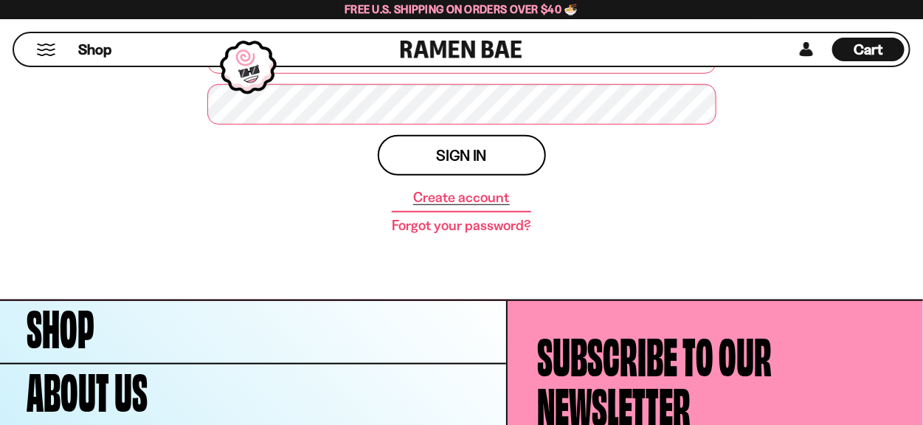
click at [463, 199] on link "Create account" at bounding box center [461, 197] width 96 height 15
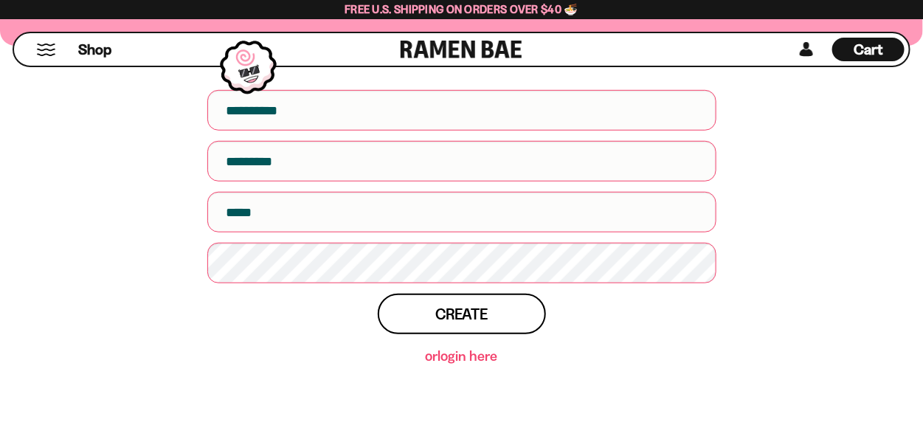
scroll to position [154, 0]
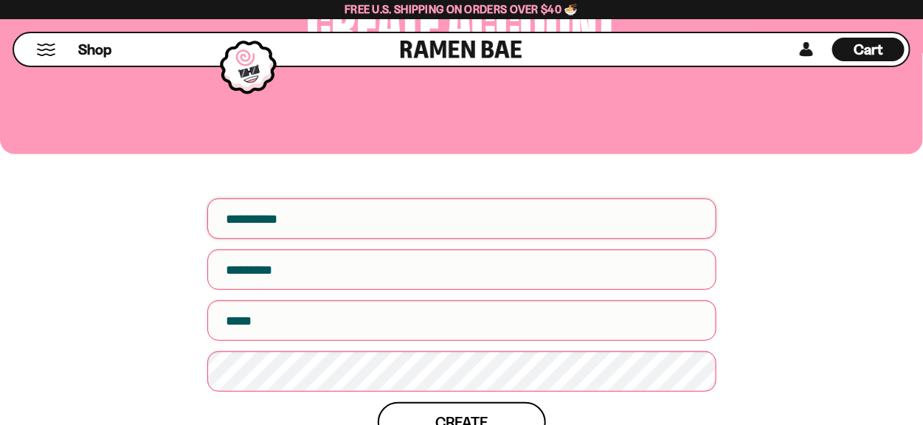
click at [441, 224] on input "First name" at bounding box center [461, 219] width 509 height 41
type input "*"
type input "**********"
click at [430, 227] on input "*" at bounding box center [461, 219] width 509 height 41
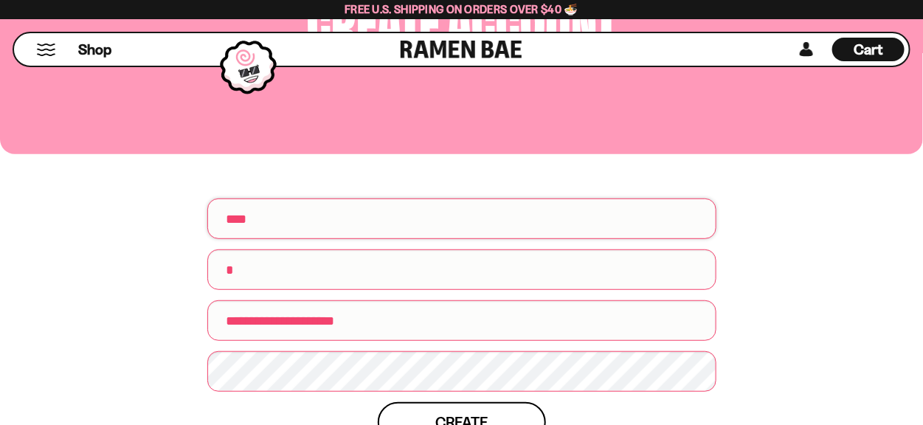
type input "****"
click at [417, 278] on input "*" at bounding box center [461, 269] width 509 height 41
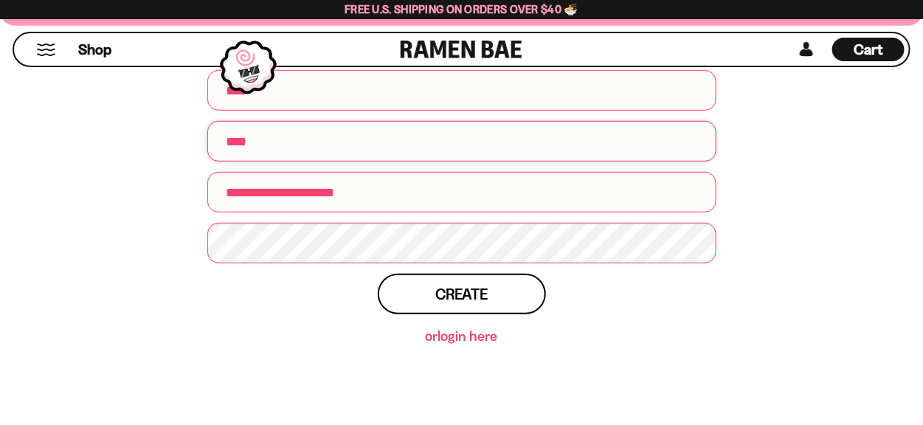
scroll to position [308, 0]
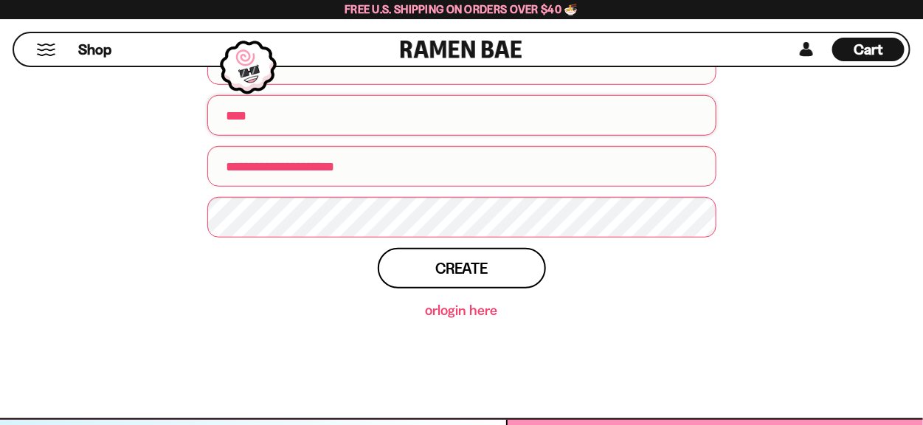
type input "****"
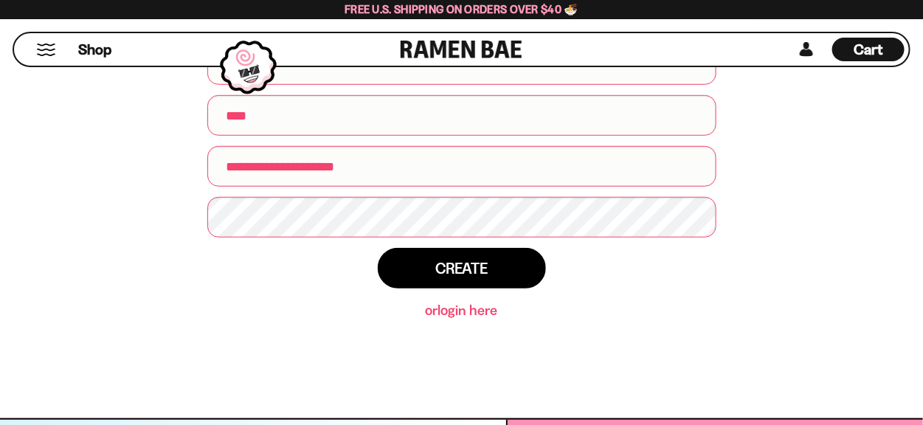
click at [506, 255] on button "Create" at bounding box center [462, 268] width 168 height 41
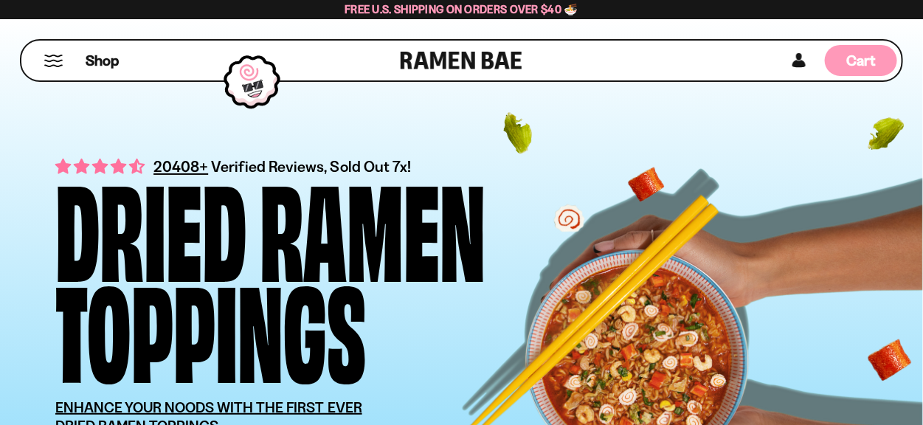
click at [846, 62] on div "Cart D0381C2F-513E-4F90-8A41-6F0A75DCBAAA" at bounding box center [861, 60] width 72 height 31
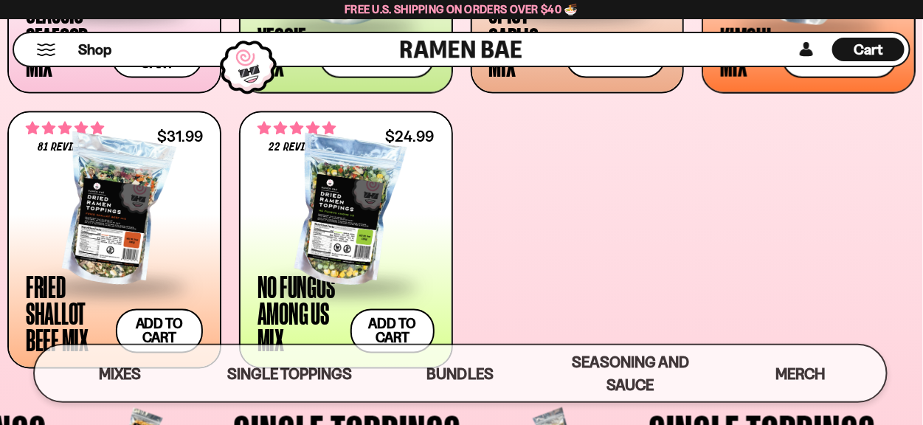
scroll to position [922, 0]
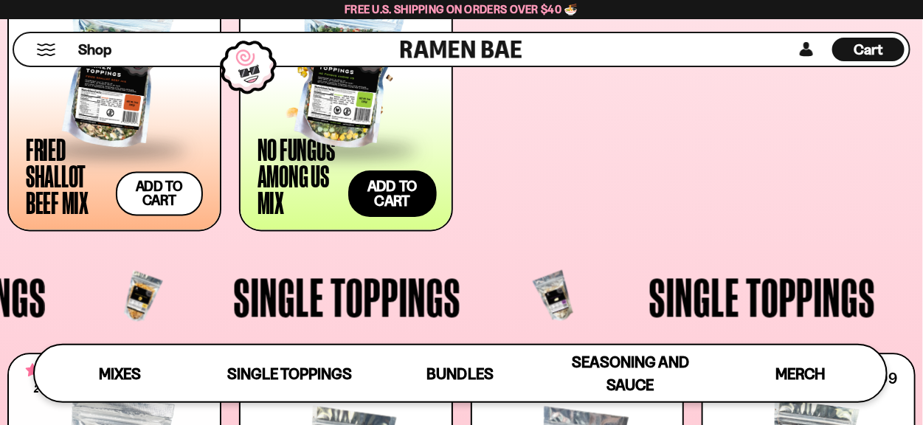
click at [407, 202] on button "Add to cart Add ― Regular price $24.99 Regular price Sale price $24.99 Unit pri…" at bounding box center [392, 194] width 88 height 47
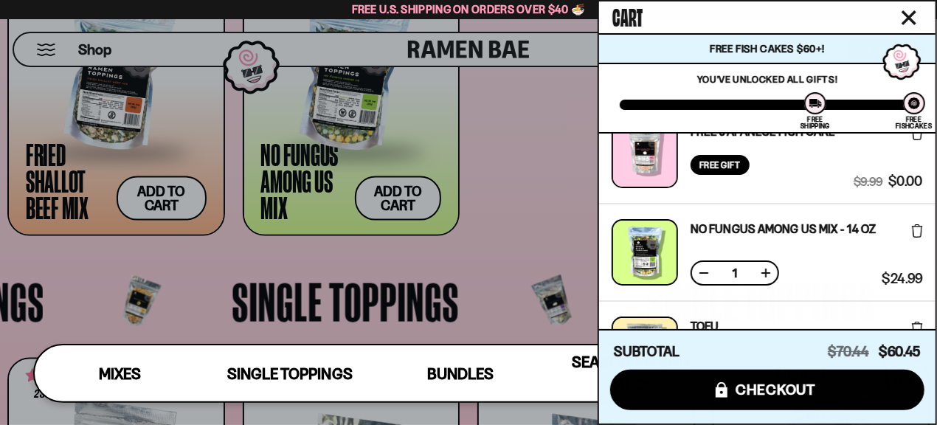
scroll to position [0, 0]
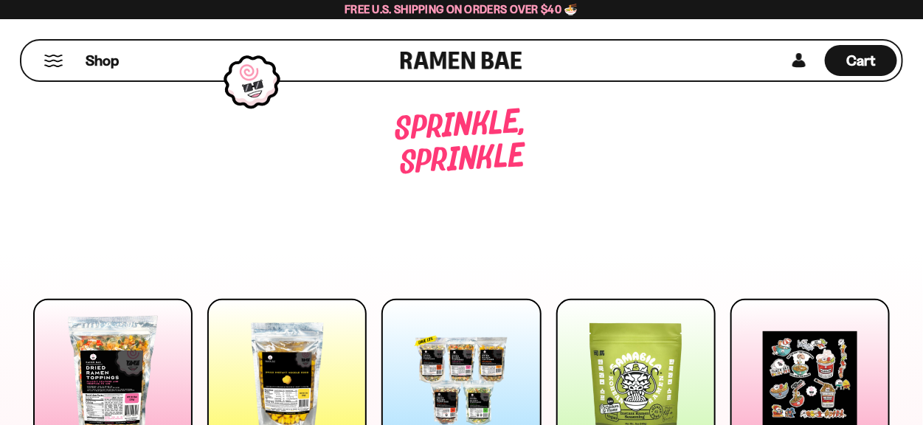
scroll to position [911, 0]
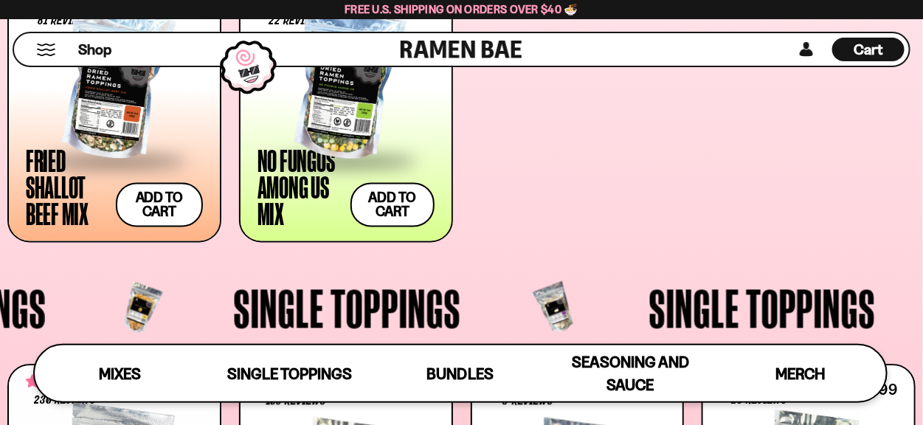
click at [880, 47] on span "Cart" at bounding box center [869, 50] width 29 height 18
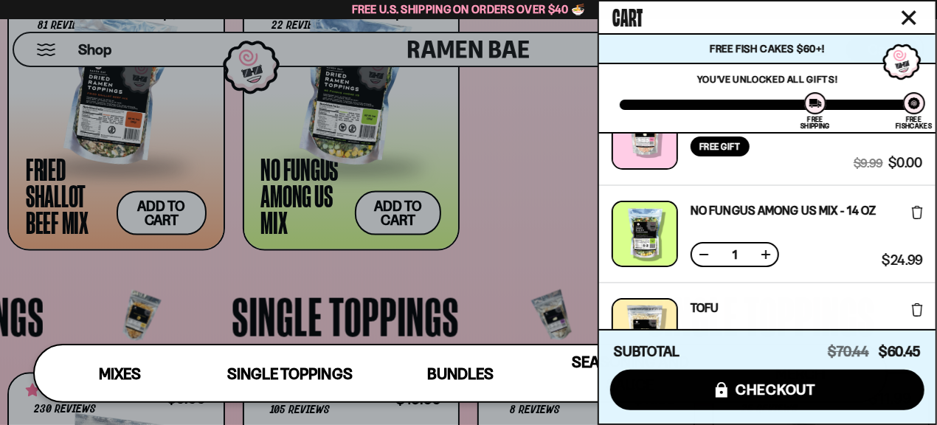
scroll to position [0, 0]
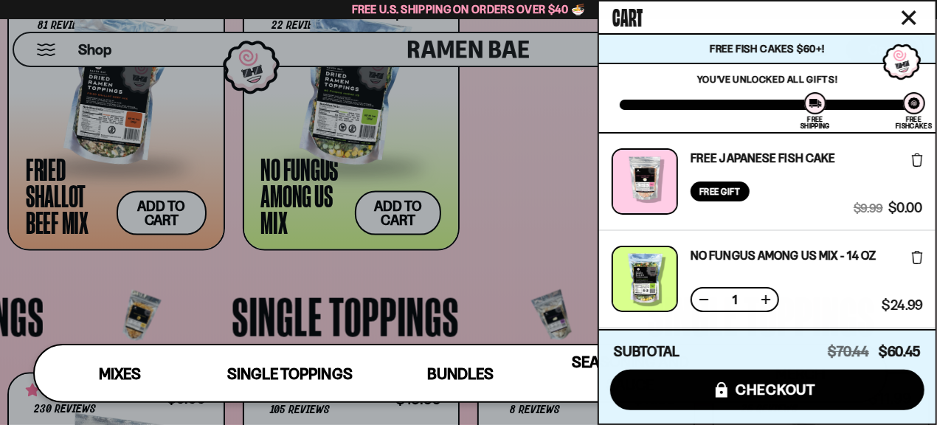
click at [664, 189] on div at bounding box center [645, 181] width 66 height 66
click at [716, 182] on div "Free Gift" at bounding box center [720, 192] width 59 height 20
click at [722, 162] on link "Free Japanese Fish Cake" at bounding box center [763, 158] width 145 height 12
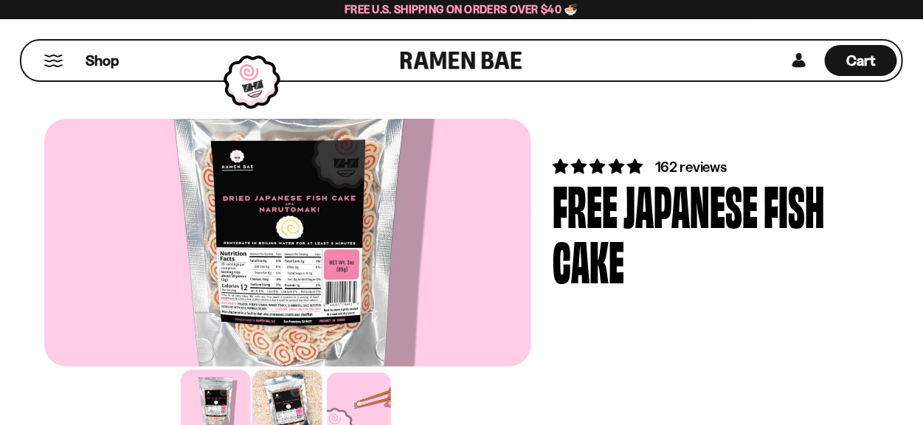
click at [278, 410] on div at bounding box center [287, 405] width 70 height 70
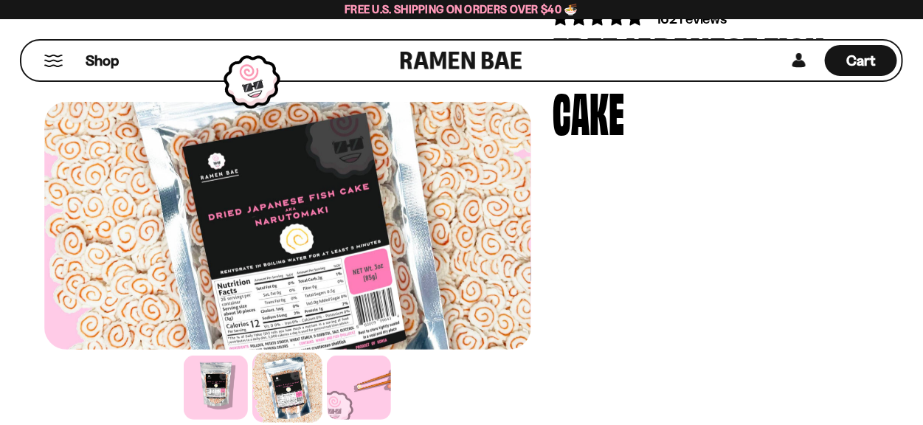
scroll to position [307, 0]
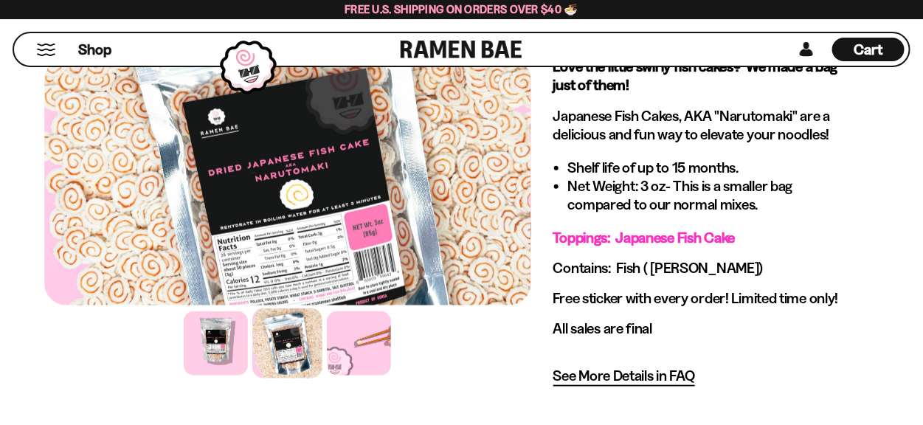
click at [864, 38] on div "Cart D0381C2F-513E-4F90-8A41-6F0A75DCBAAA" at bounding box center [869, 50] width 72 height 24
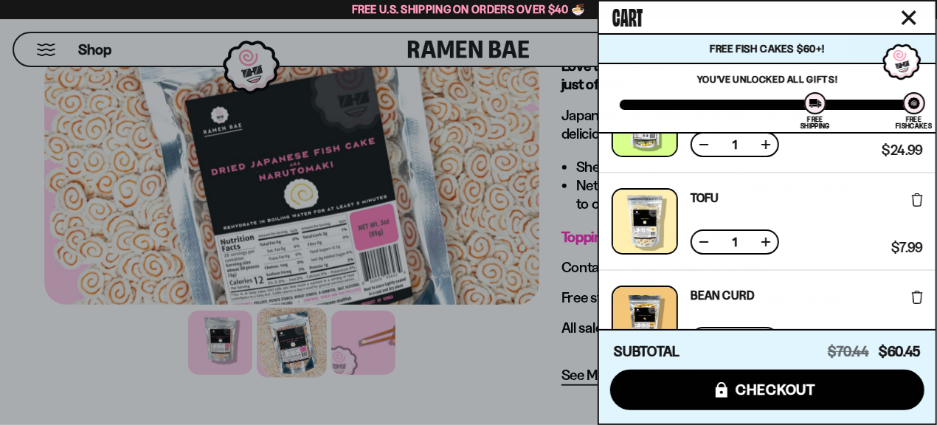
scroll to position [0, 0]
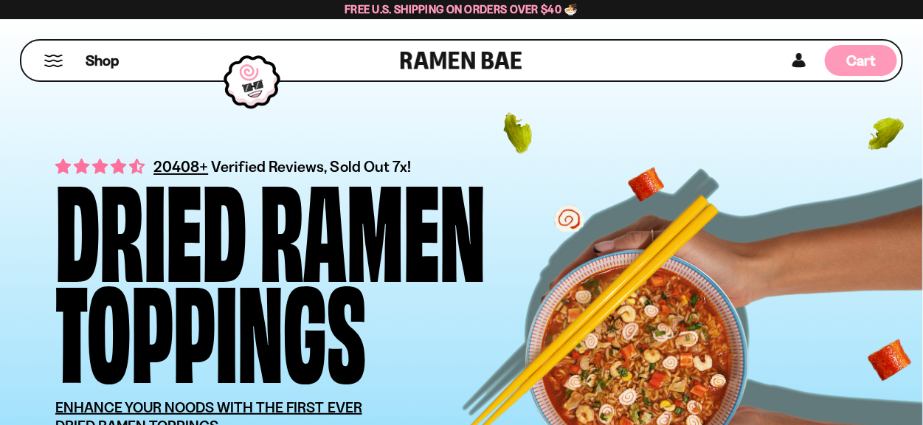
click at [867, 52] on span "Cart" at bounding box center [861, 61] width 29 height 18
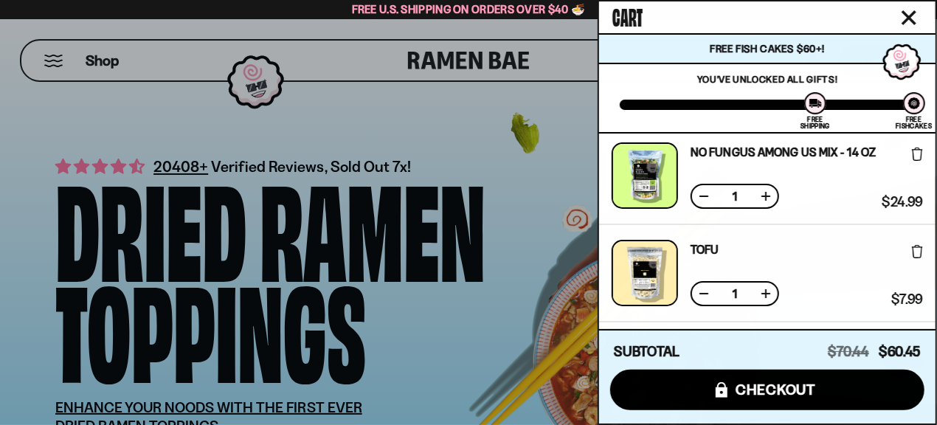
scroll to position [107, 0]
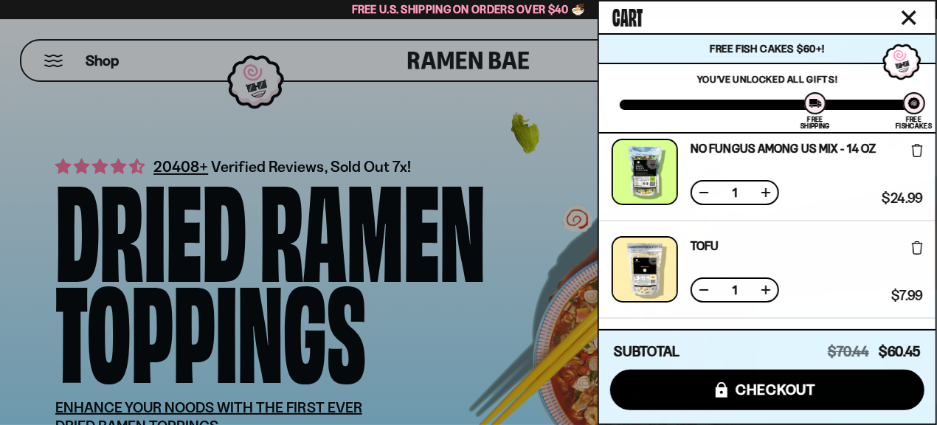
click at [788, 154] on link "No Fungus Among Us Mix - 14 OZ" at bounding box center [783, 148] width 185 height 12
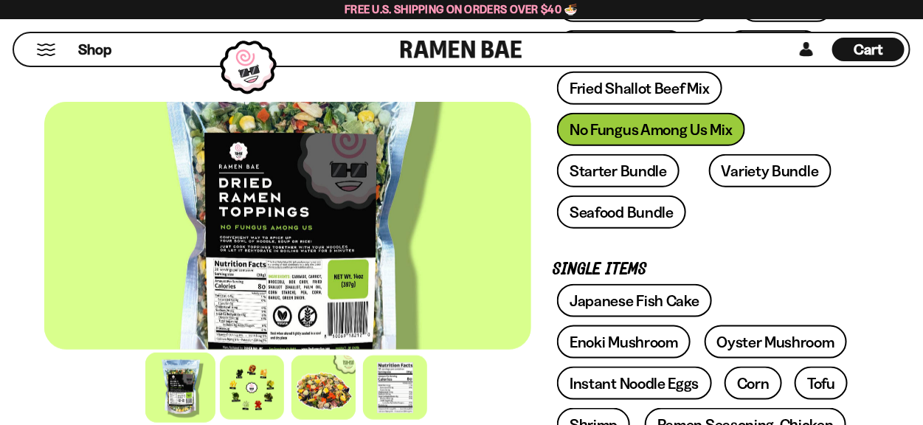
scroll to position [308, 0]
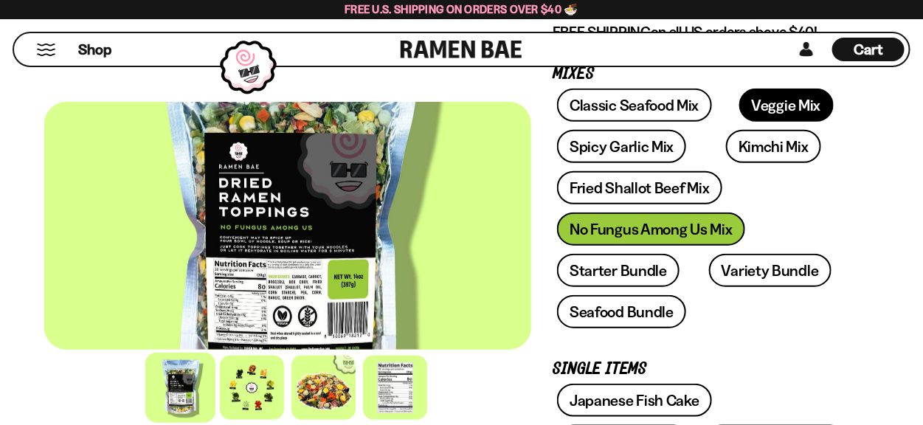
click at [753, 108] on link "Veggie Mix" at bounding box center [787, 105] width 94 height 33
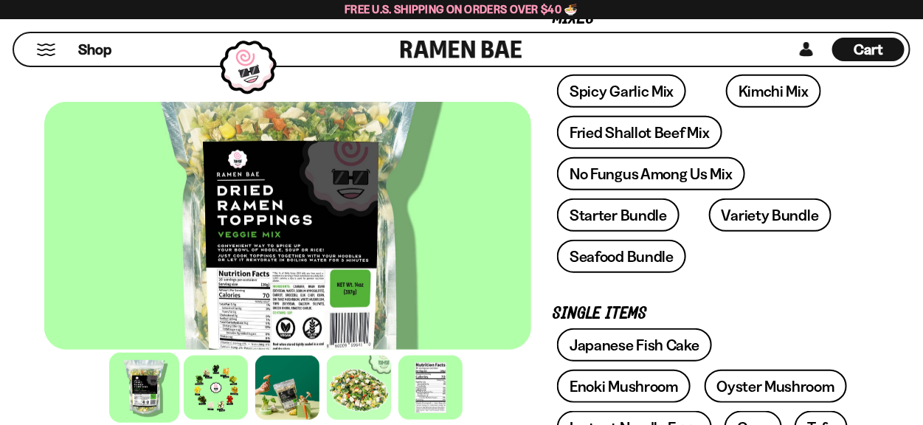
scroll to position [154, 0]
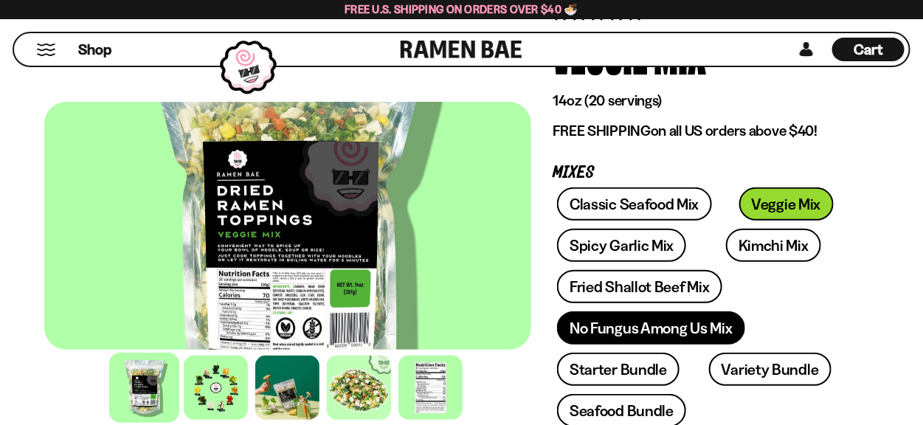
click at [644, 328] on link "No Fungus Among Us Mix" at bounding box center [650, 328] width 187 height 33
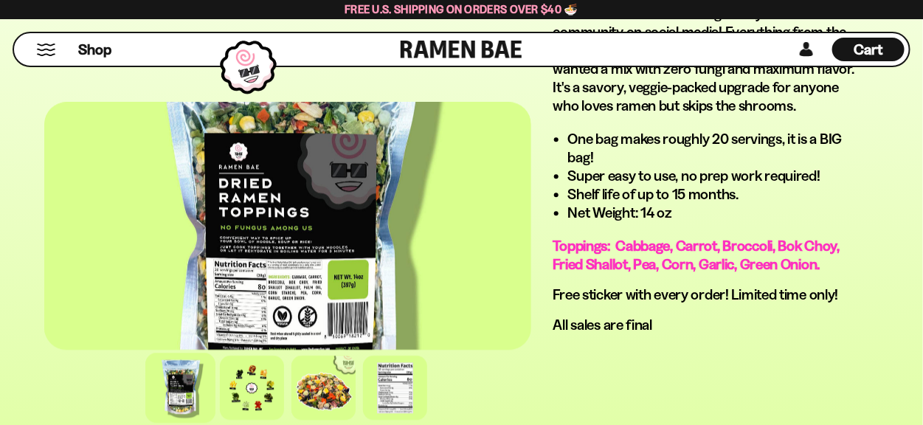
scroll to position [1230, 0]
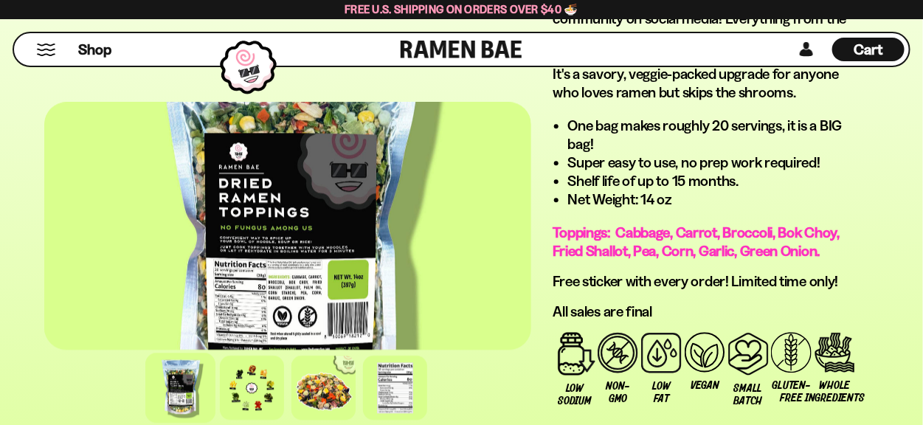
click at [853, 41] on div "Cart D0381C2F-513E-4F90-8A41-6F0A75DCBAAA" at bounding box center [869, 50] width 72 height 24
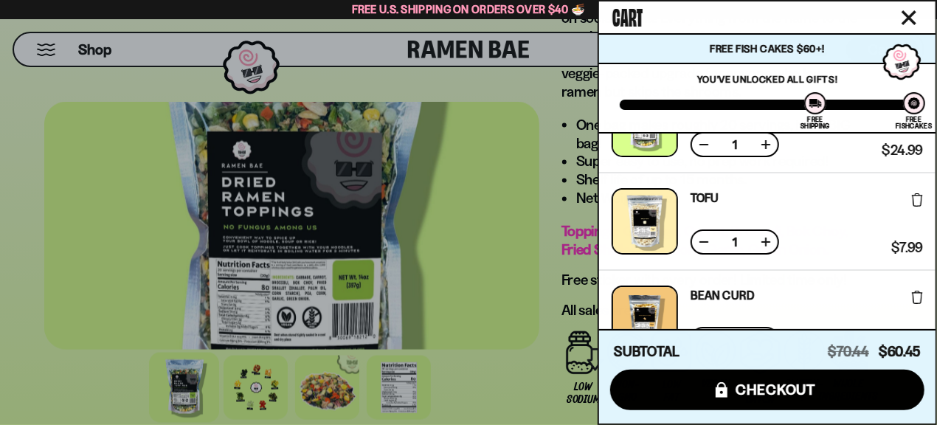
scroll to position [0, 0]
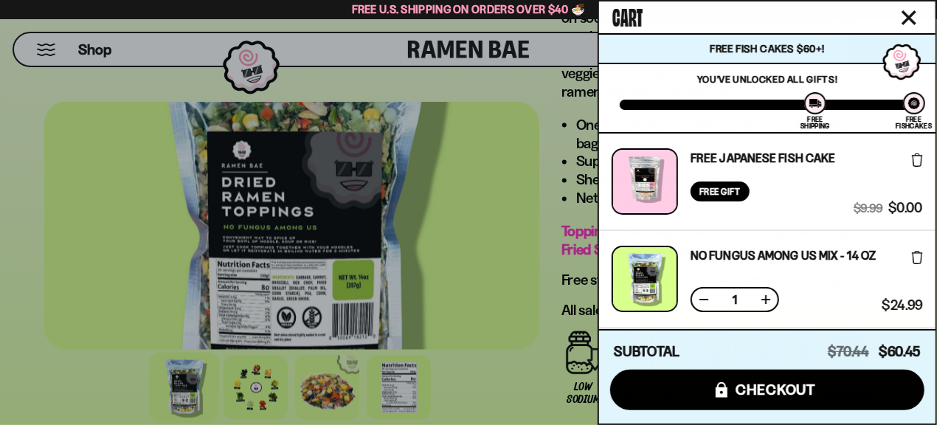
click at [923, 176] on div "Cart Free Fish Cakes $60+! You are $-0.45 away to get Free Fishcakes! You've un…" at bounding box center [768, 212] width 340 height 425
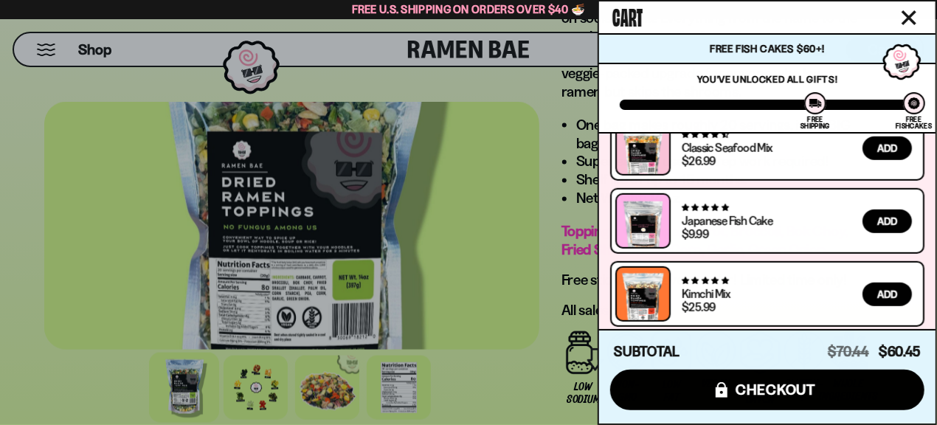
scroll to position [636, 0]
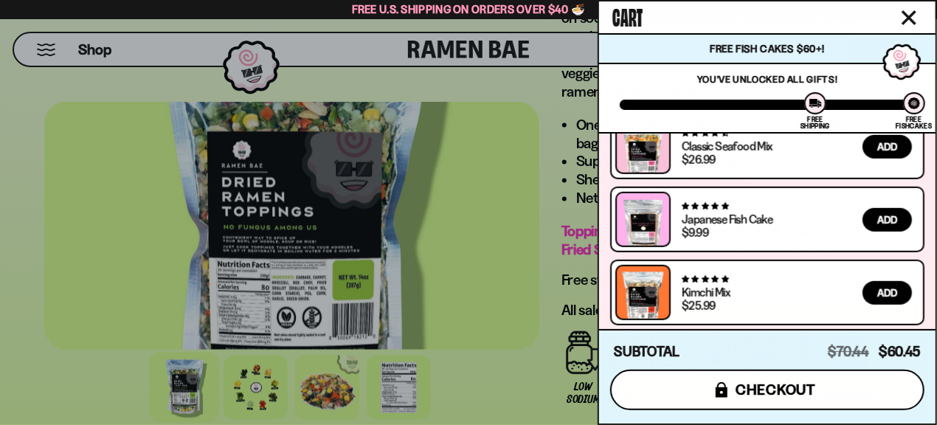
click at [785, 401] on button "icons8-lock checkout" at bounding box center [767, 390] width 314 height 41
